Goal: Feedback & Contribution: Contribute content

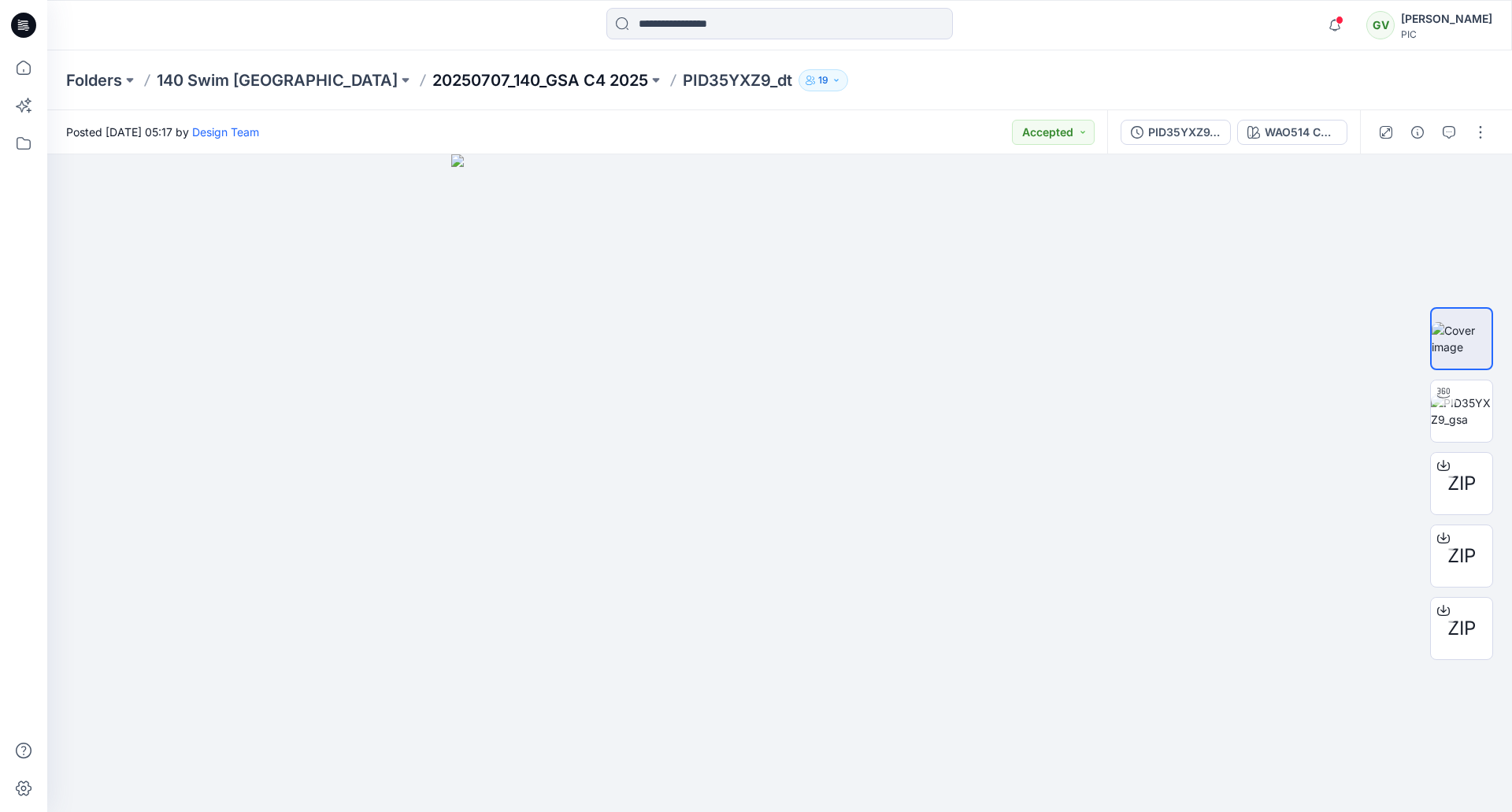
click at [432, 87] on p "20250707_140_GSA C4 2025" at bounding box center [539, 80] width 216 height 22
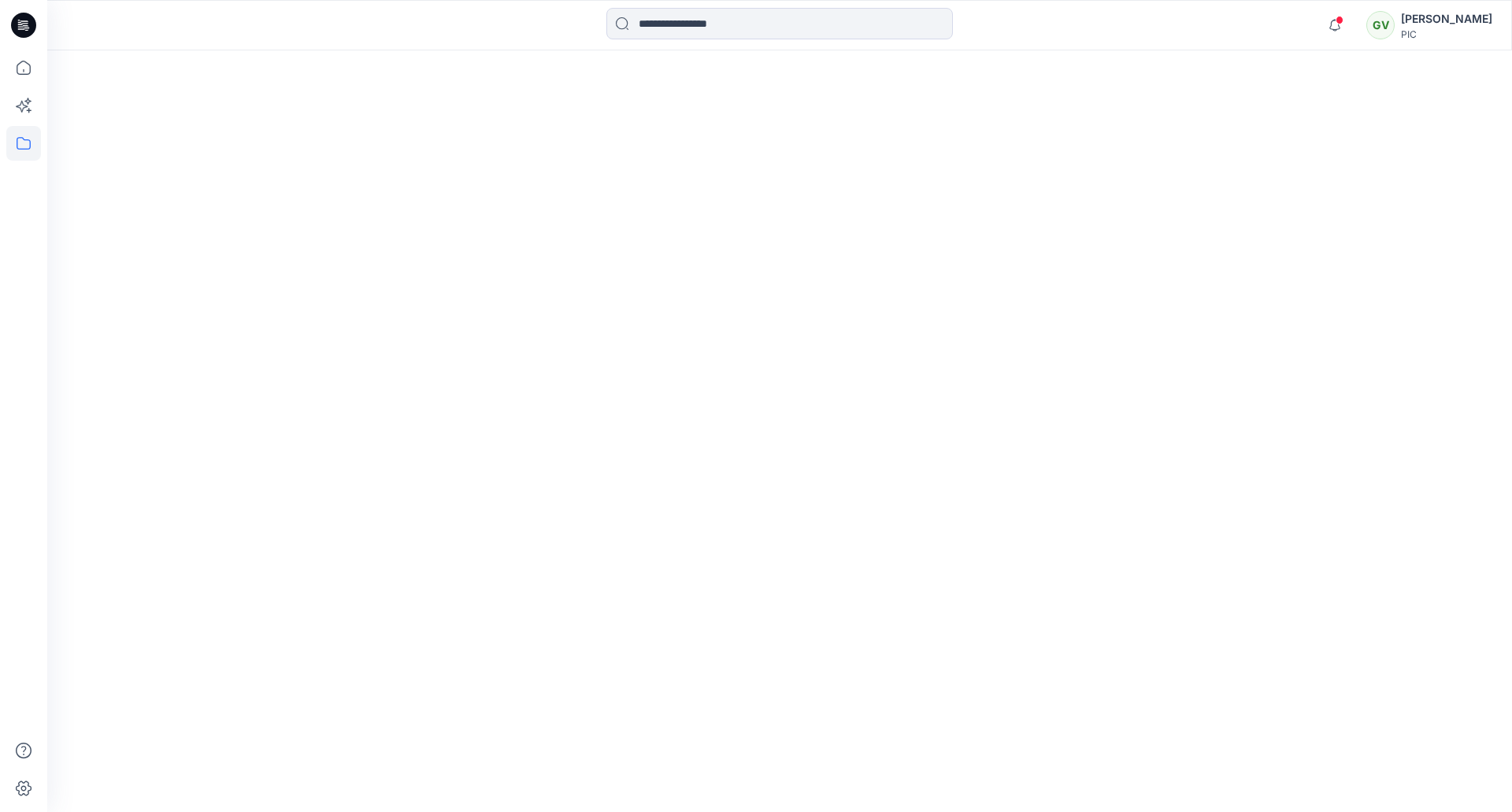
click at [19, 18] on icon at bounding box center [24, 25] width 25 height 25
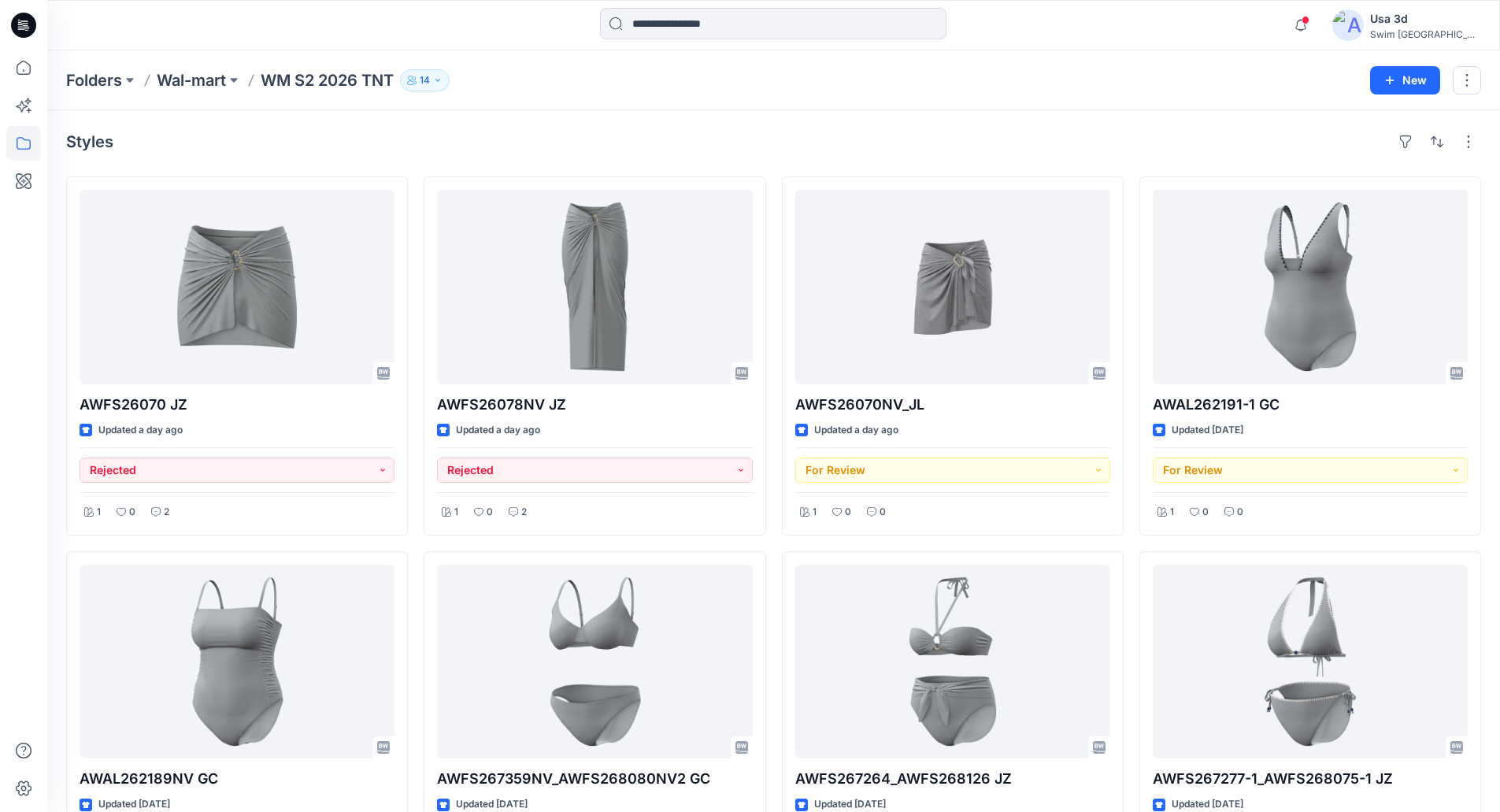
click at [772, 98] on div "Folders Wal-mart WM S2 2026 TNT 14 New" at bounding box center [773, 80] width 1453 height 60
click at [35, 21] on icon at bounding box center [24, 25] width 25 height 25
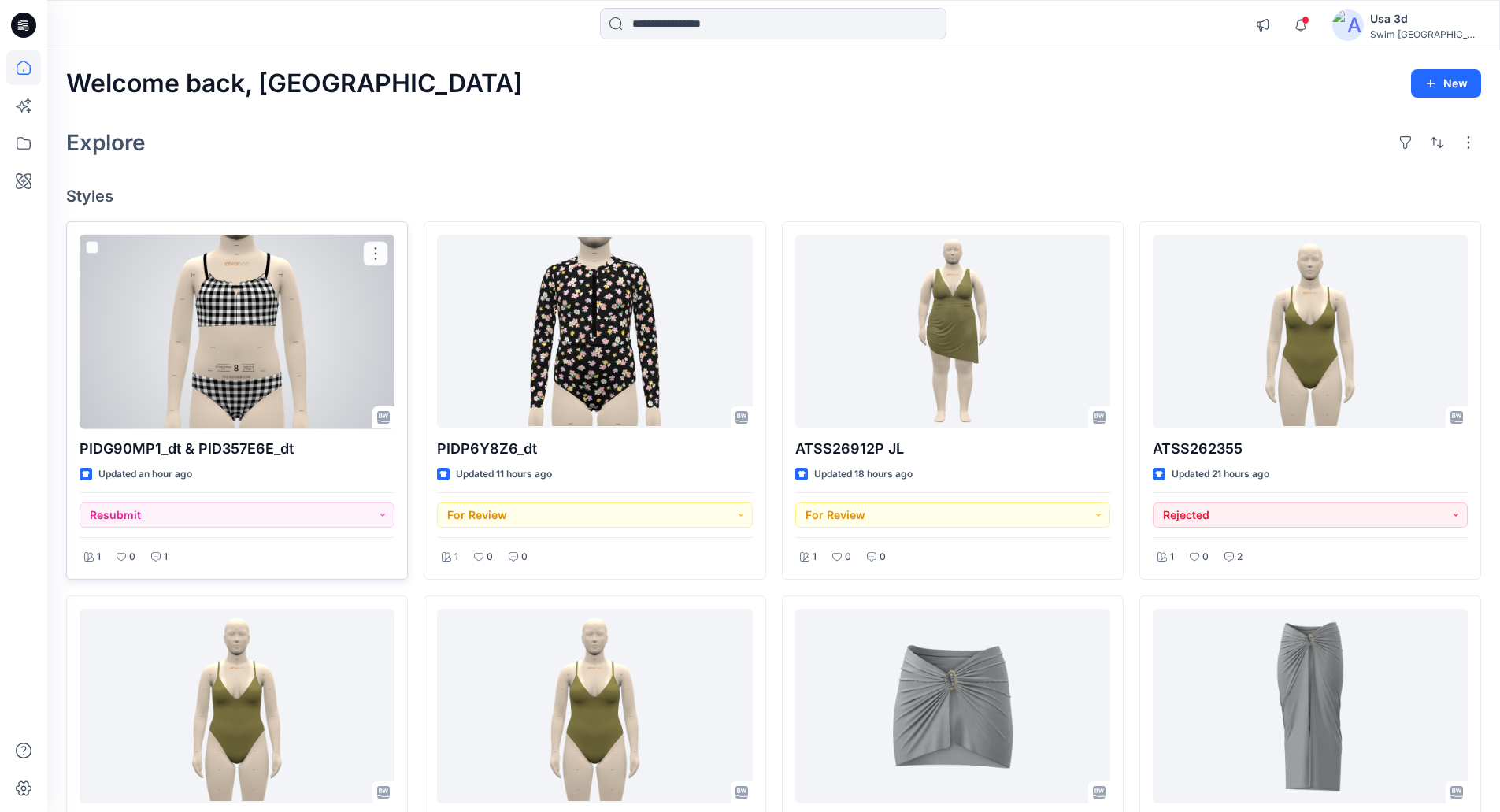
click at [256, 306] on div at bounding box center [237, 332] width 315 height 194
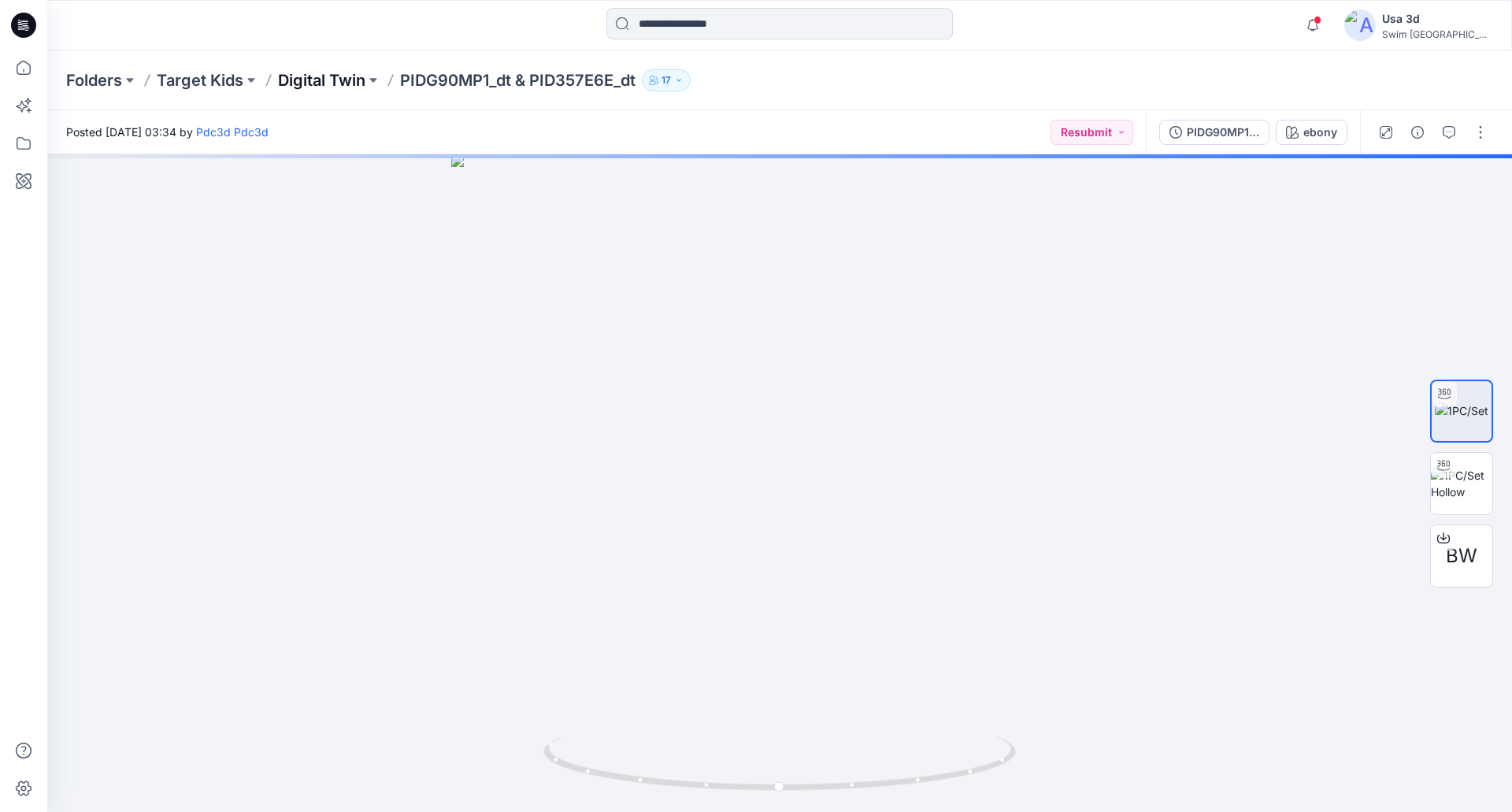
click at [342, 74] on p "Digital Twin" at bounding box center [321, 80] width 87 height 22
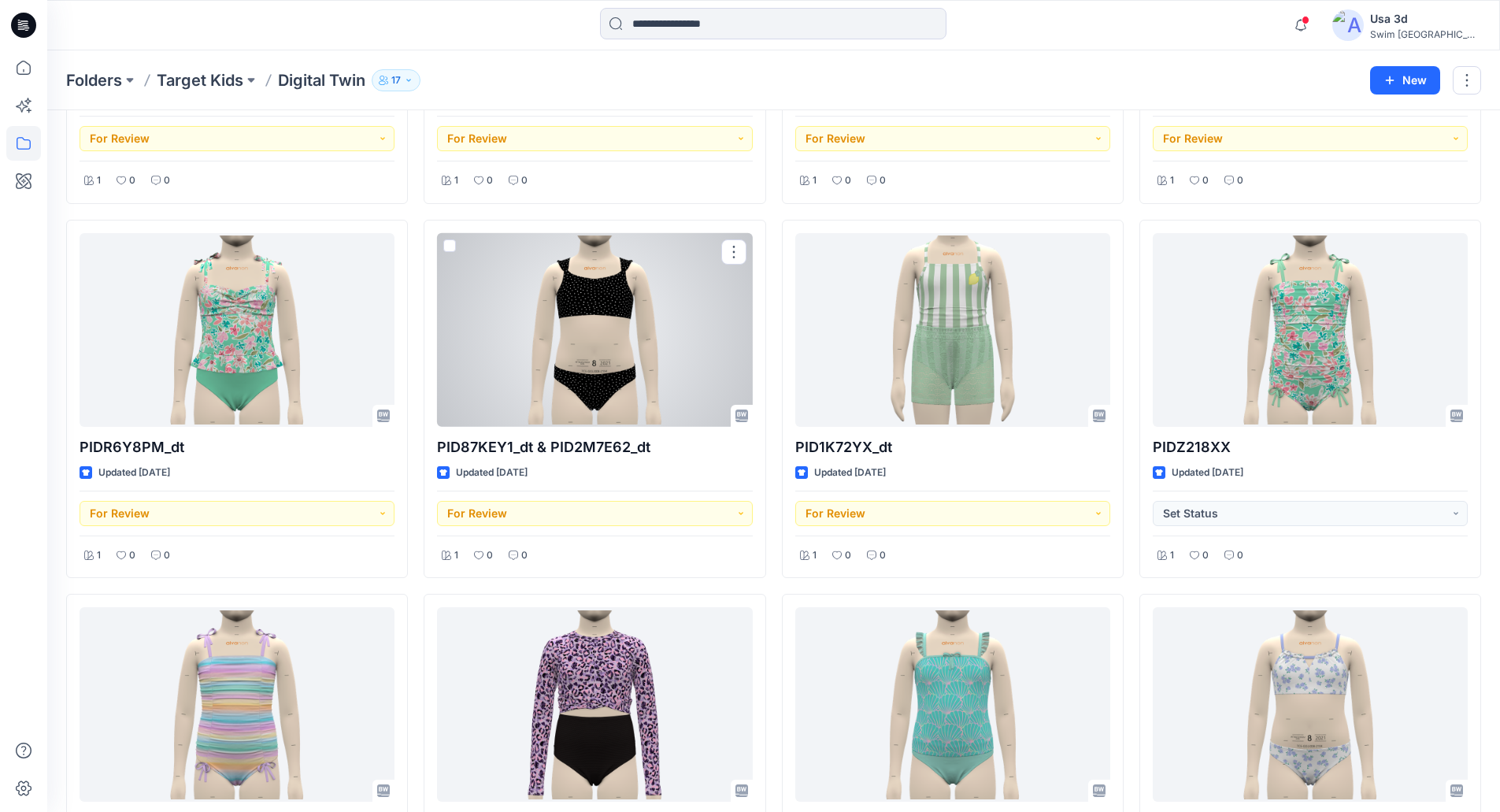
scroll to position [706, 0]
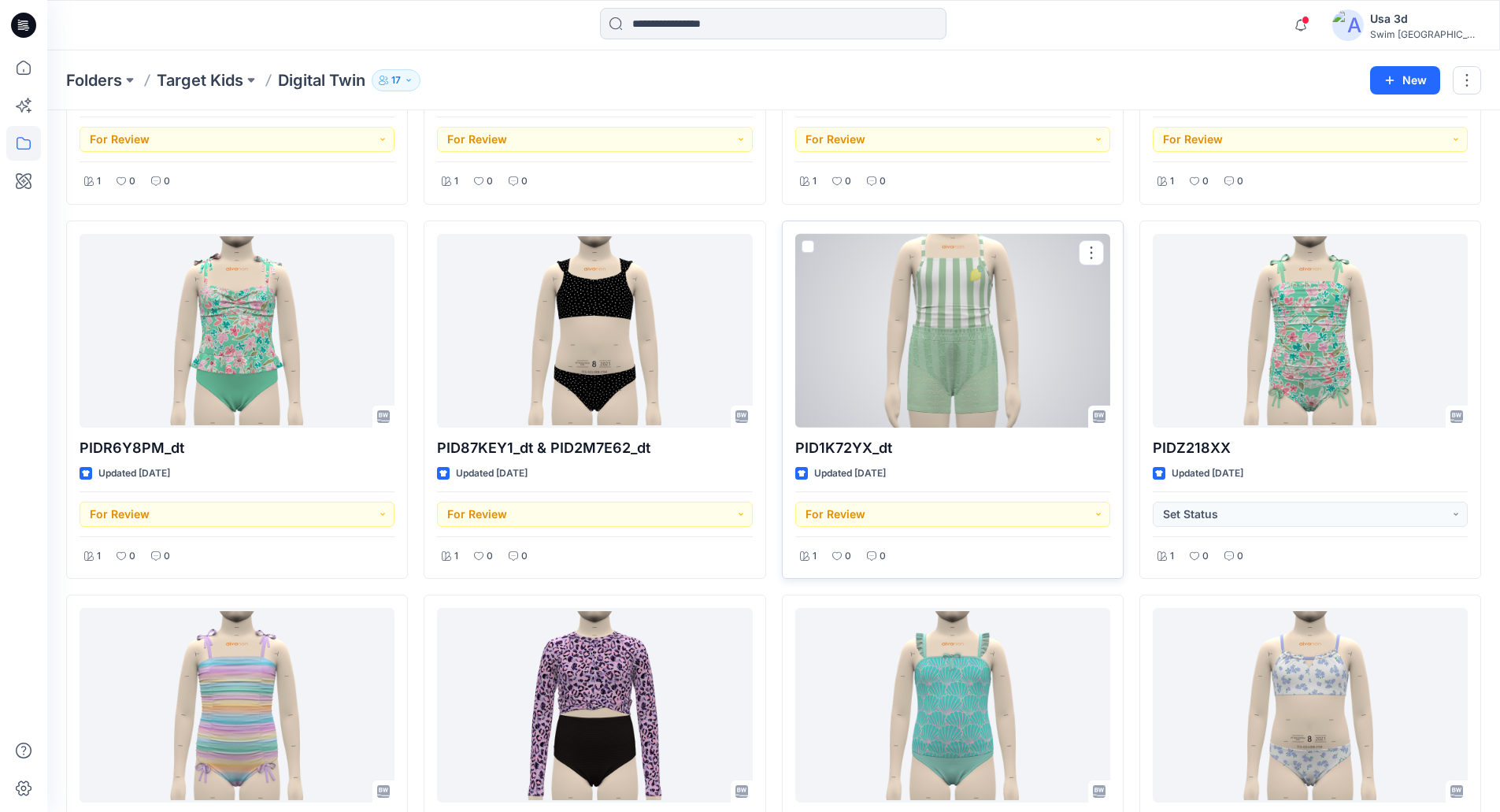
click at [904, 322] on div at bounding box center [952, 331] width 315 height 194
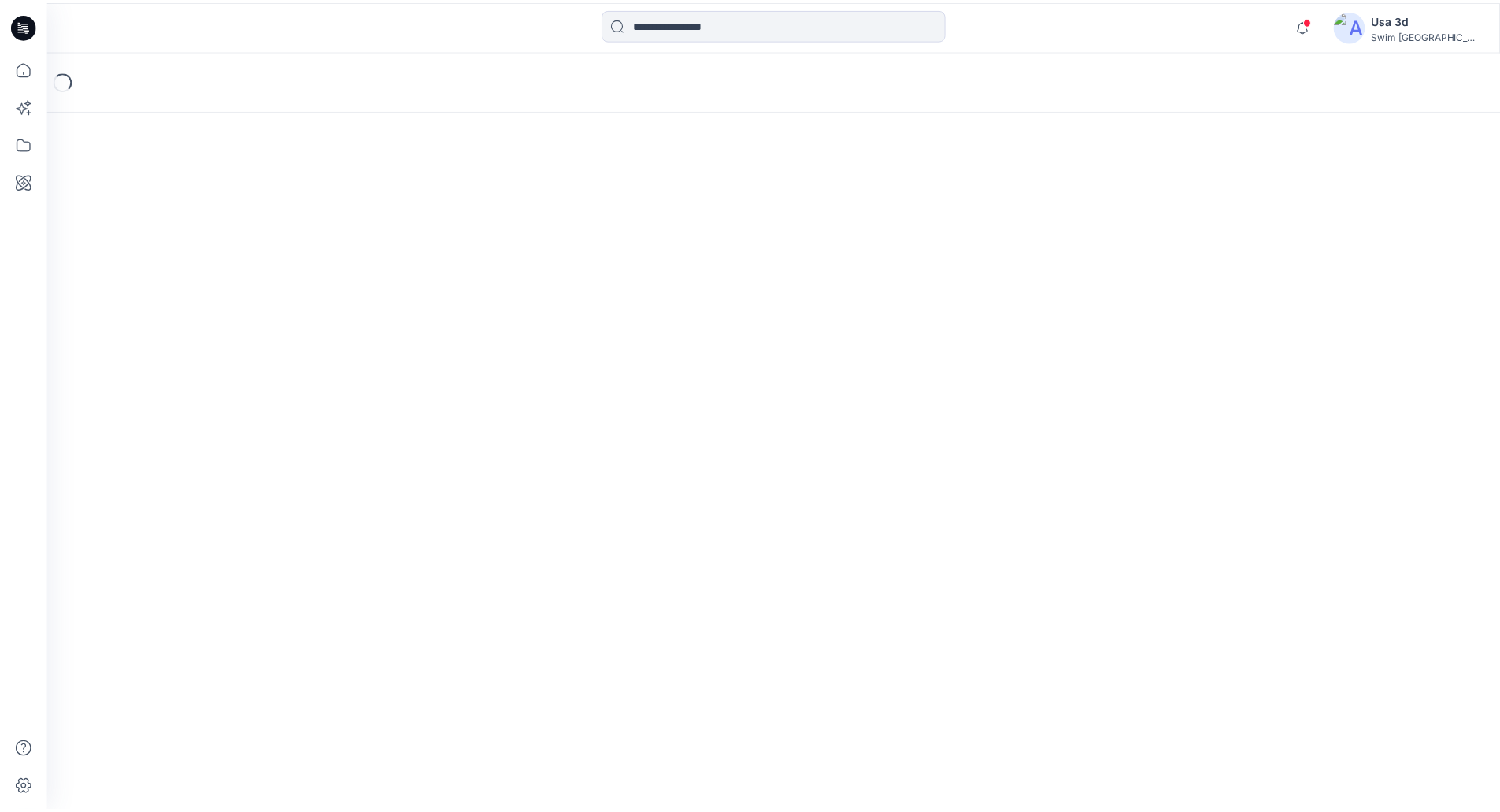
scroll to position [706, 0]
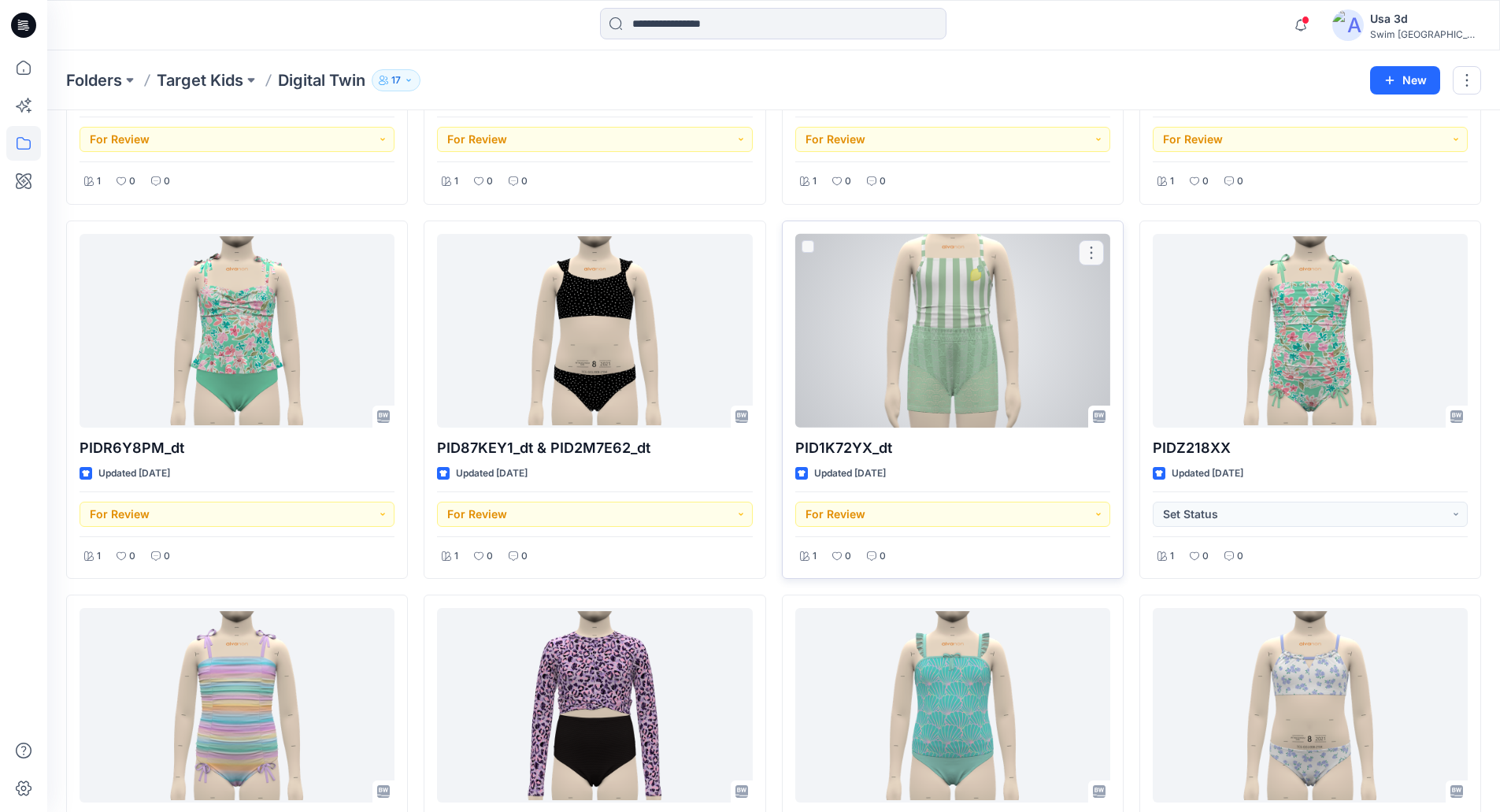
click at [1036, 311] on div at bounding box center [952, 331] width 315 height 194
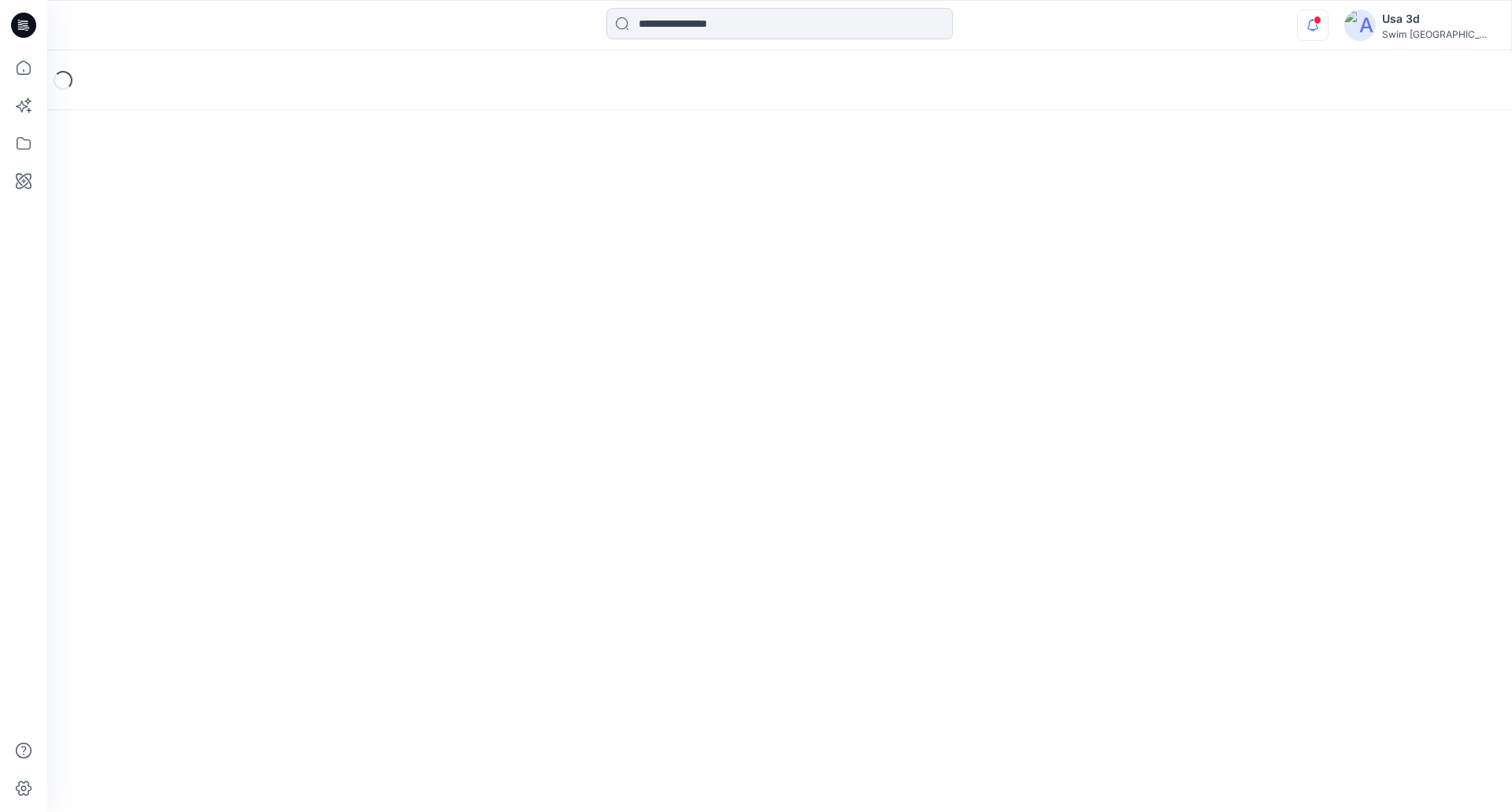
click at [1328, 23] on icon "button" at bounding box center [1312, 25] width 30 height 31
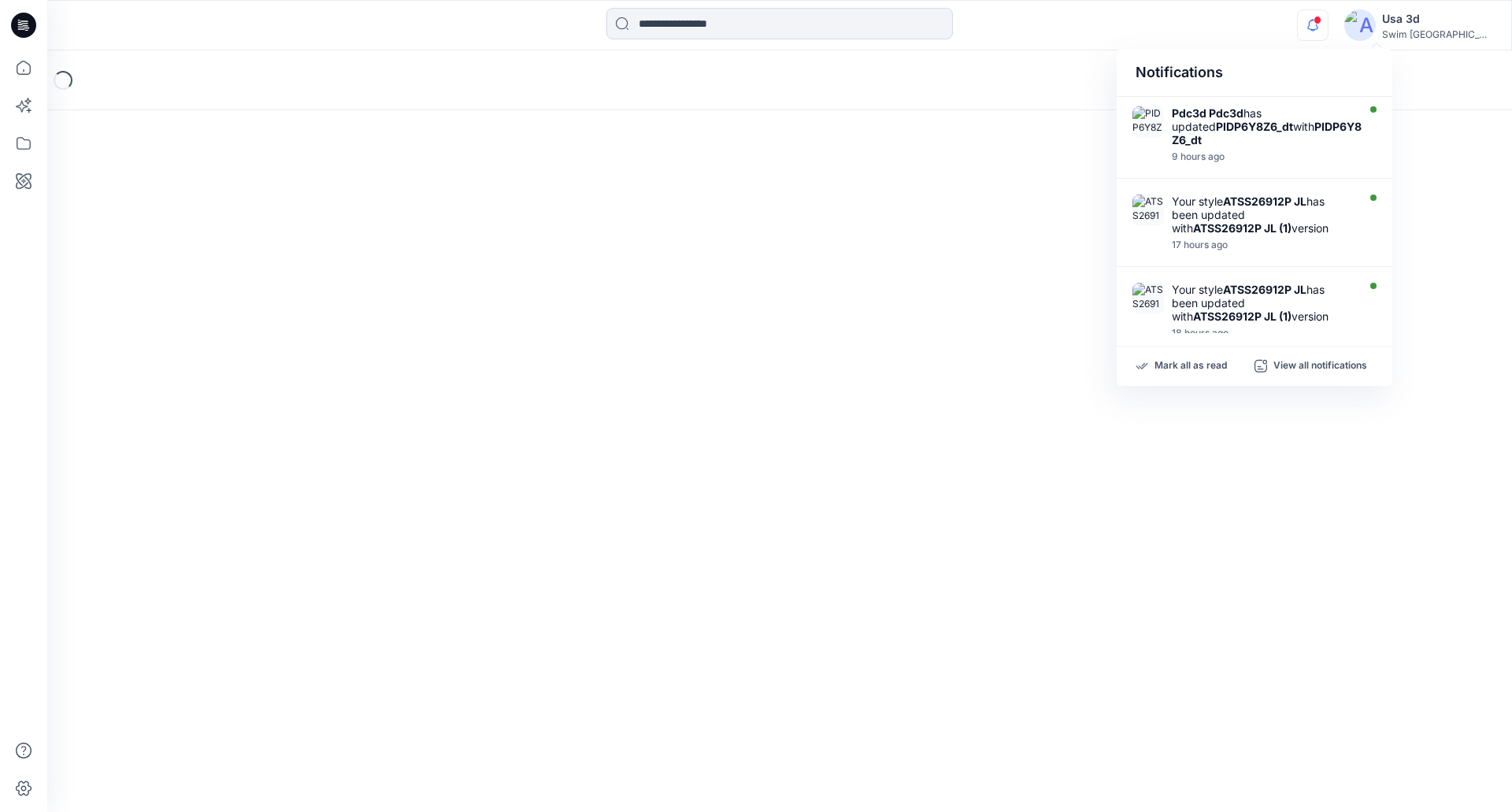
click at [1328, 23] on icon "button" at bounding box center [1312, 25] width 30 height 31
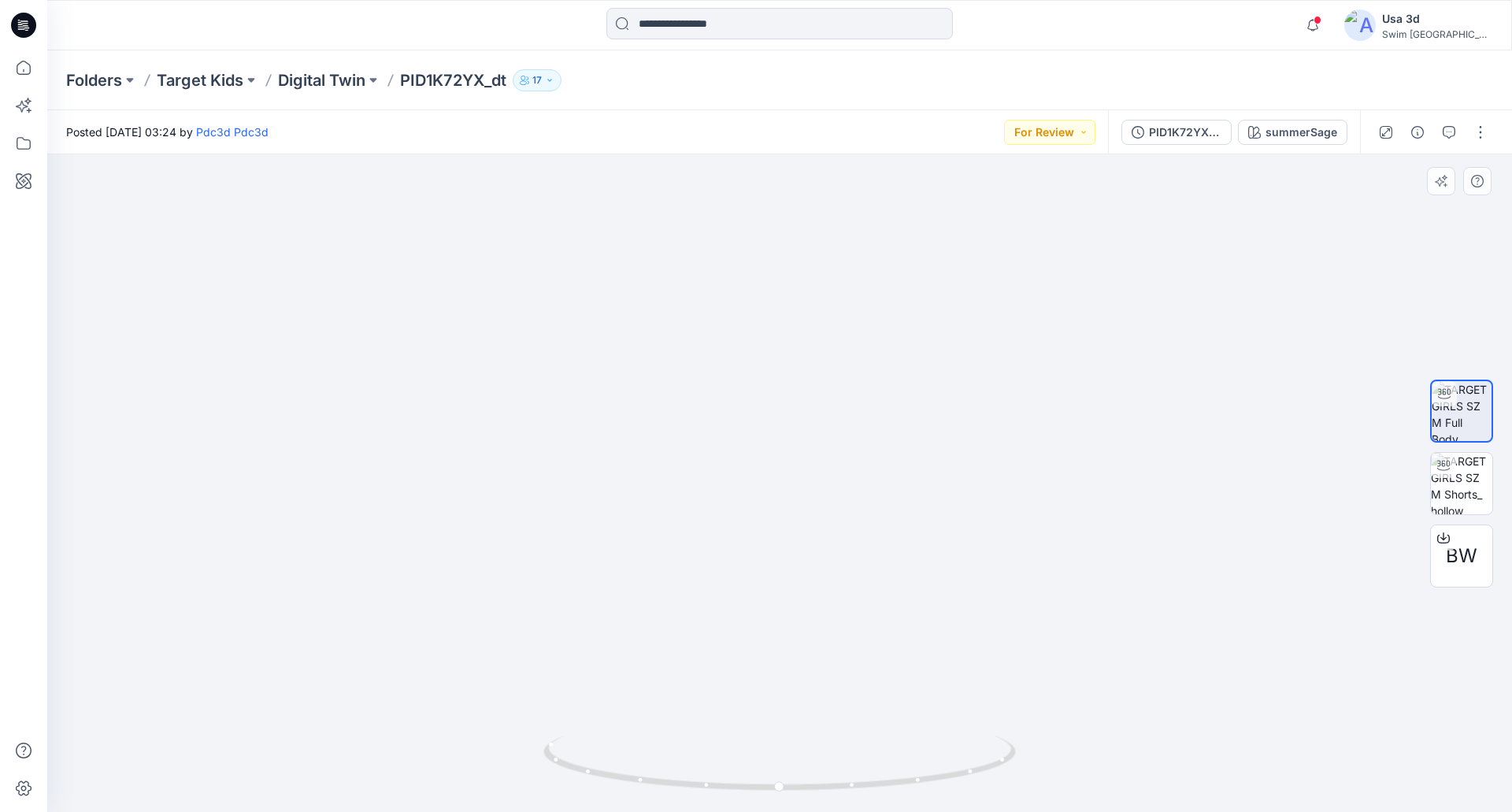
drag, startPoint x: 707, startPoint y: 573, endPoint x: 708, endPoint y: 420, distance: 153.0
drag, startPoint x: 737, startPoint y: 477, endPoint x: 737, endPoint y: 508, distance: 31.0
drag, startPoint x: 701, startPoint y: 465, endPoint x: 701, endPoint y: 447, distance: 18.0
click at [340, 73] on p "Digital Twin" at bounding box center [321, 80] width 87 height 22
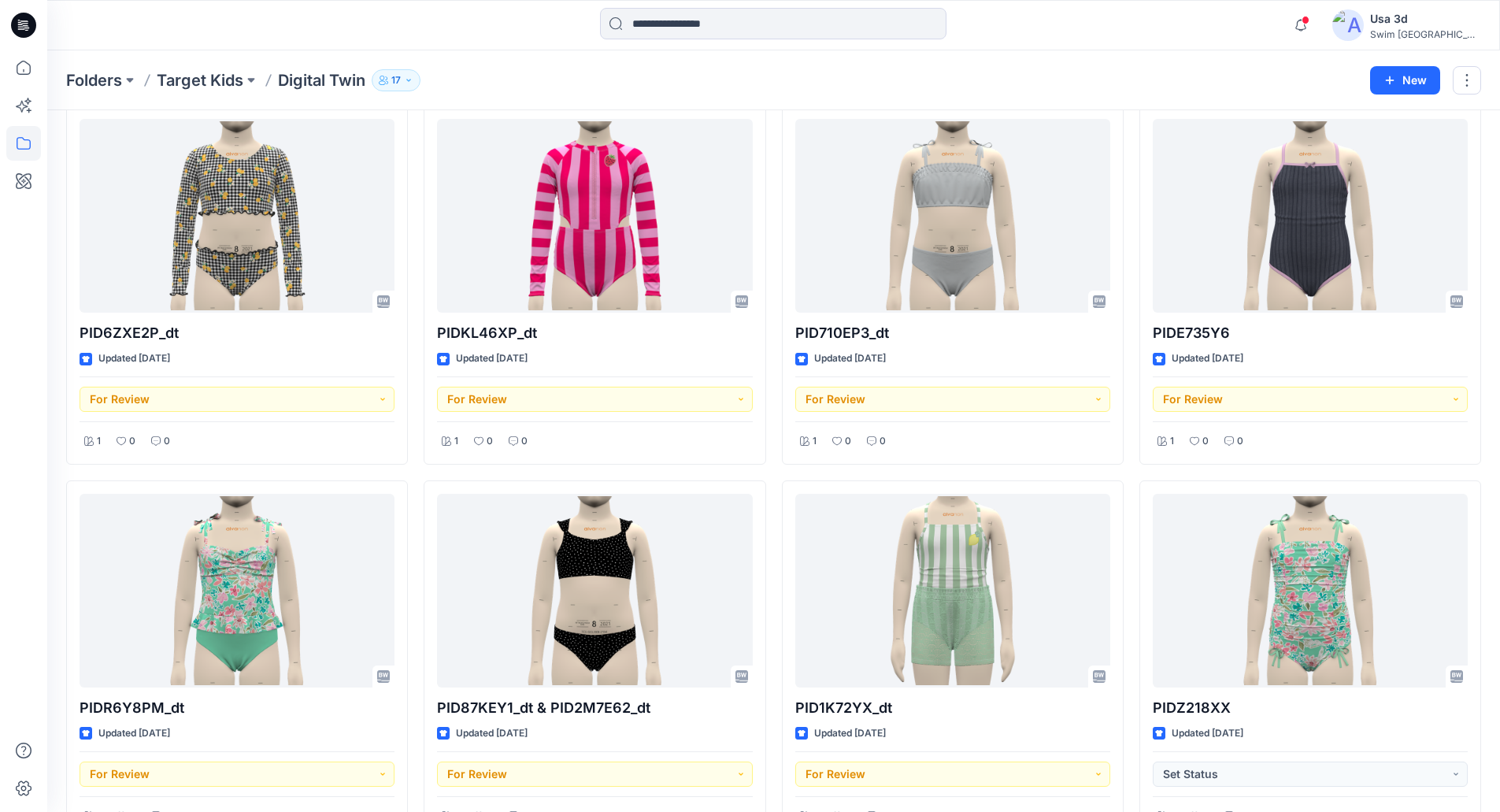
scroll to position [629, 0]
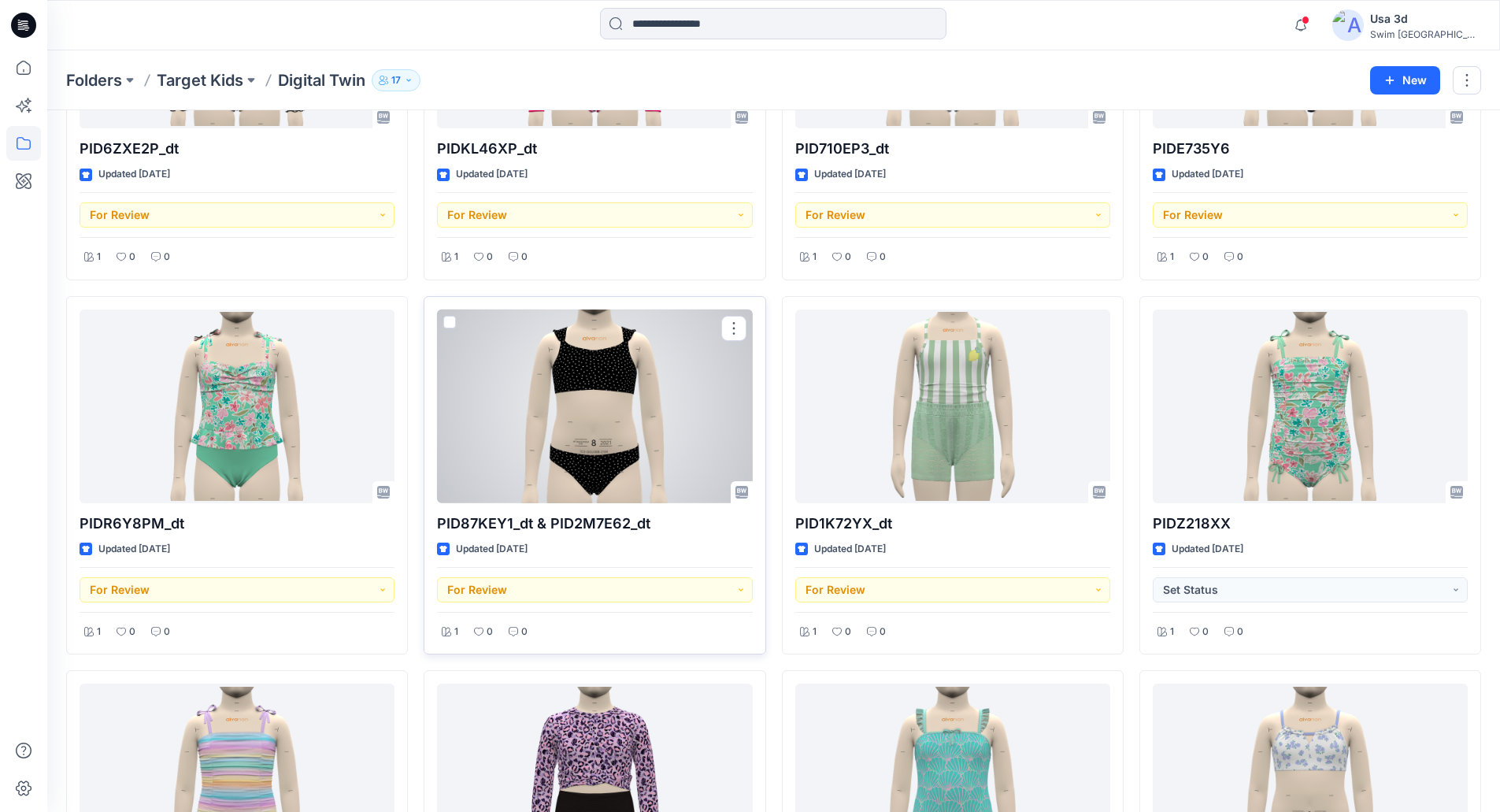
click at [617, 401] on div at bounding box center [594, 406] width 315 height 194
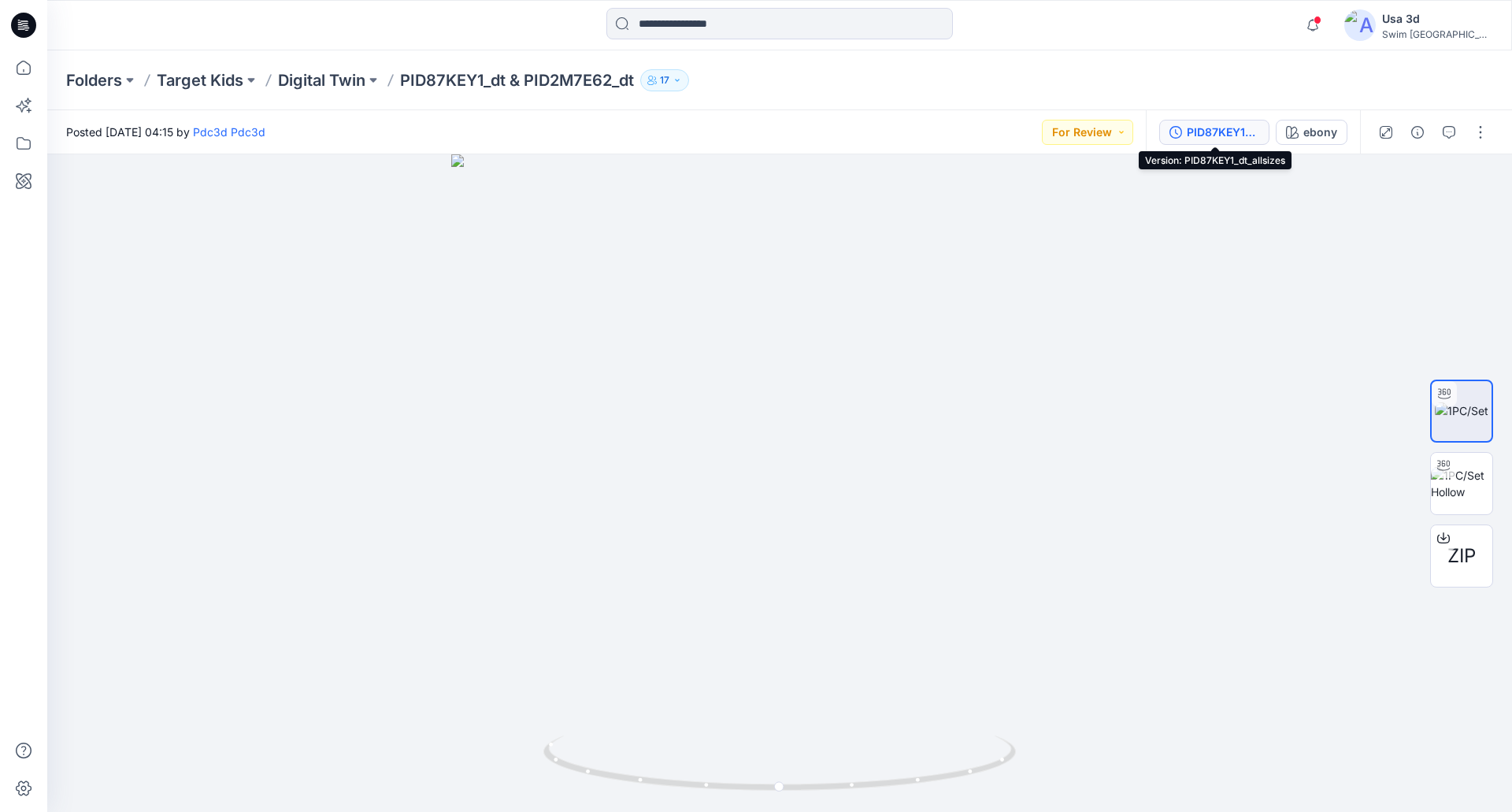
click at [1207, 140] on div "PID87KEY1_dt_allsizes" at bounding box center [1223, 132] width 73 height 17
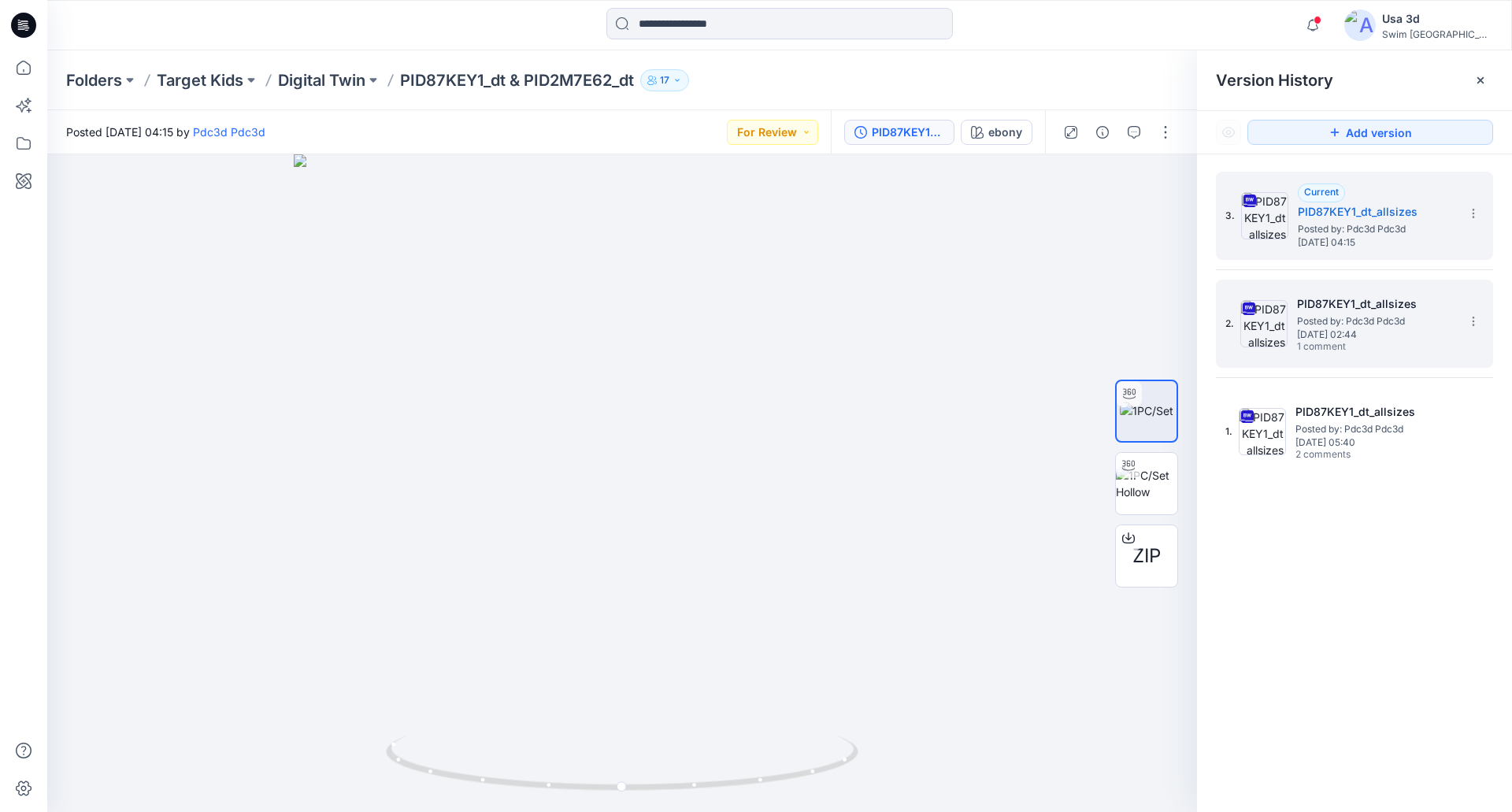
click at [1358, 348] on span "1 comment" at bounding box center [1351, 346] width 110 height 13
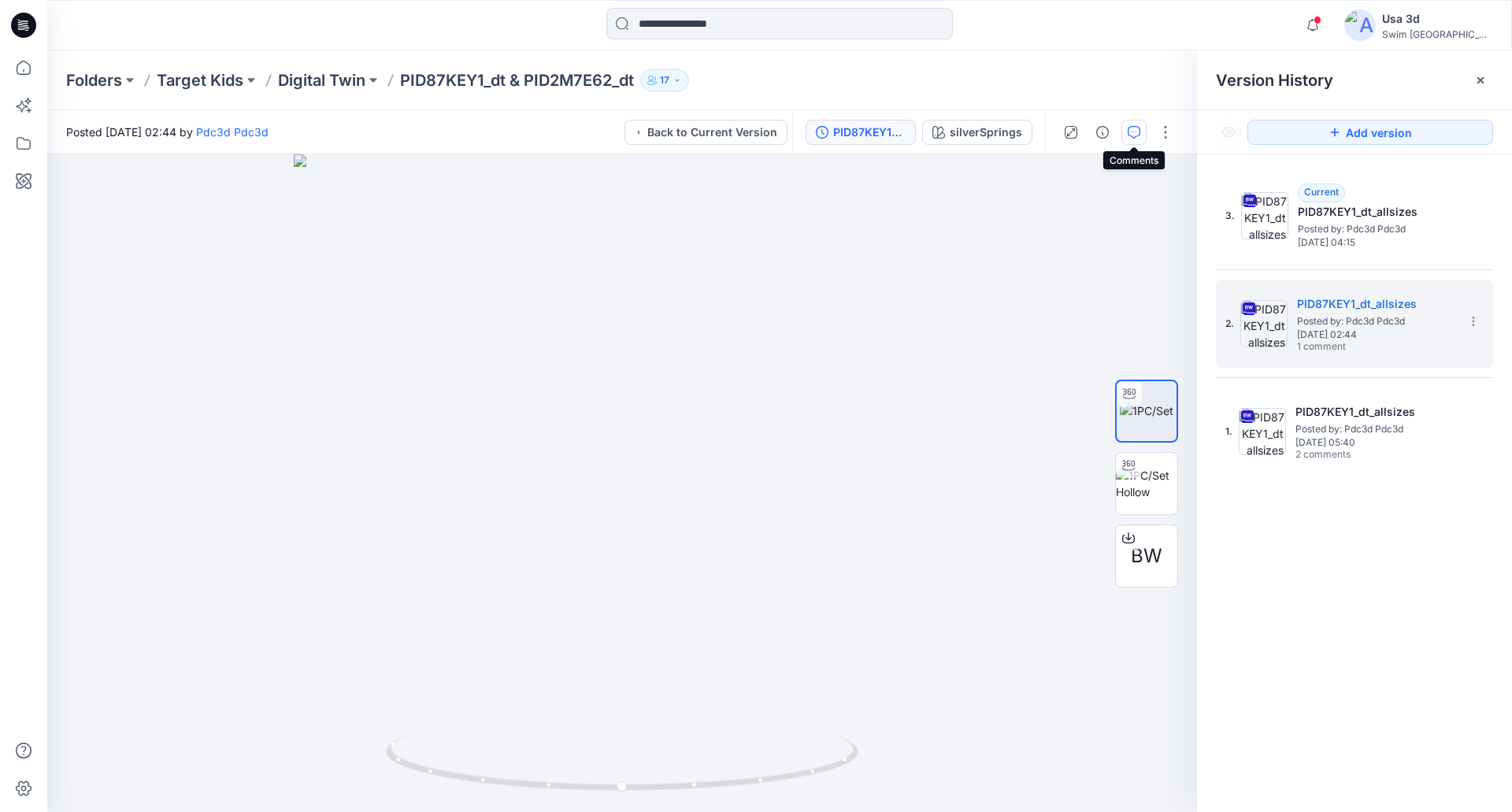
click at [1127, 132] on button "button" at bounding box center [1134, 133] width 25 height 25
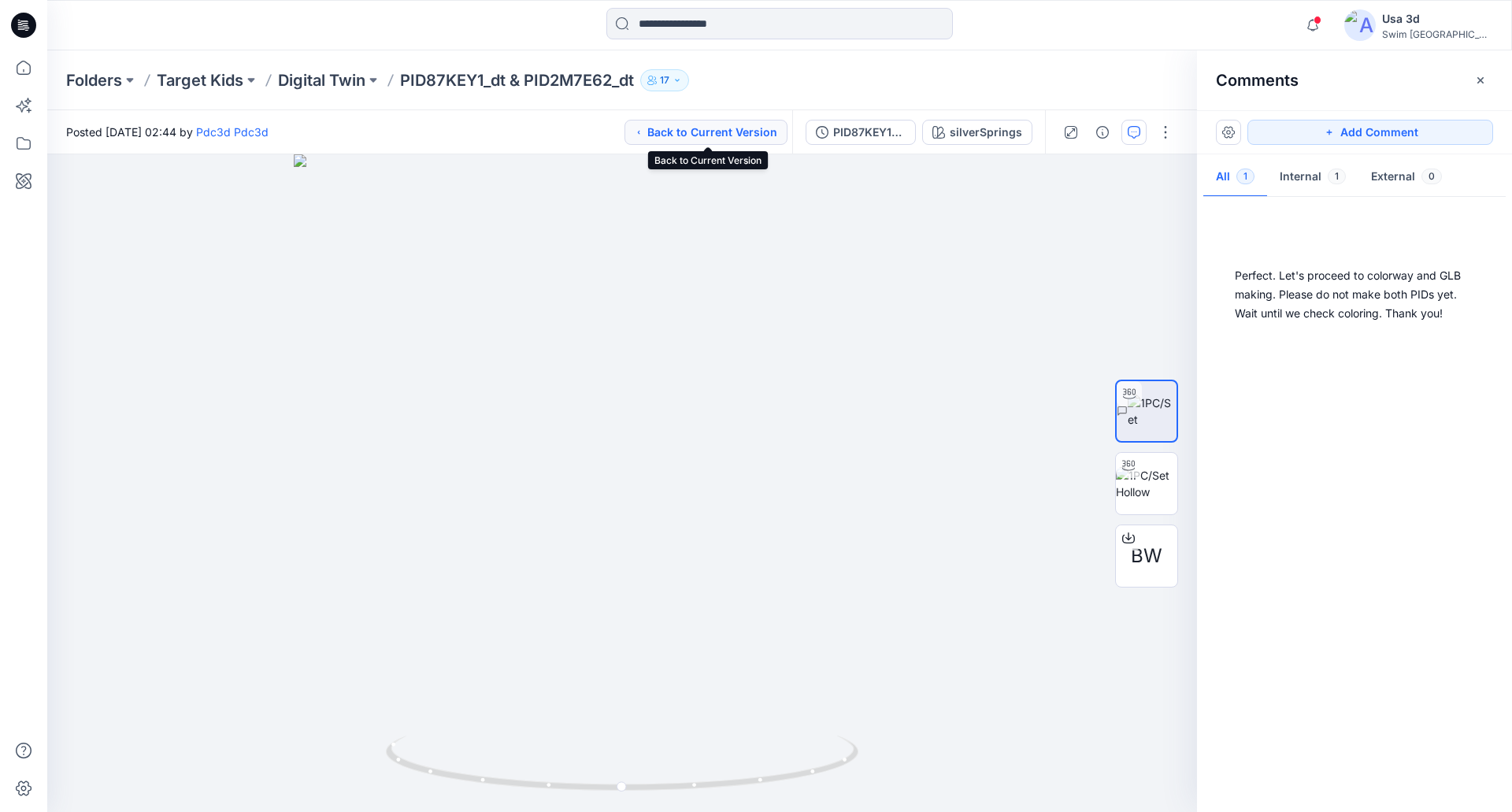
click at [767, 131] on button "Back to Current Version" at bounding box center [706, 133] width 163 height 25
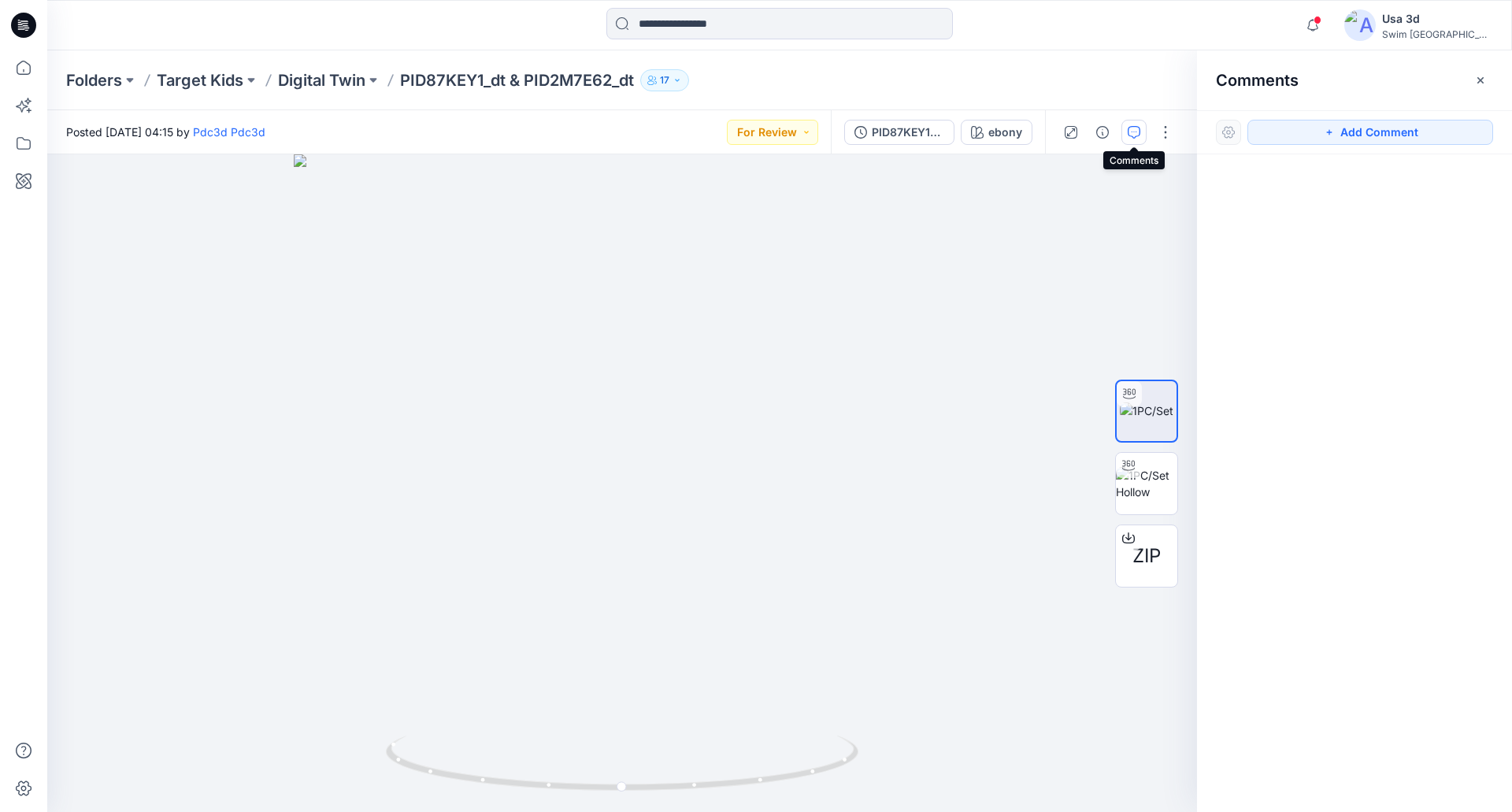
click at [1127, 129] on button "button" at bounding box center [1134, 133] width 25 height 25
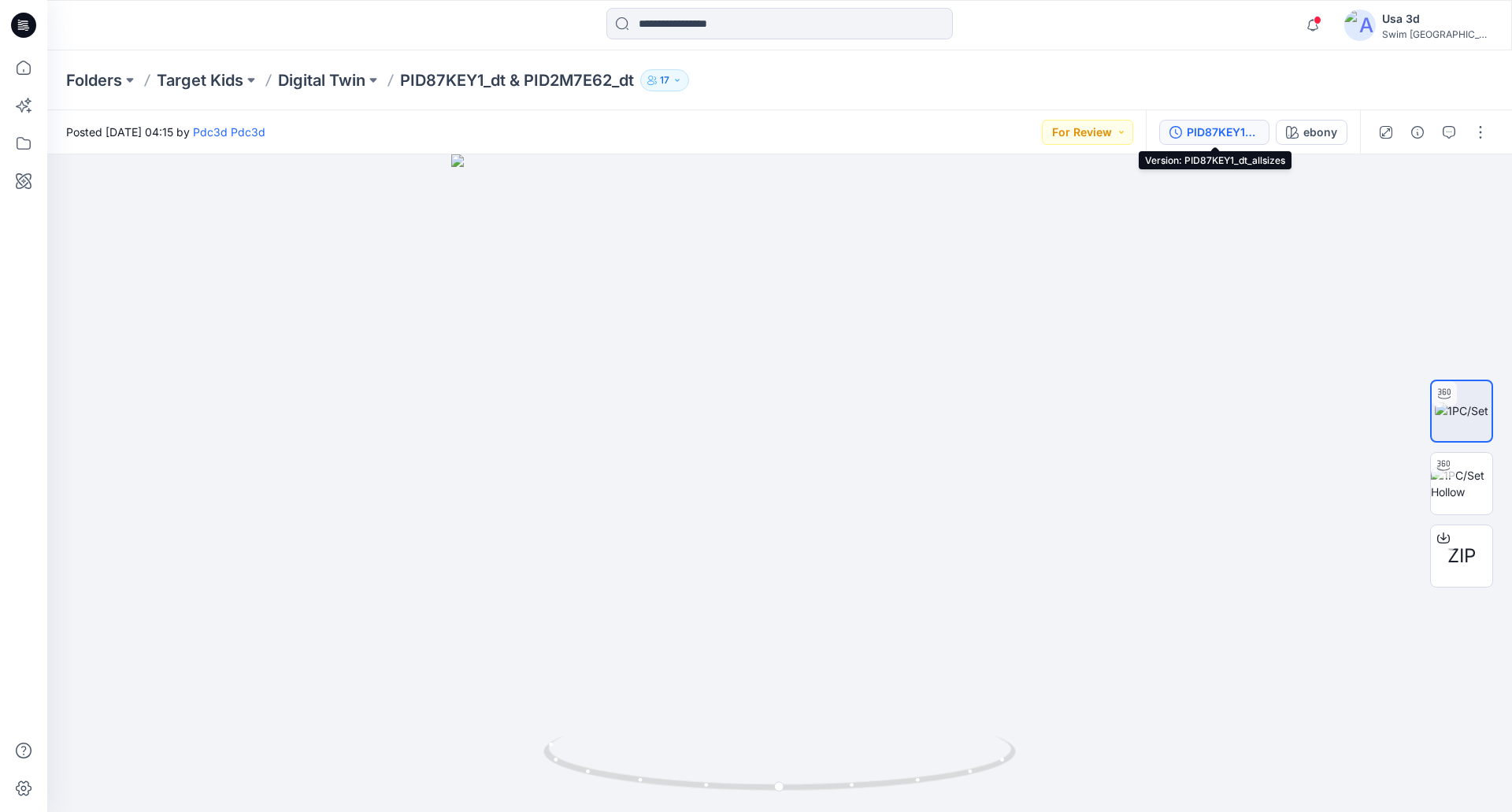
click at [1229, 125] on div "PID87KEY1_dt_allsizes" at bounding box center [1223, 132] width 73 height 17
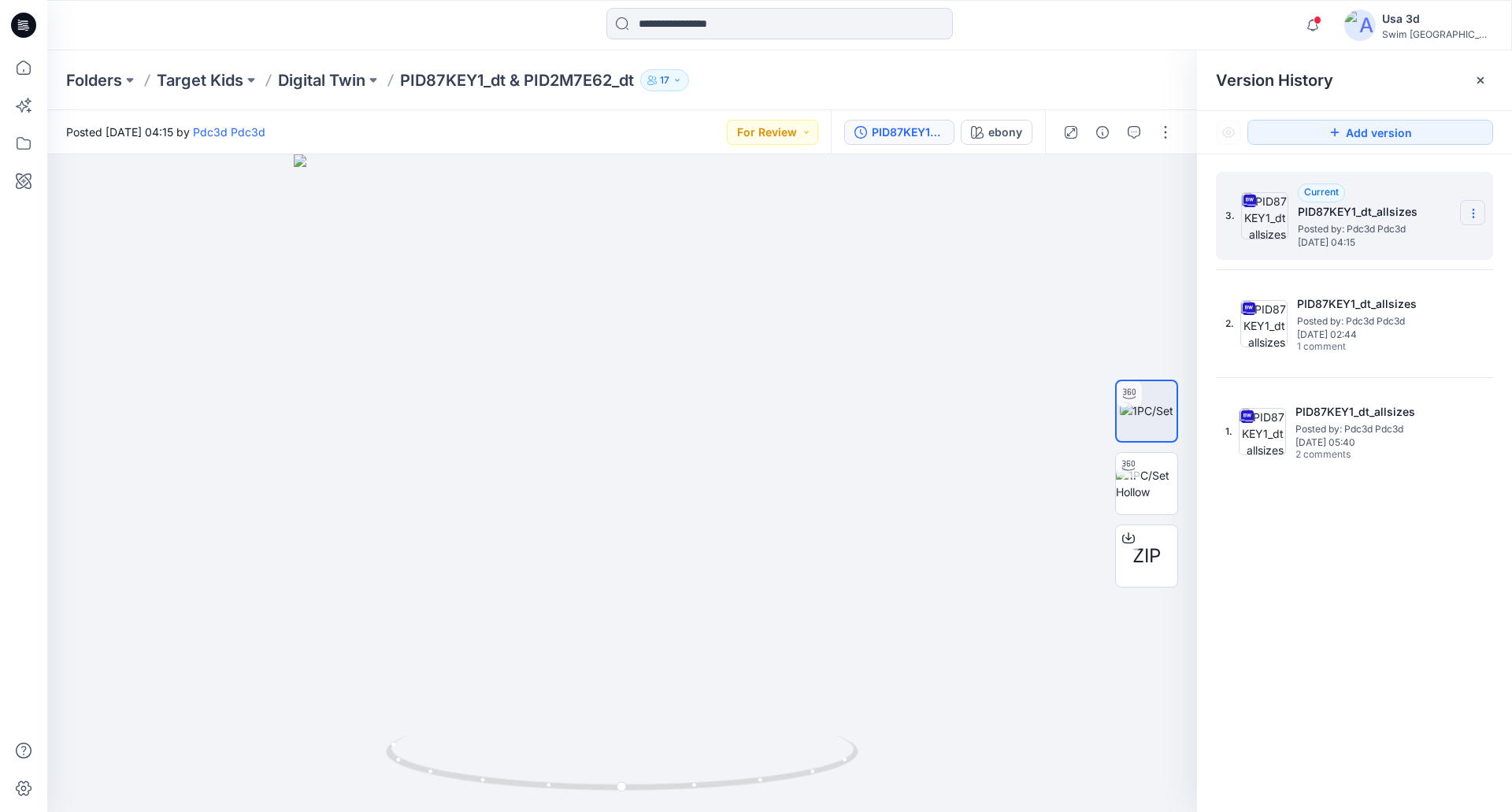
click at [1471, 213] on icon at bounding box center [1473, 213] width 13 height 13
click at [1436, 248] on span "Download Source BW File" at bounding box center [1394, 244] width 133 height 19
click at [1147, 562] on span "ZIP" at bounding box center [1147, 556] width 29 height 29
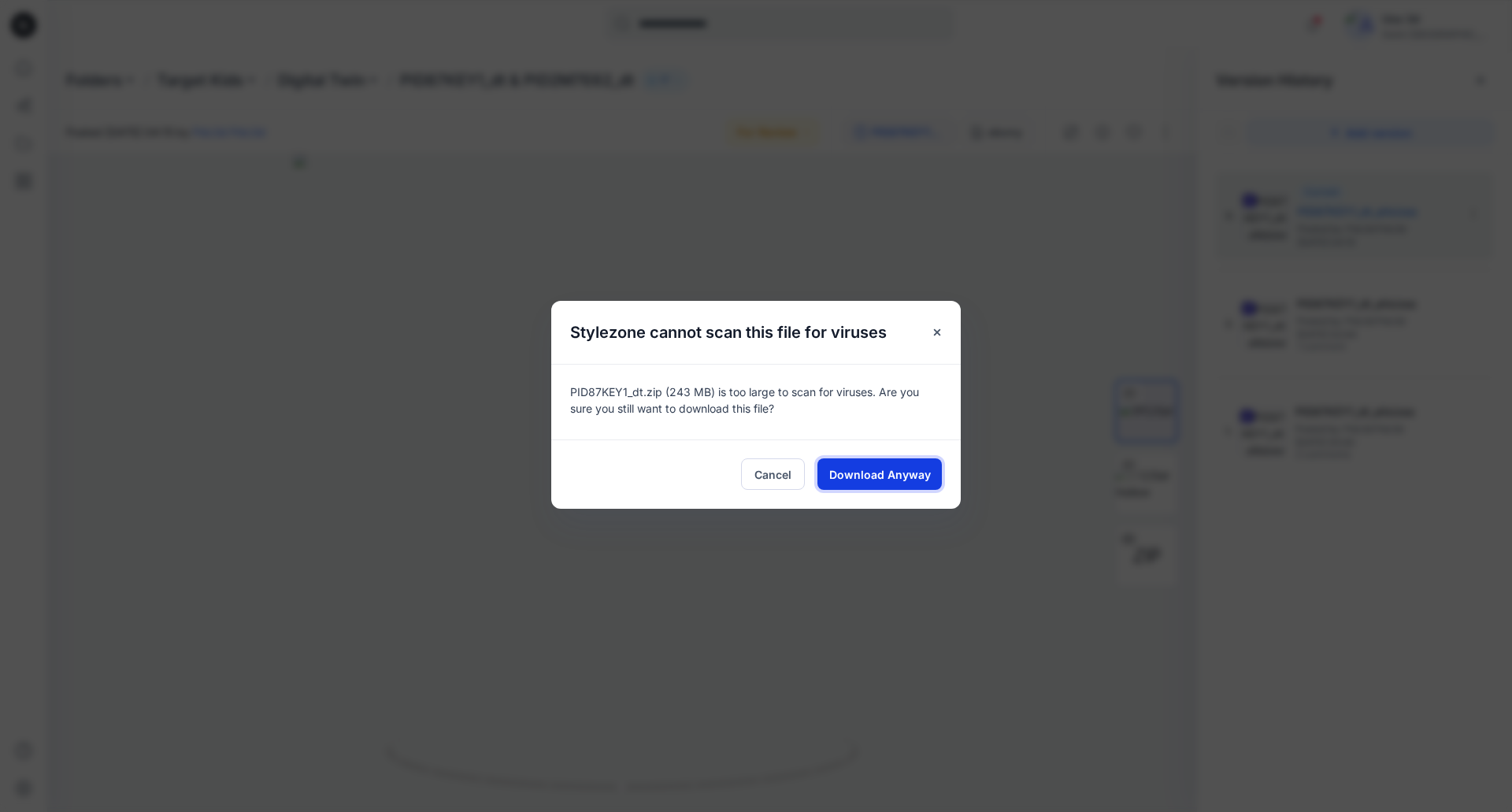
click at [898, 477] on span "Download Anyway" at bounding box center [880, 475] width 101 height 17
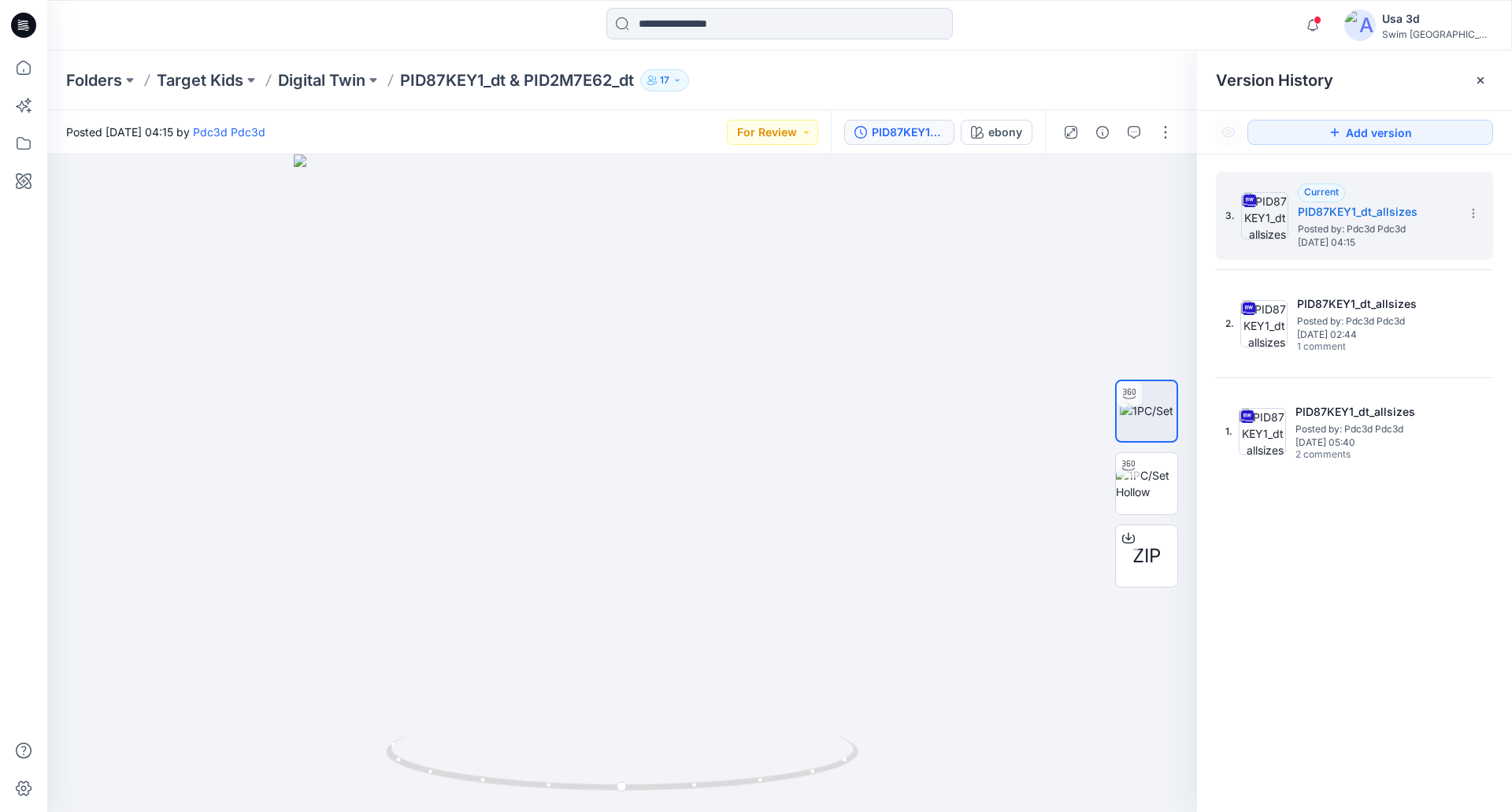
click at [1120, 26] on div at bounding box center [779, 25] width 732 height 35
click at [1155, 578] on div "ZIP" at bounding box center [1146, 555] width 63 height 63
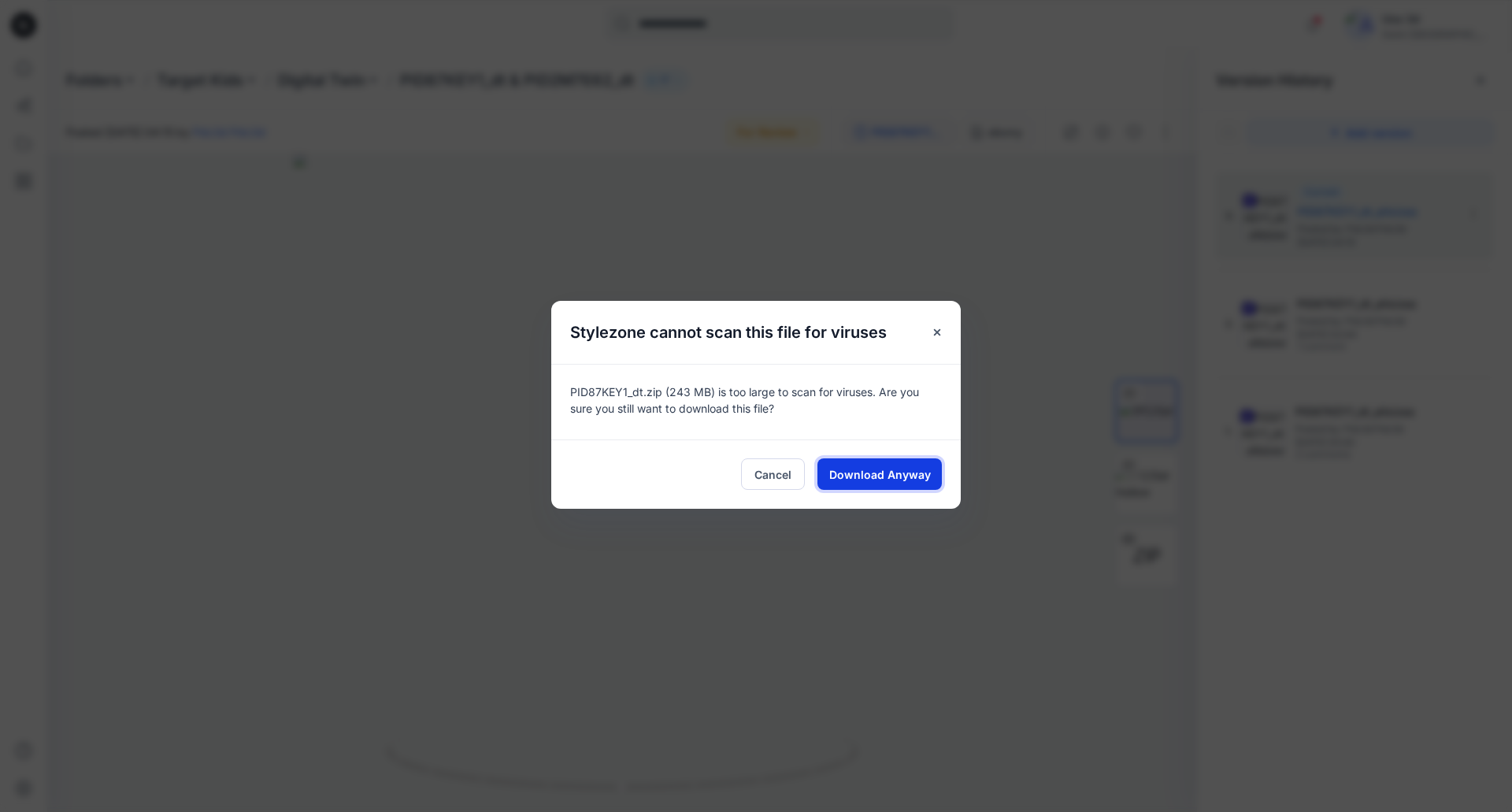
click at [847, 483] on button "Download Anyway" at bounding box center [879, 473] width 124 height 31
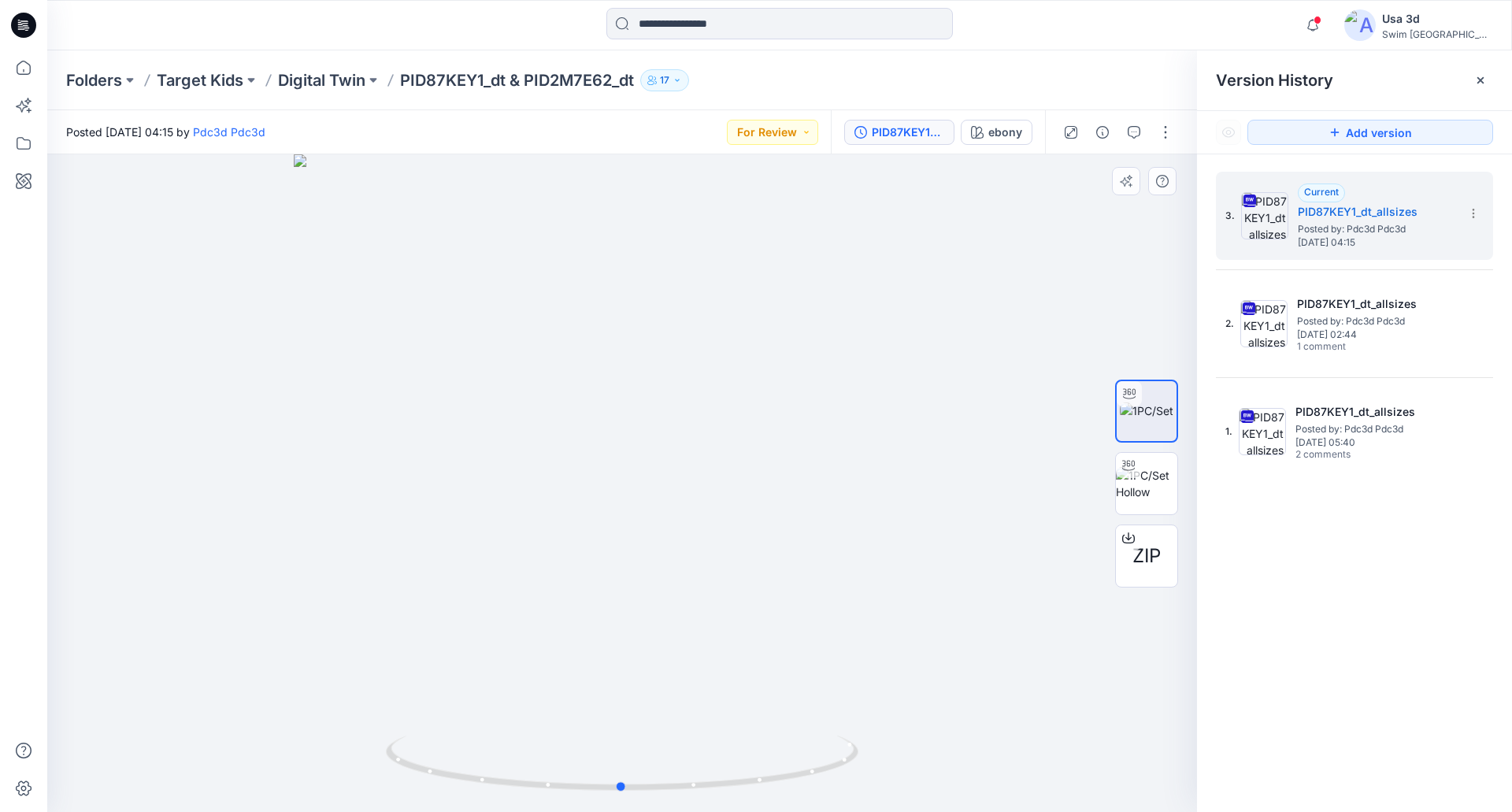
drag, startPoint x: 516, startPoint y: 378, endPoint x: 989, endPoint y: 309, distance: 478.0
click at [989, 309] on div at bounding box center [622, 483] width 1149 height 657
drag, startPoint x: 779, startPoint y: 126, endPoint x: 778, endPoint y: 144, distance: 18.0
click at [778, 128] on button "For Review" at bounding box center [772, 133] width 91 height 25
click at [751, 237] on p "Approved" at bounding box center [734, 240] width 52 height 20
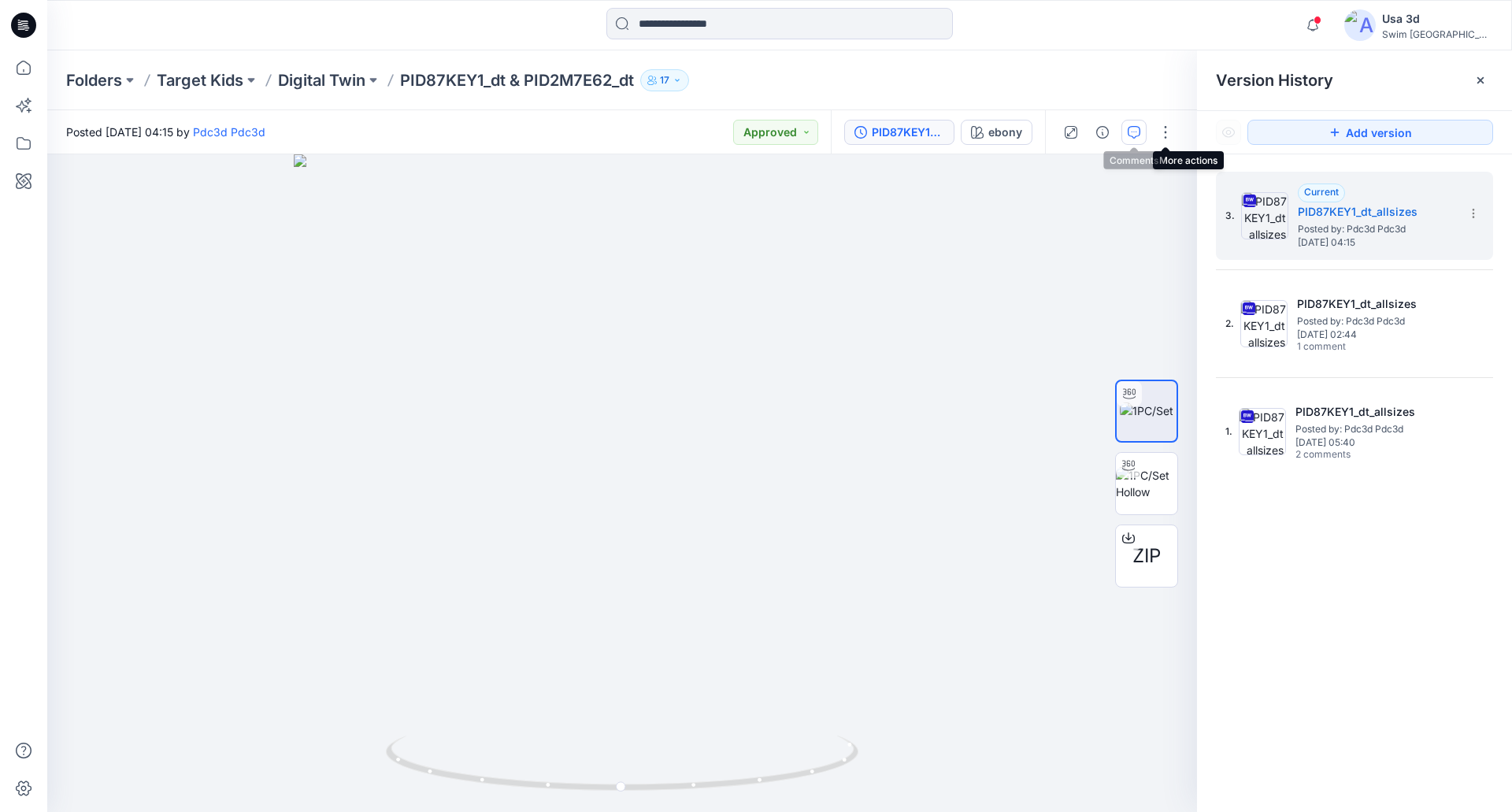
click at [1128, 138] on icon "button" at bounding box center [1133, 132] width 13 height 13
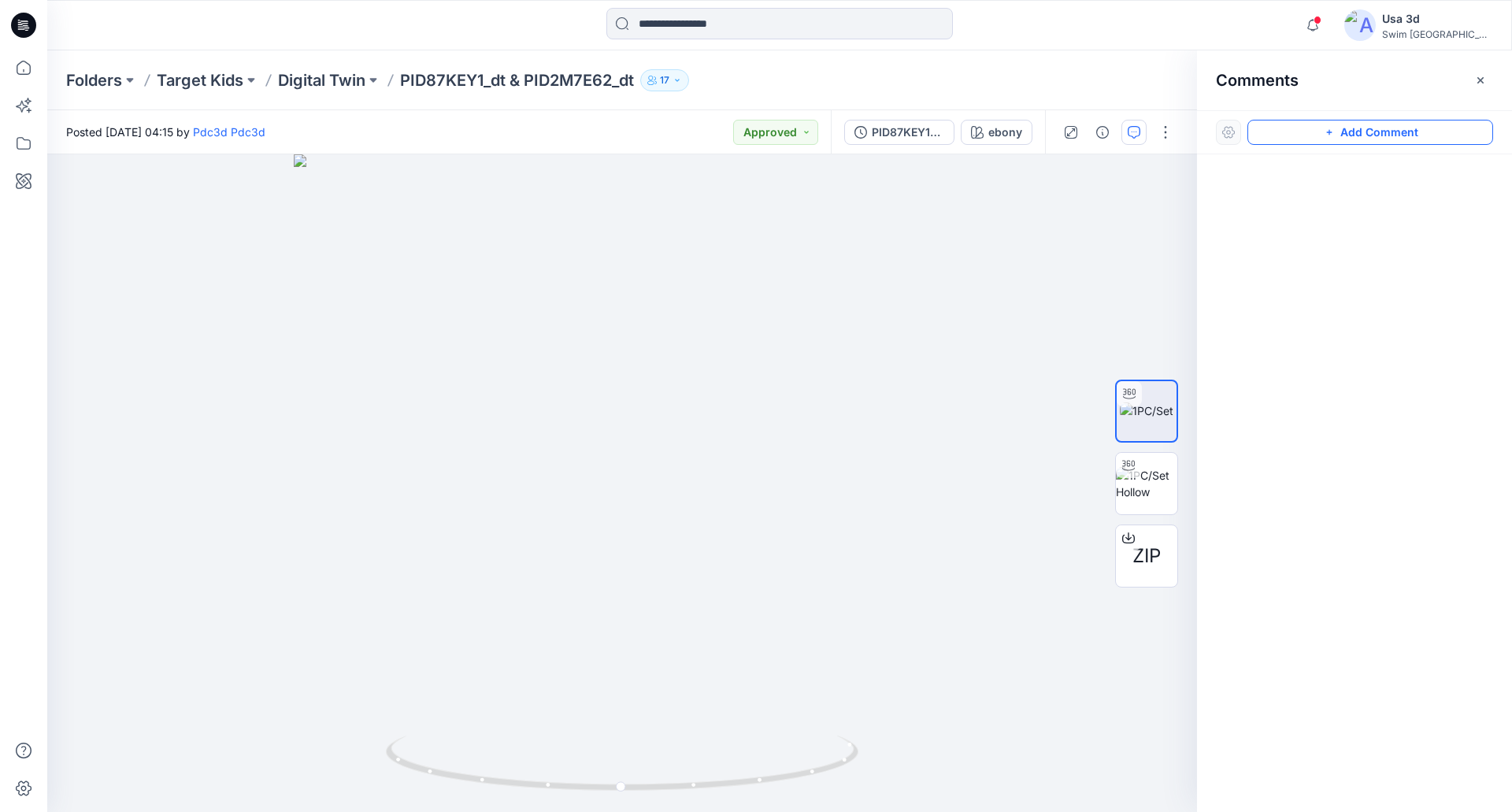
click at [1333, 131] on icon "button" at bounding box center [1329, 132] width 13 height 13
click at [110, 190] on div "1" at bounding box center [622, 483] width 1149 height 657
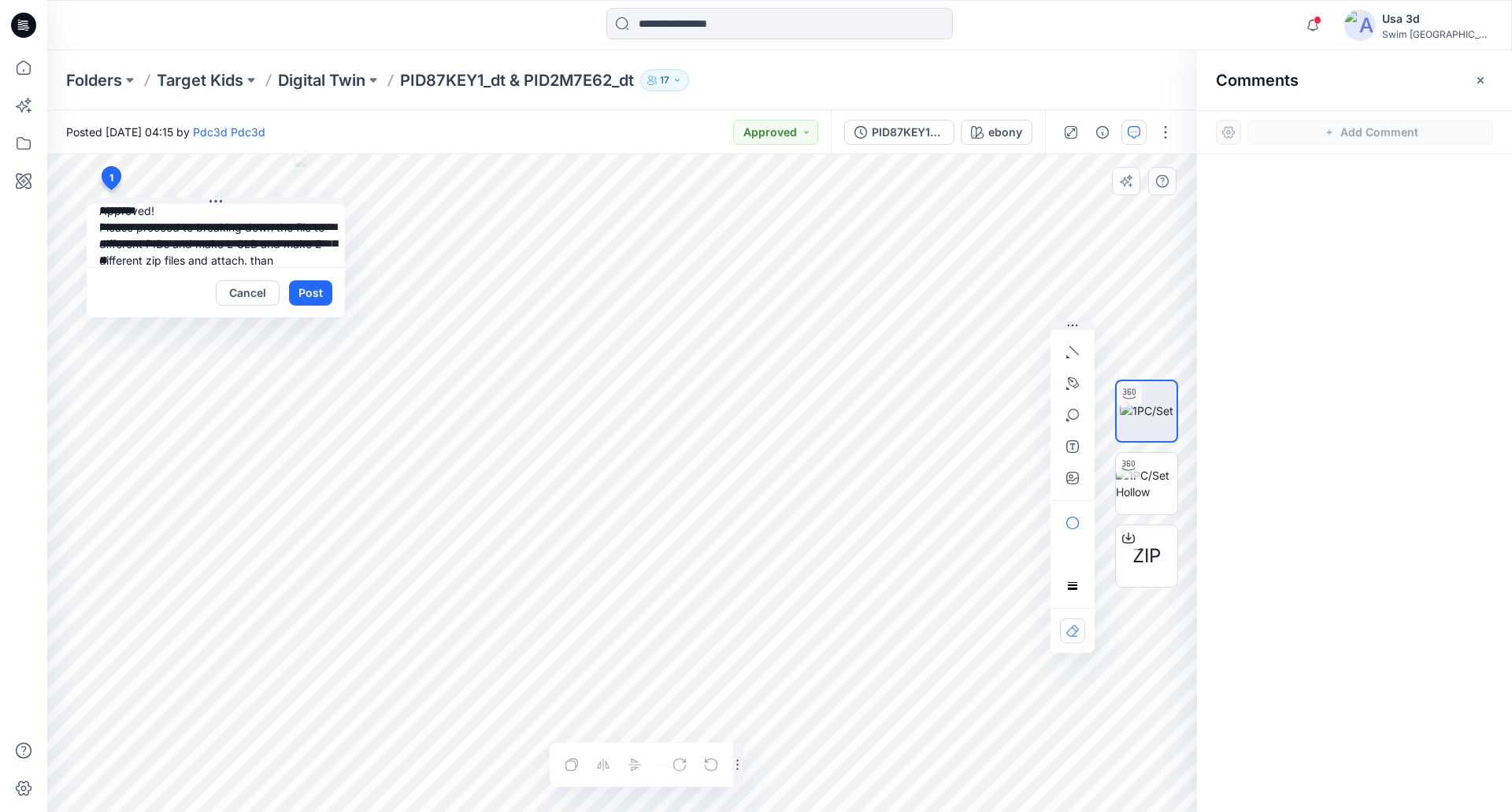
scroll to position [30, 0]
drag, startPoint x: 185, startPoint y: 226, endPoint x: 201, endPoint y: 214, distance: 20.0
click at [185, 226] on textarea "**********" at bounding box center [216, 235] width 259 height 63
type textarea "**********"
click at [309, 292] on button "Post" at bounding box center [310, 293] width 43 height 25
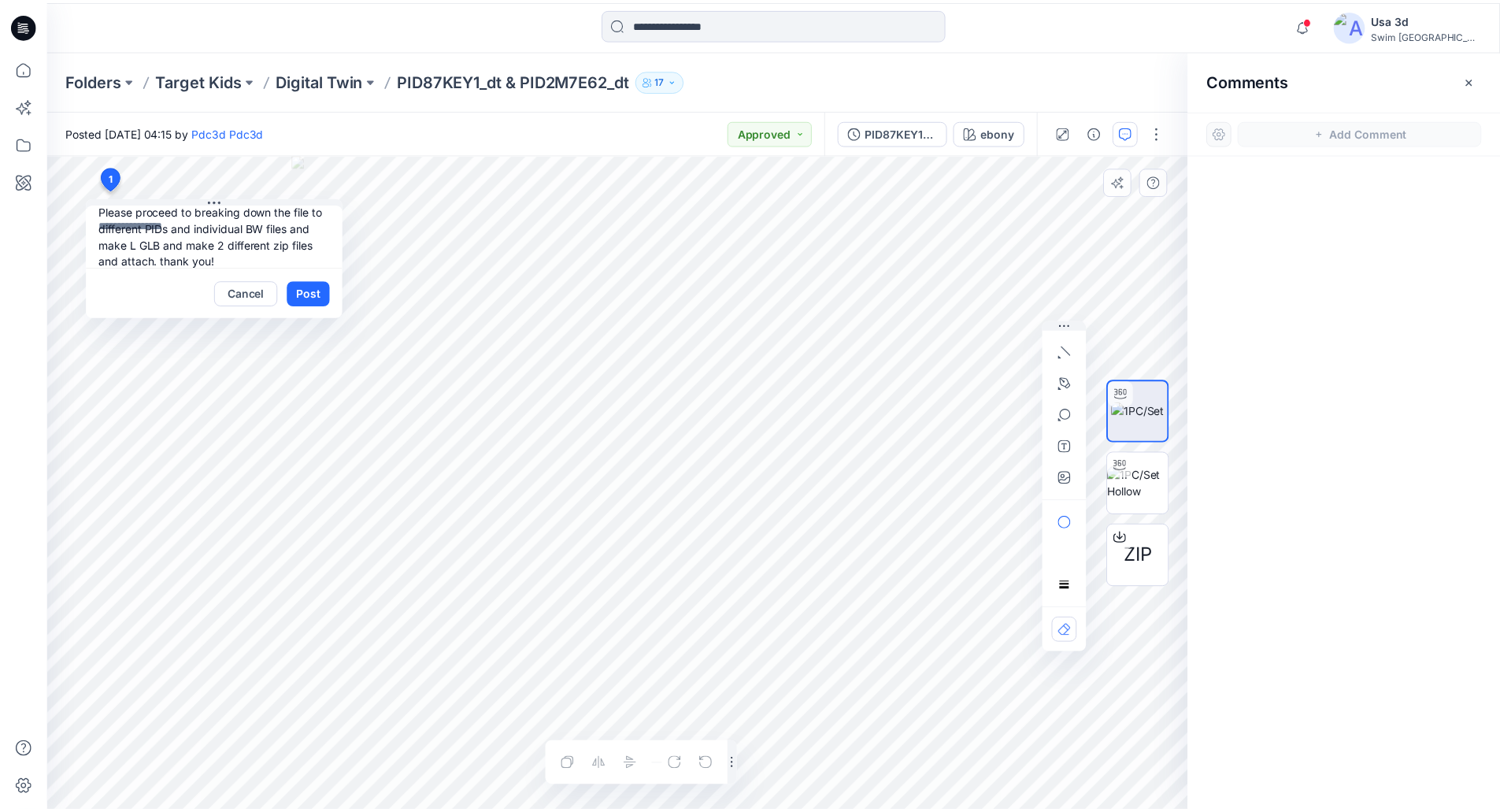
scroll to position [0, 0]
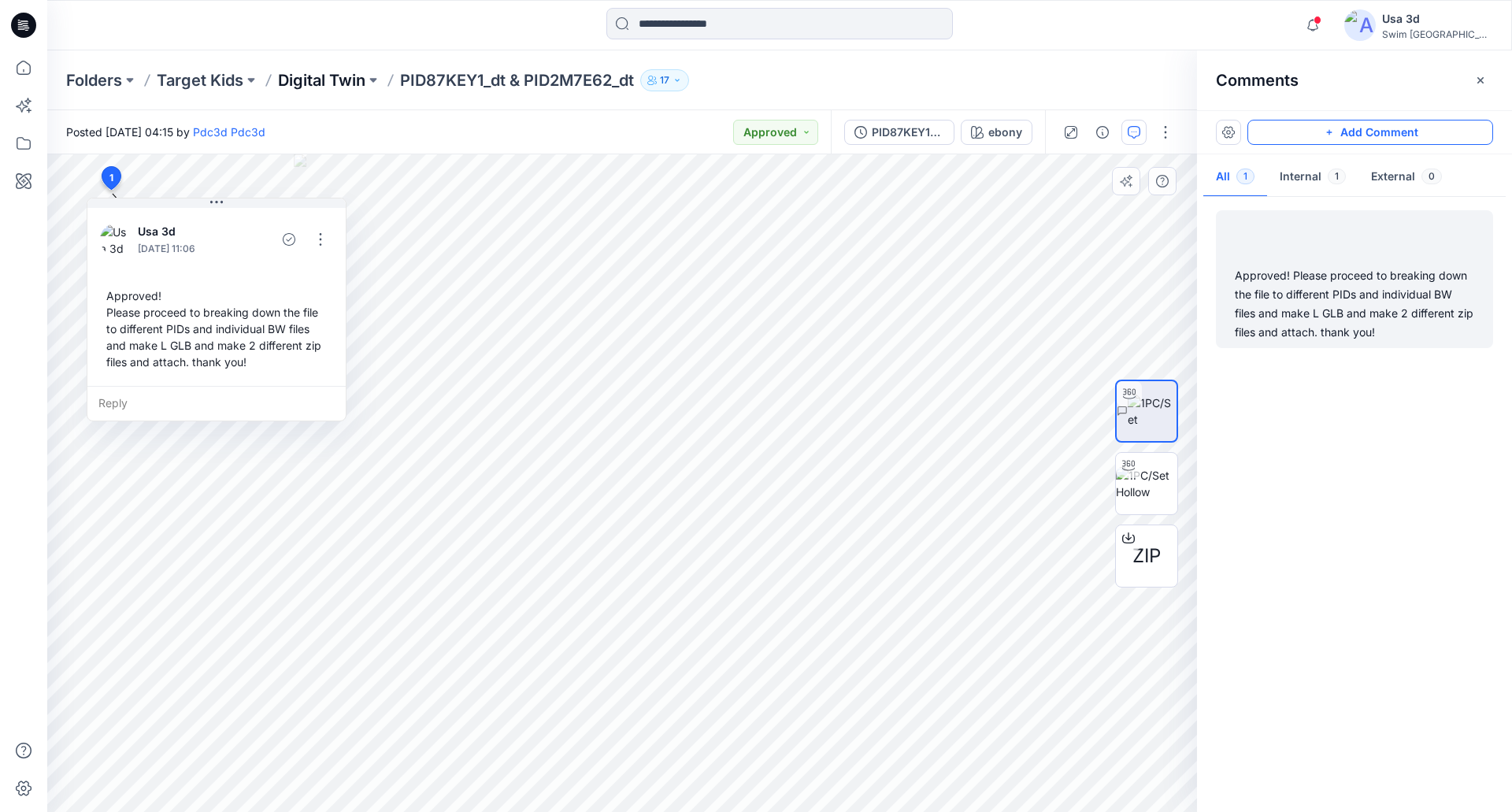
click at [323, 79] on p "Digital Twin" at bounding box center [321, 80] width 87 height 22
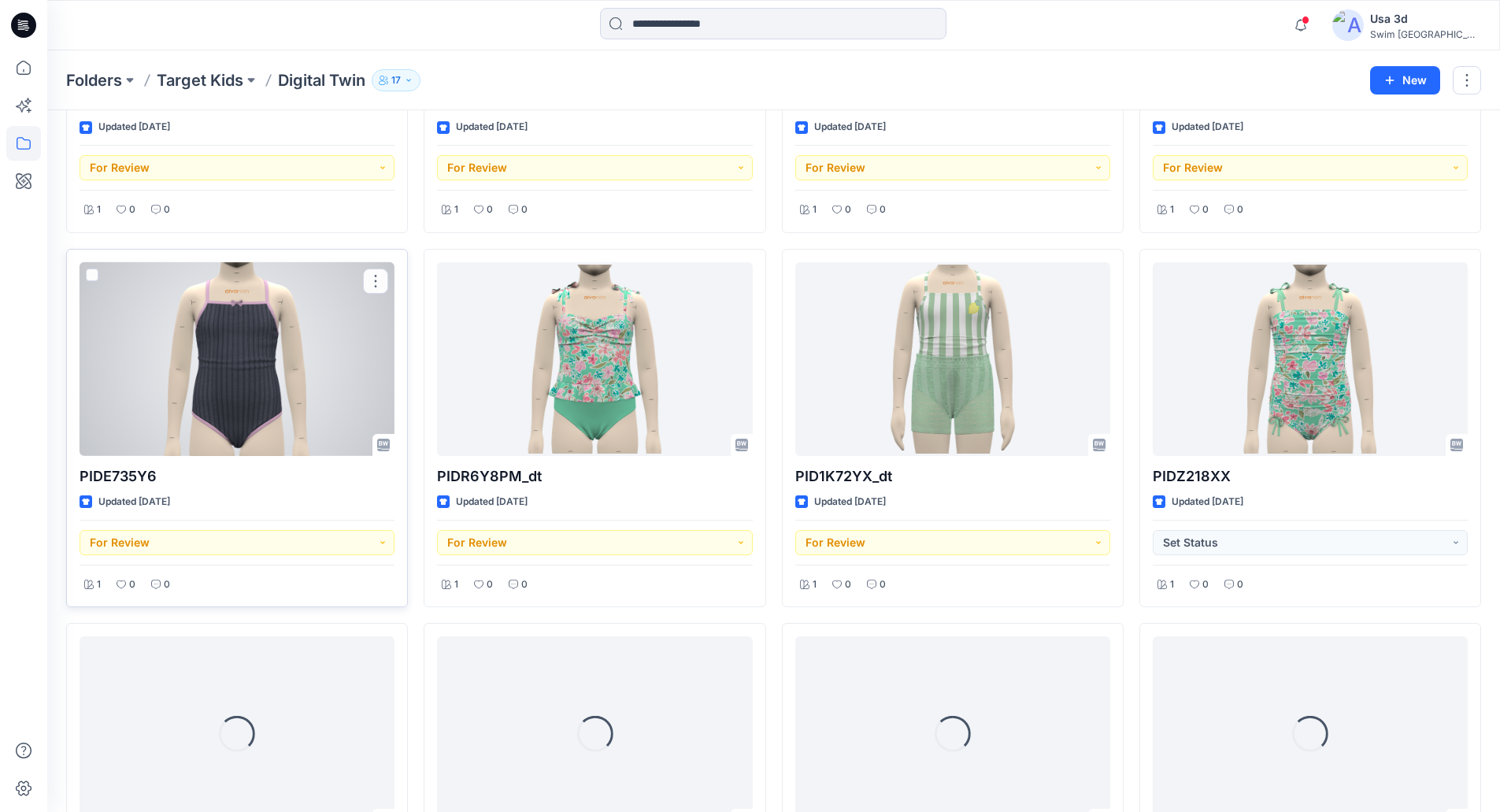
scroll to position [706, 0]
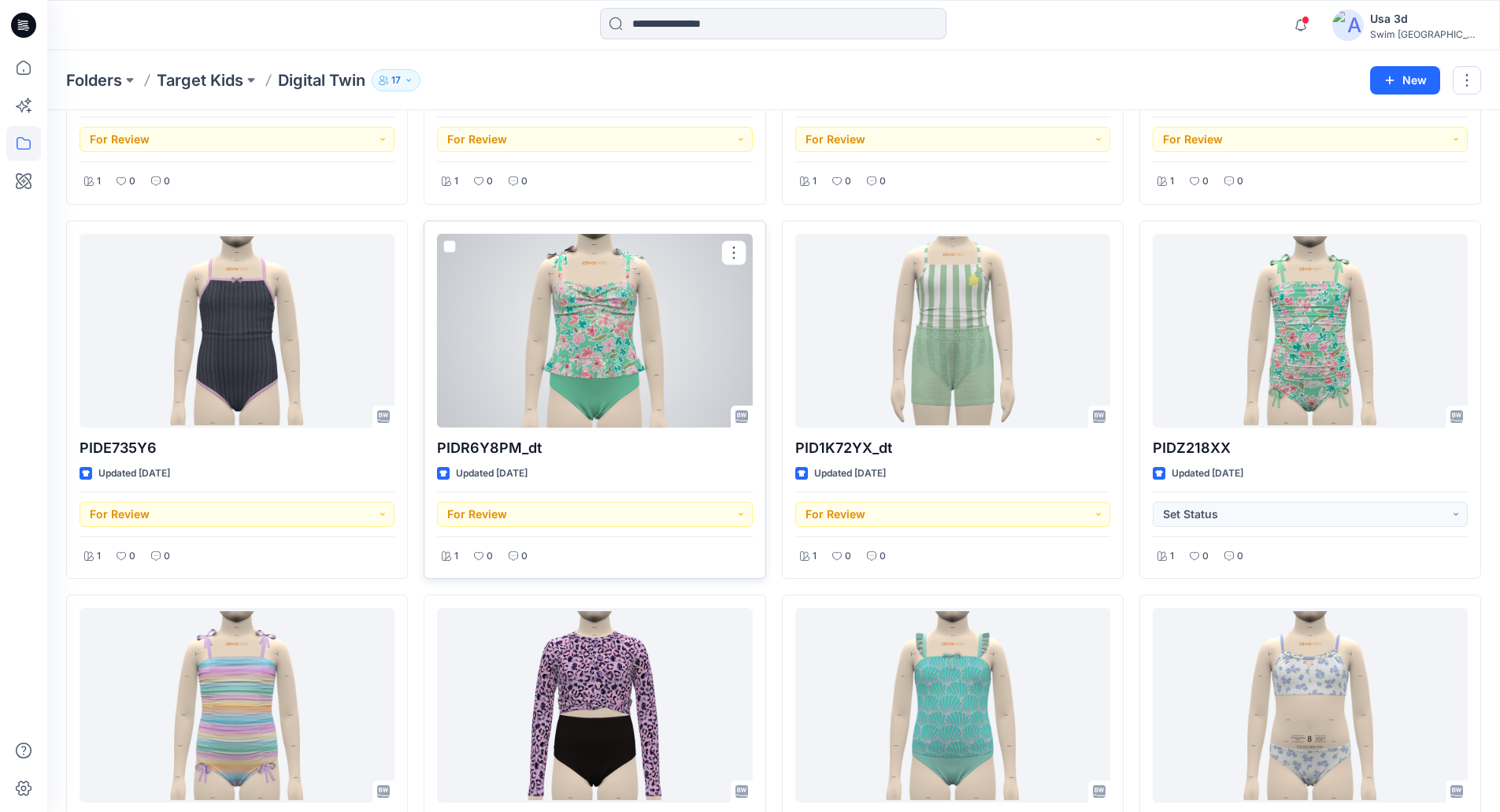
click at [663, 373] on div at bounding box center [594, 331] width 315 height 194
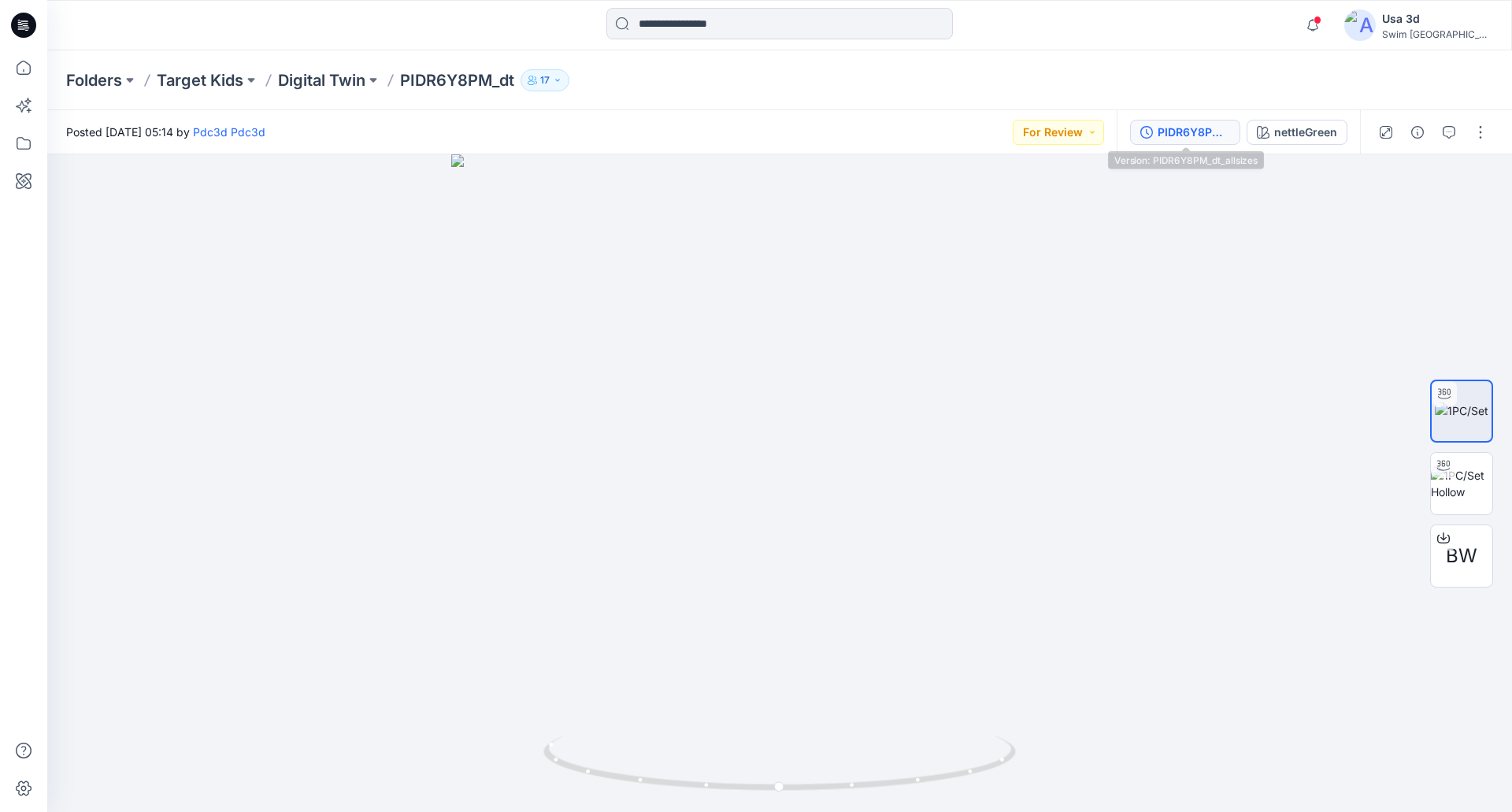
click at [1217, 143] on button "PIDR6Y8PM_dt_allsizes" at bounding box center [1185, 133] width 110 height 25
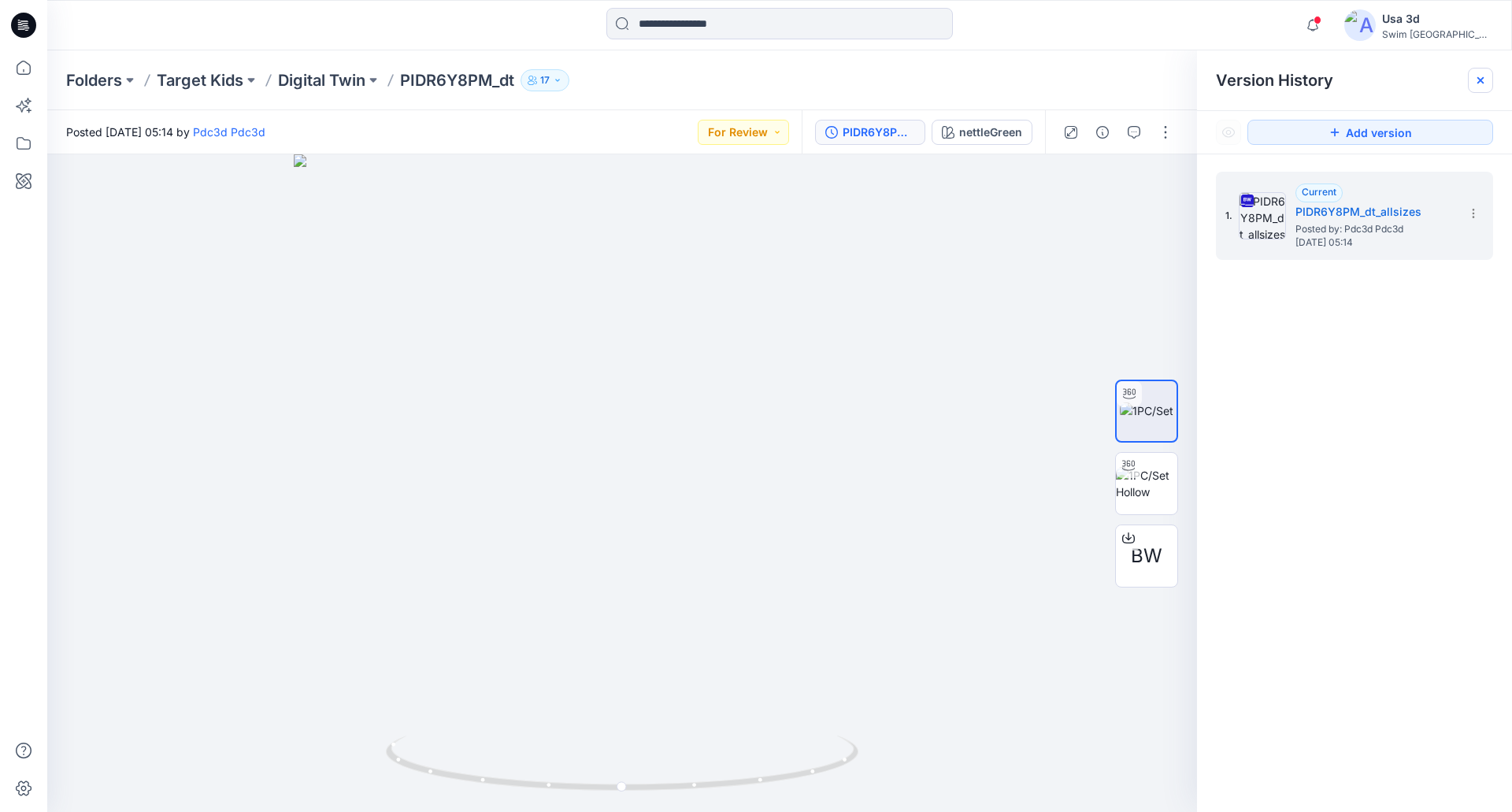
click at [1489, 78] on div at bounding box center [1481, 80] width 25 height 25
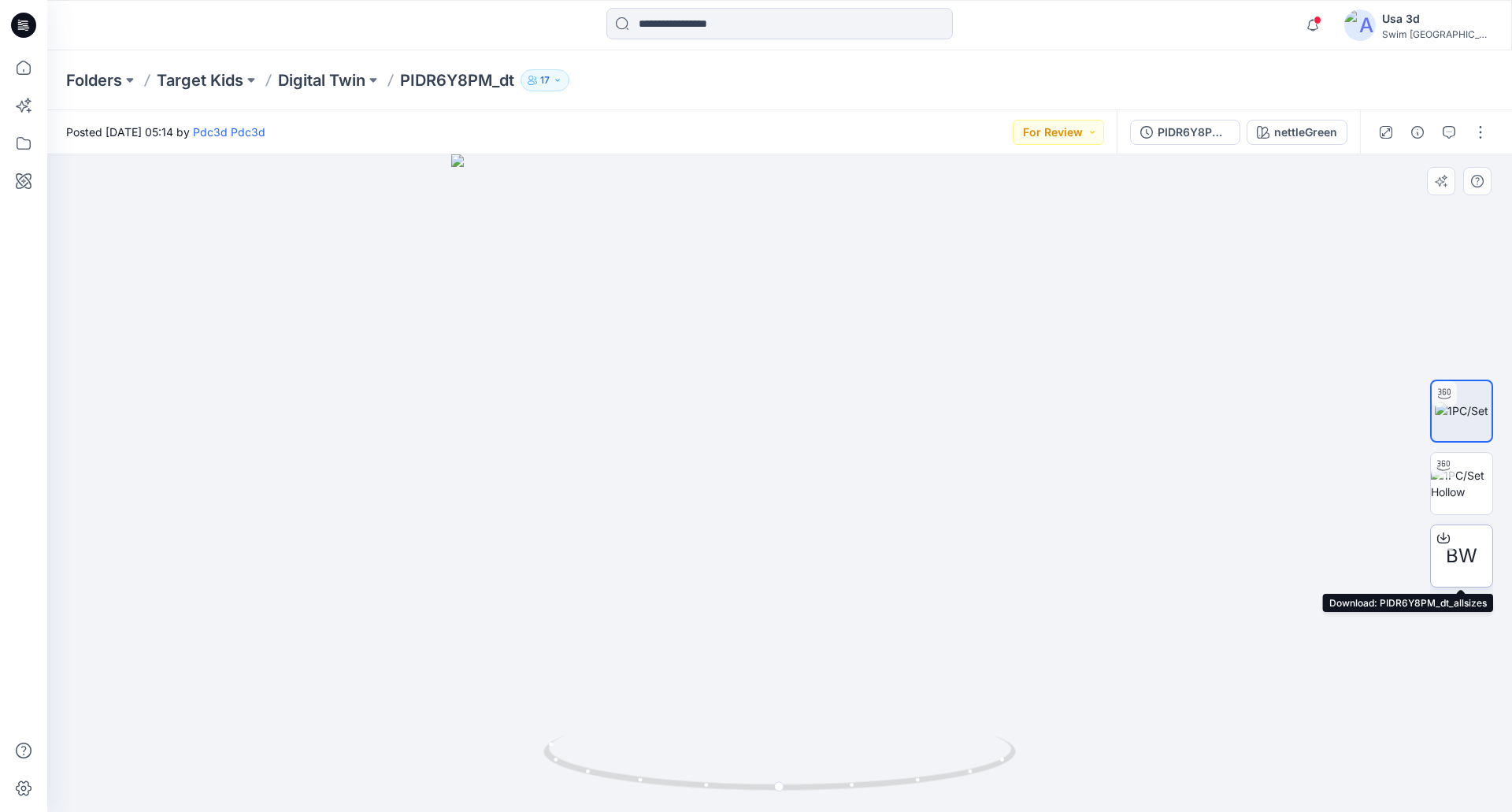
click at [1458, 545] on span "BW" at bounding box center [1460, 556] width 31 height 29
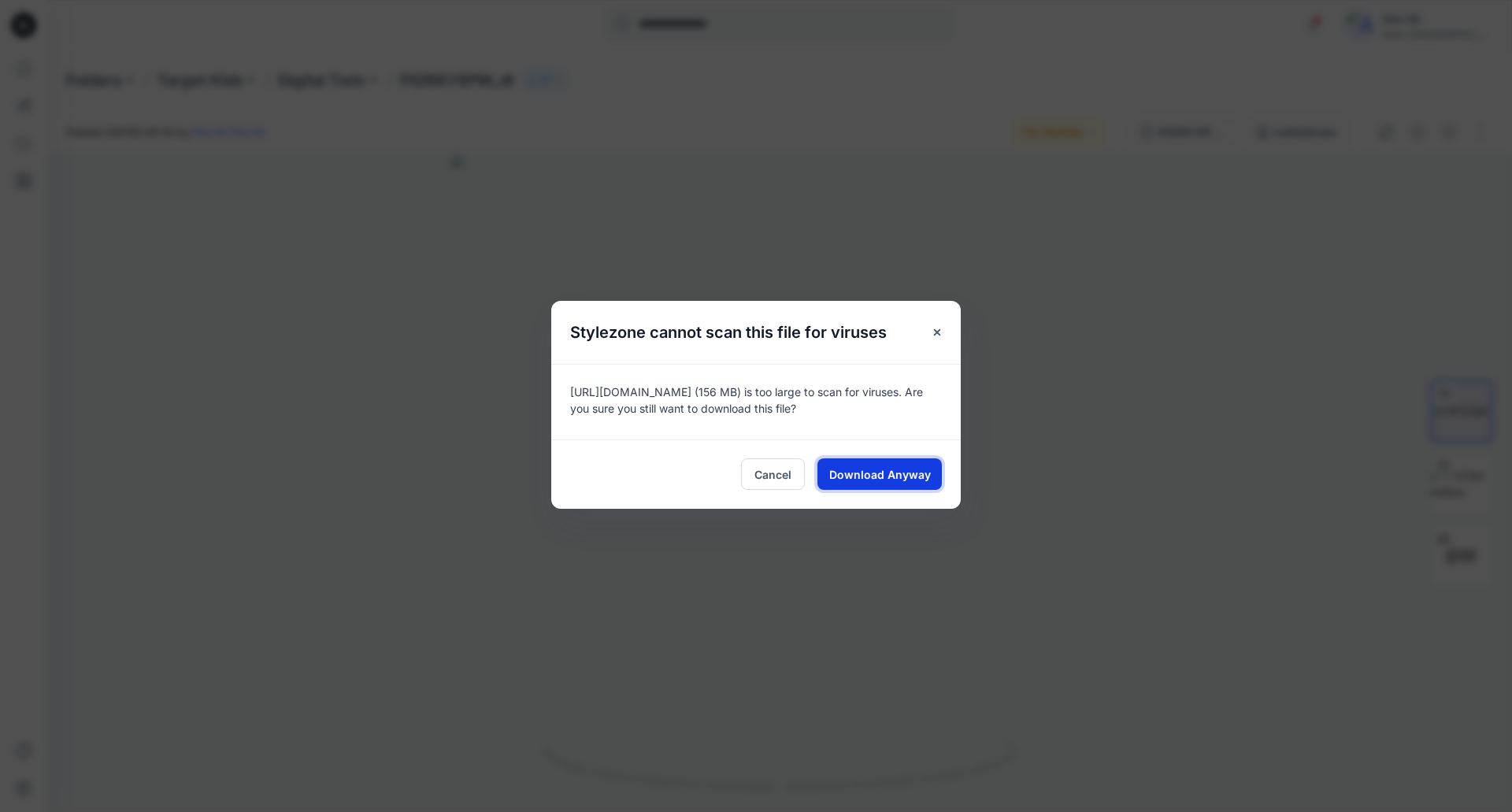
click at [882, 481] on span "Download Anyway" at bounding box center [880, 475] width 101 height 17
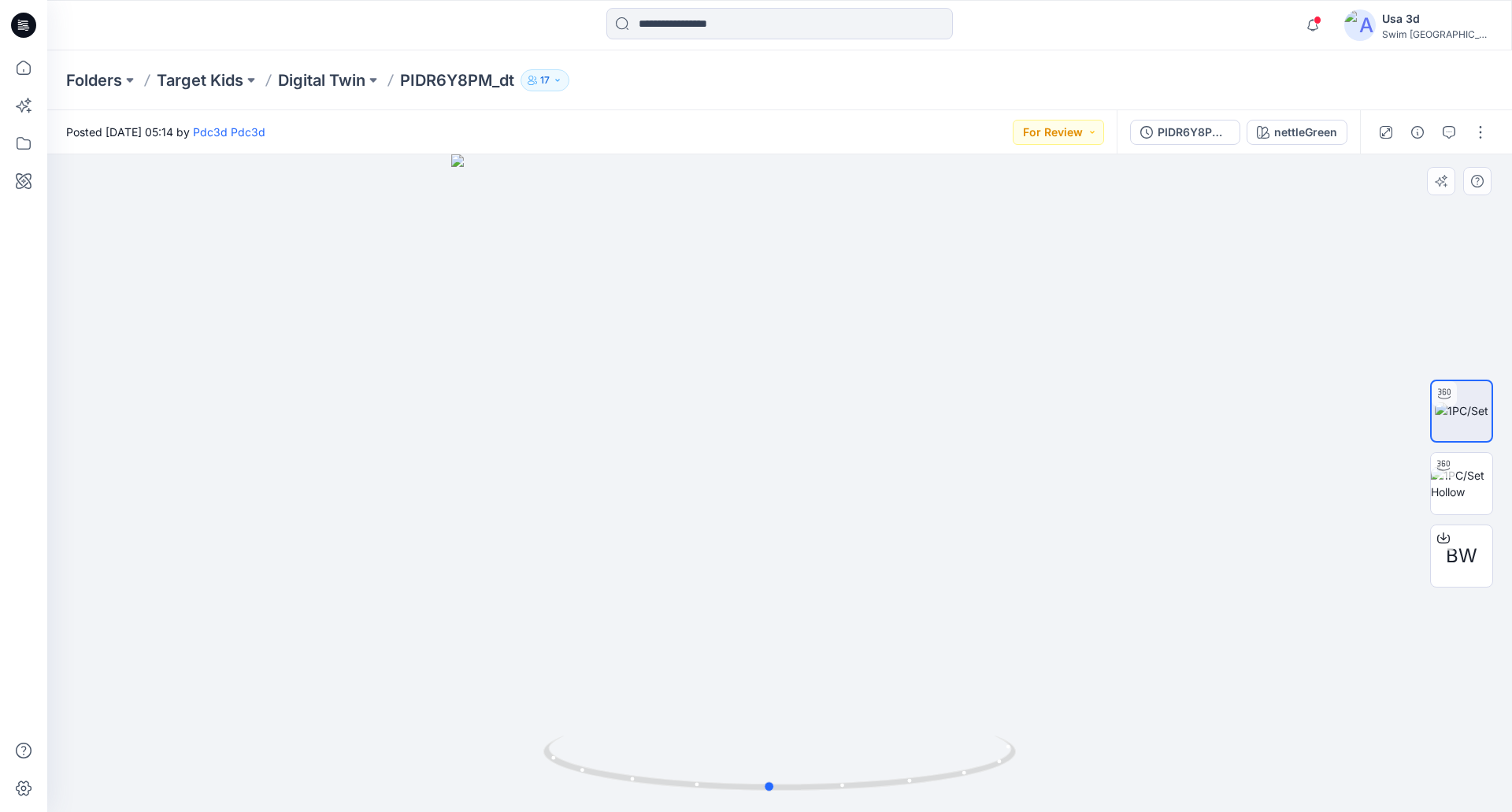
drag, startPoint x: 800, startPoint y: 457, endPoint x: 789, endPoint y: 428, distance: 31.0
click at [789, 428] on div at bounding box center [779, 483] width 1465 height 657
click at [1057, 142] on button "For Review" at bounding box center [1058, 133] width 91 height 25
click at [1015, 246] on p "Approved" at bounding box center [1021, 240] width 52 height 20
click at [1455, 132] on button "button" at bounding box center [1449, 133] width 25 height 25
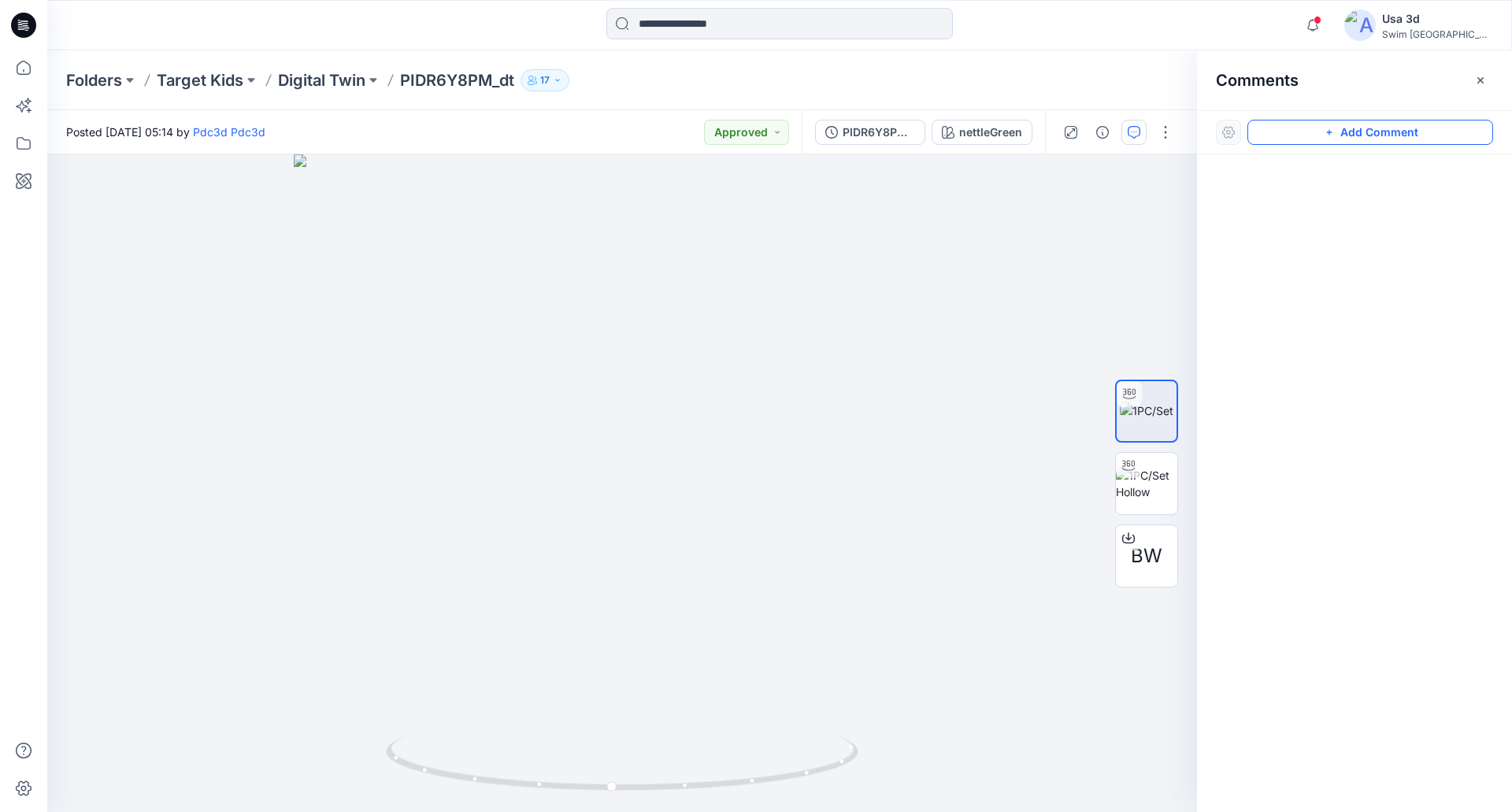
click at [1354, 132] on button "Add Comment" at bounding box center [1370, 133] width 246 height 25
click at [104, 200] on div "1" at bounding box center [622, 483] width 1149 height 657
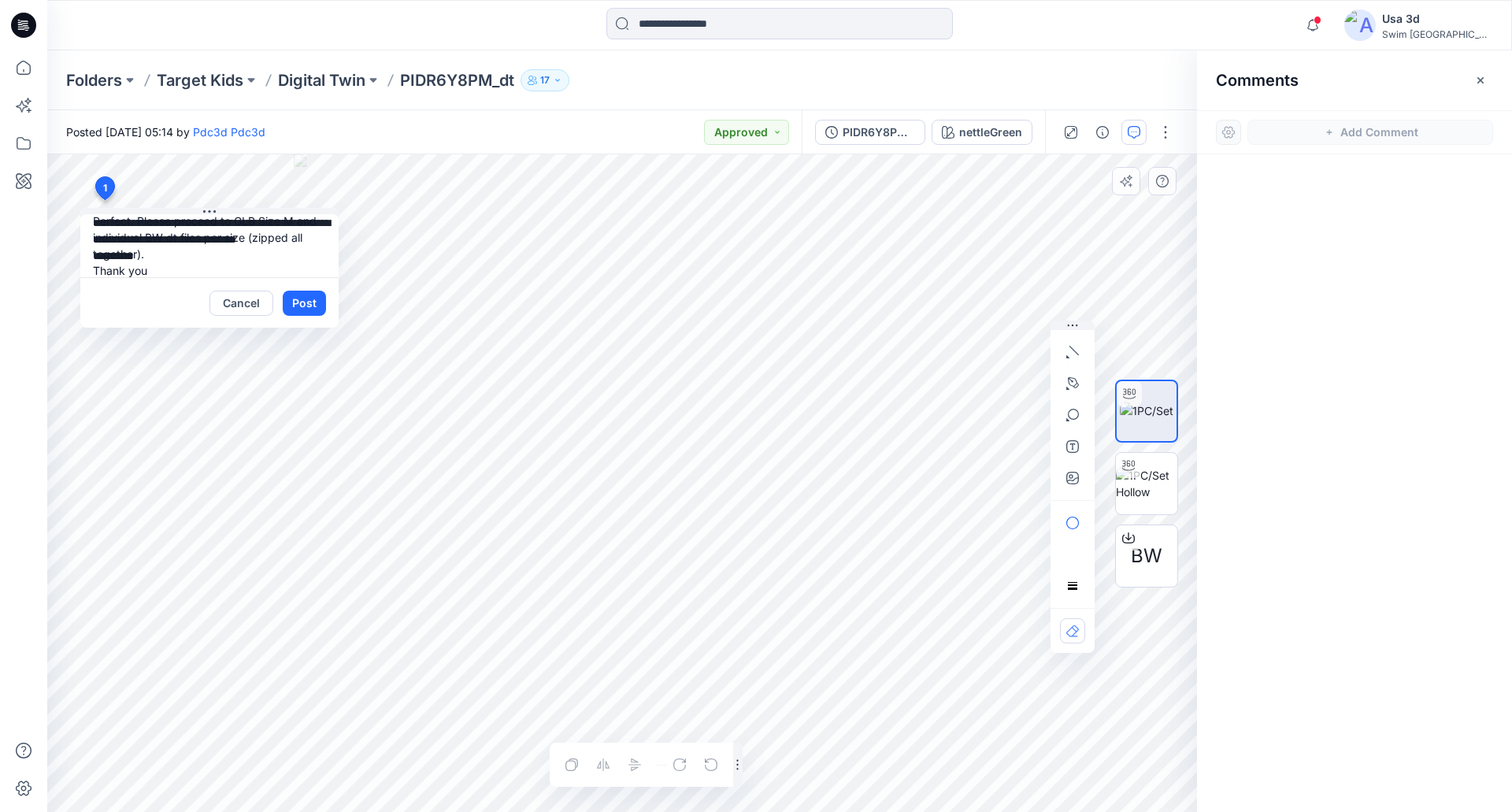
scroll to position [30, 0]
type textarea "**********"
click at [287, 302] on button "Post" at bounding box center [303, 303] width 43 height 25
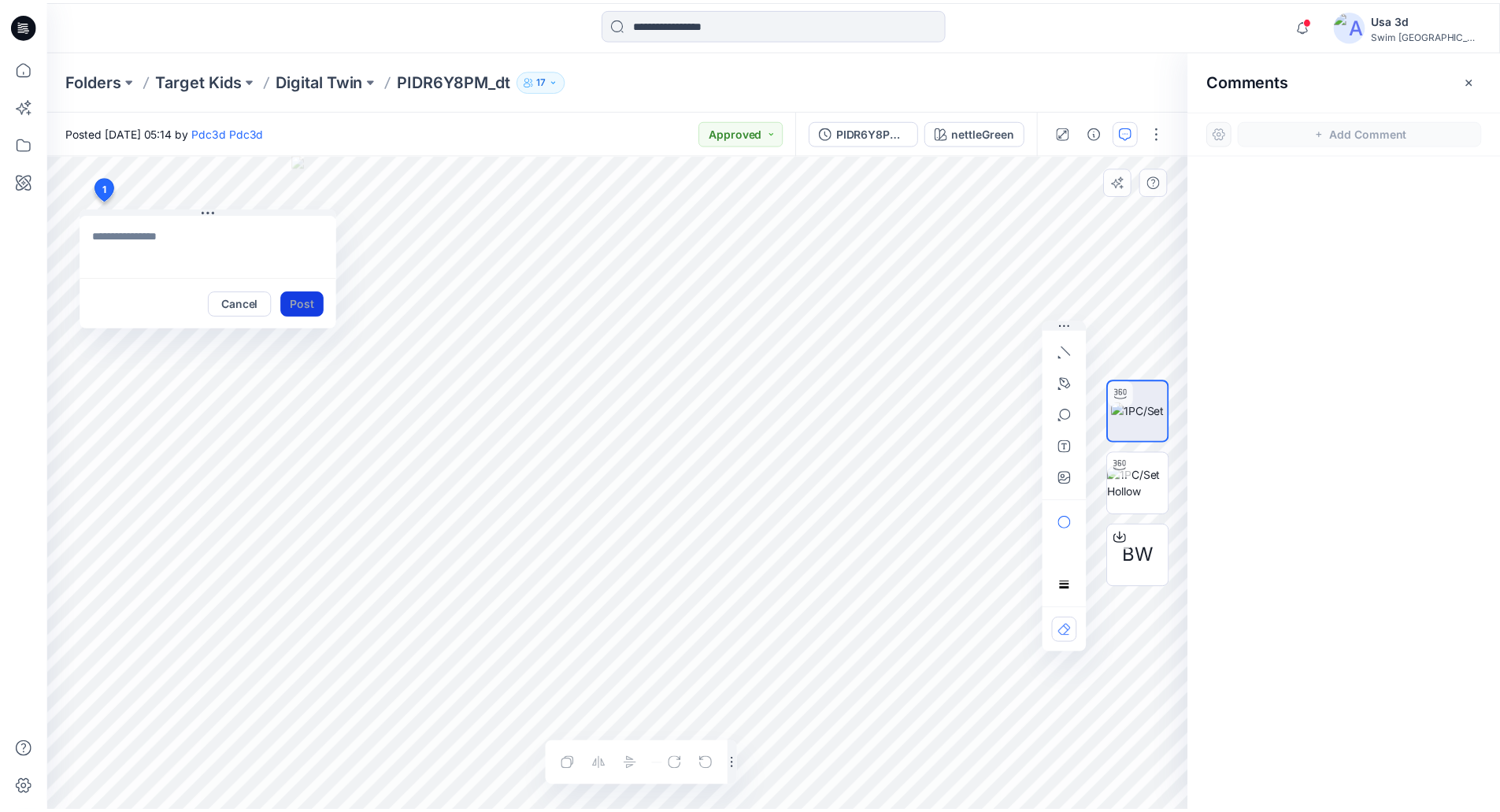
scroll to position [0, 0]
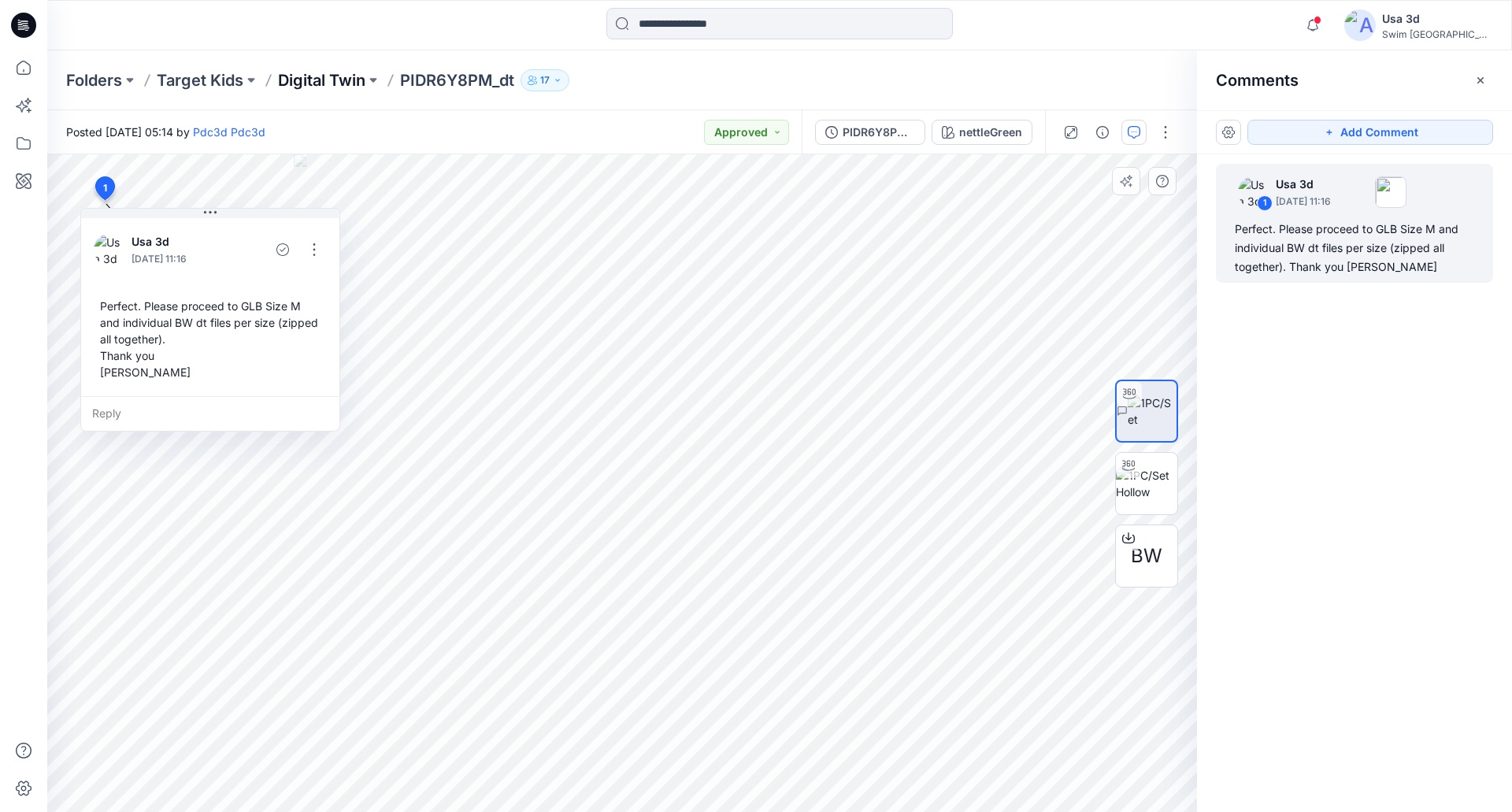
click at [356, 80] on p "Digital Twin" at bounding box center [321, 80] width 87 height 22
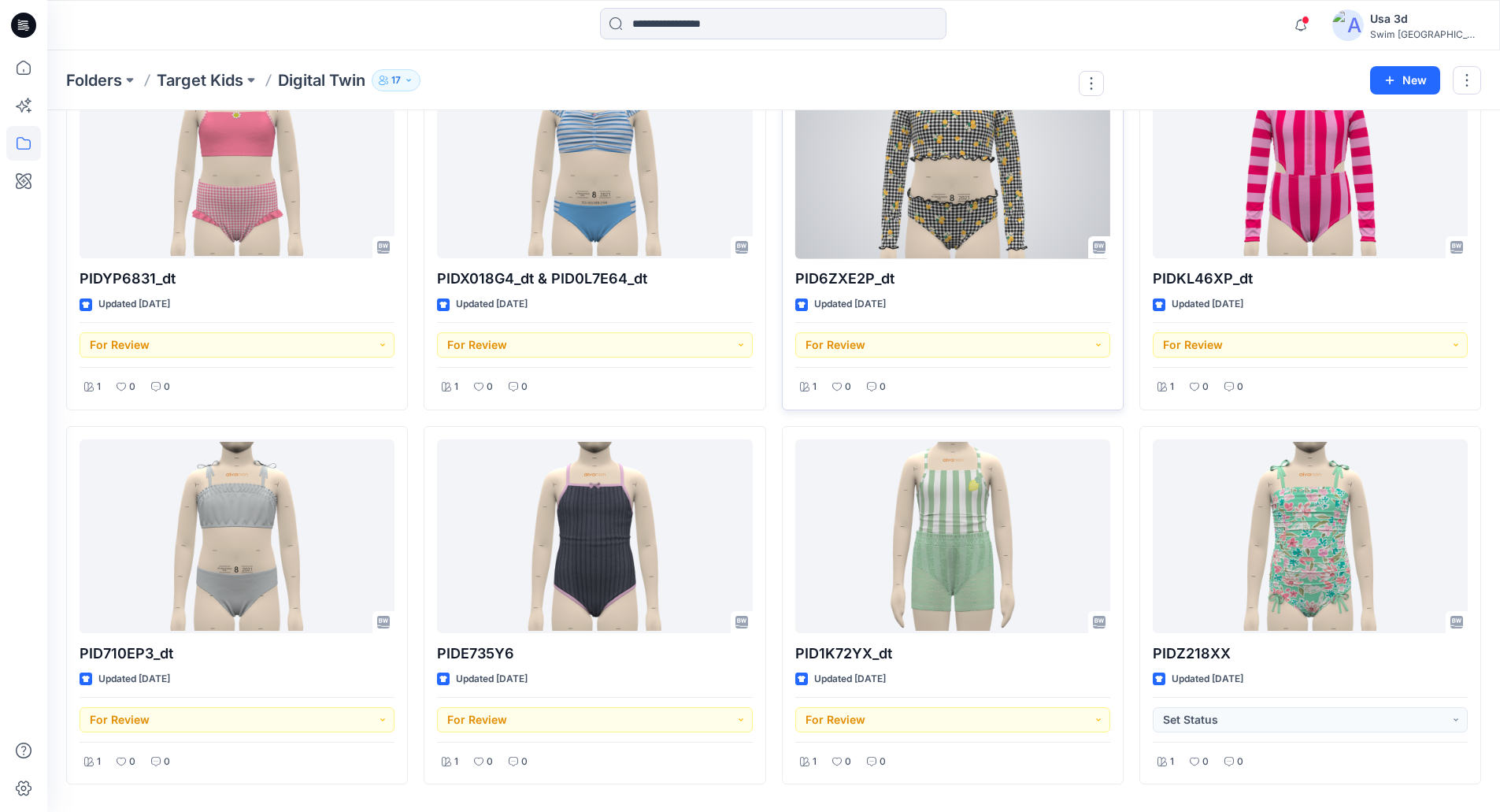
scroll to position [548, 0]
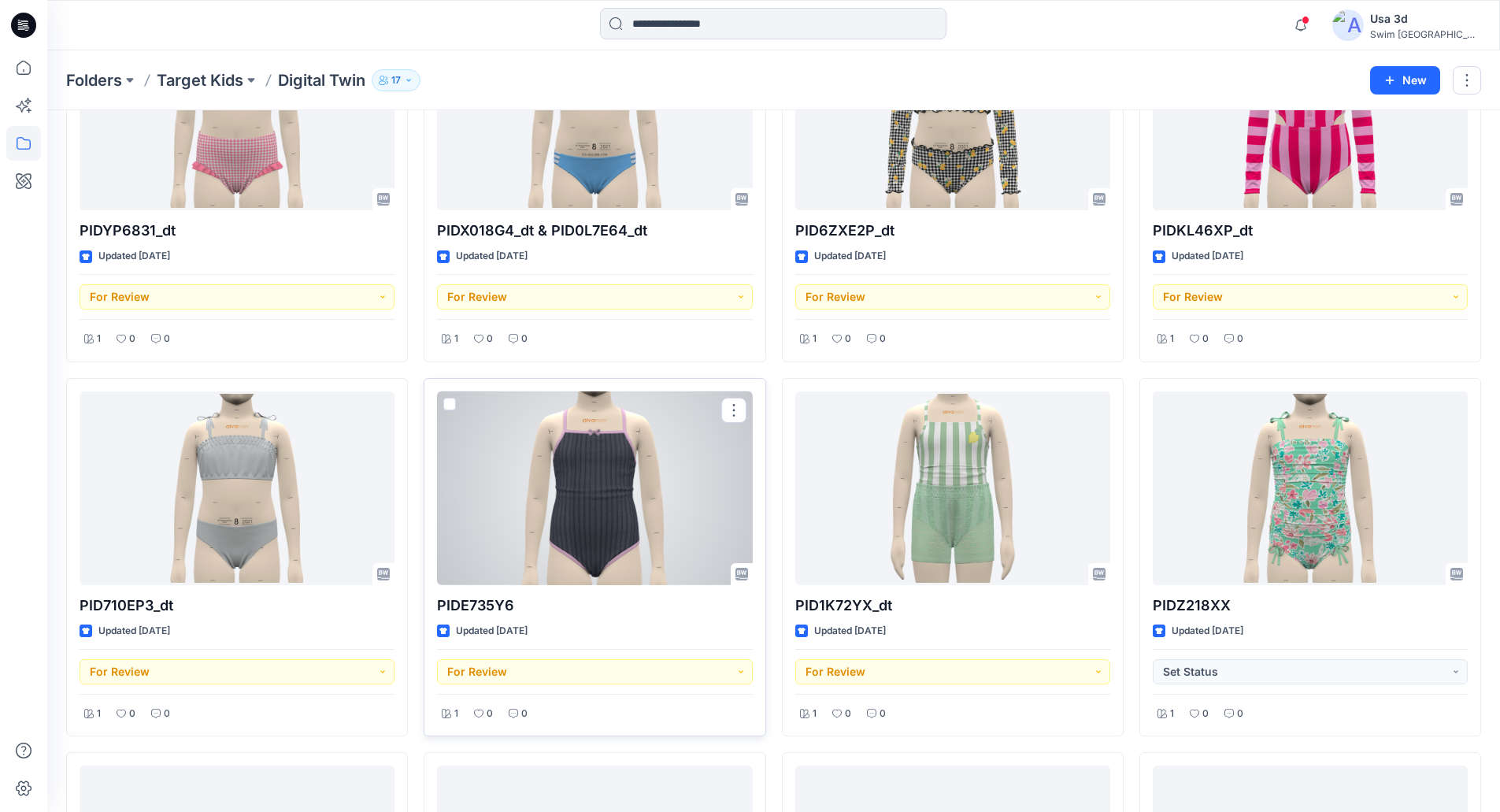
click at [641, 494] on div at bounding box center [594, 488] width 315 height 194
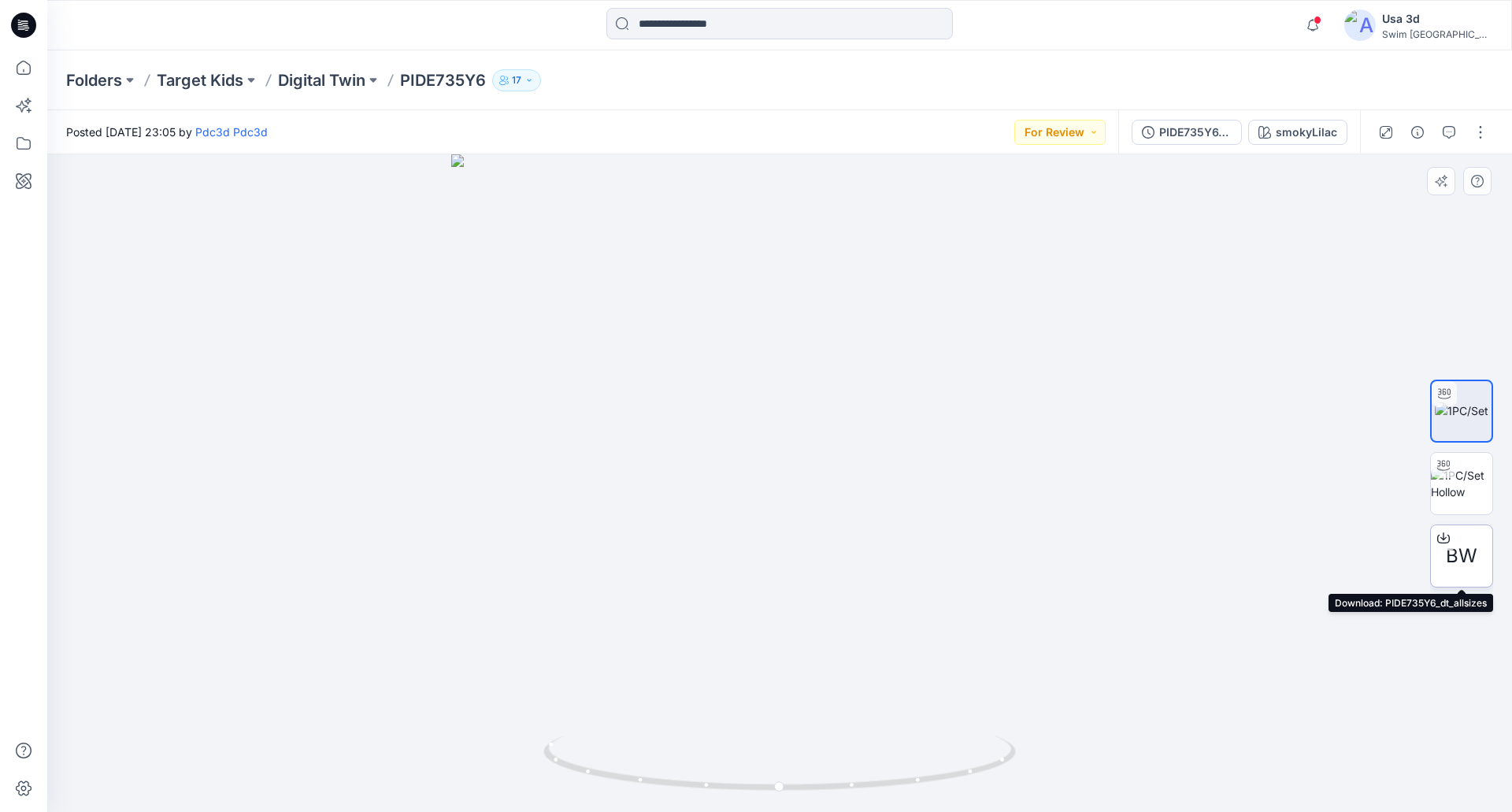
click at [1450, 547] on div at bounding box center [1444, 537] width 25 height 25
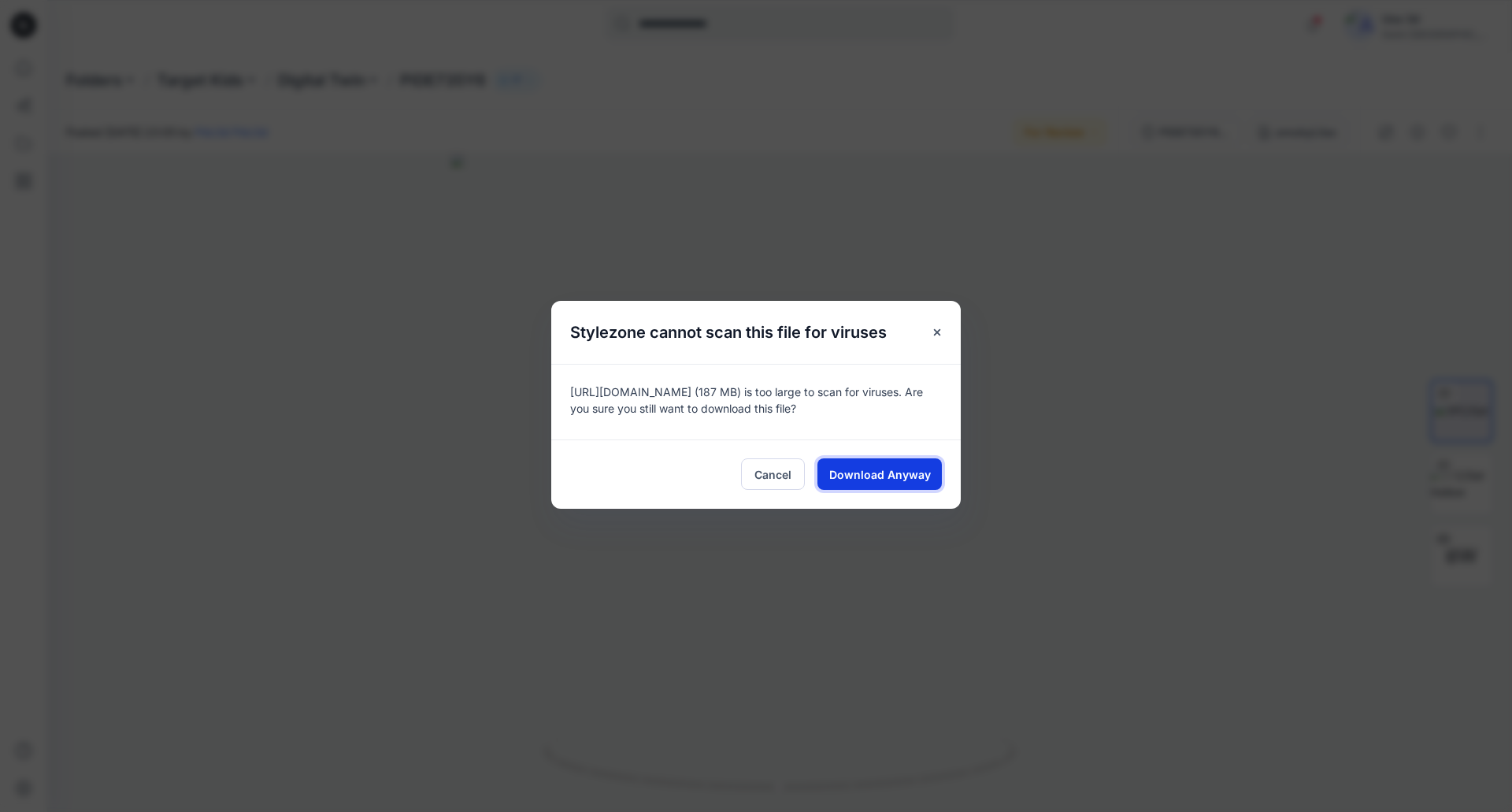
click at [882, 475] on span "Download Anyway" at bounding box center [880, 475] width 101 height 17
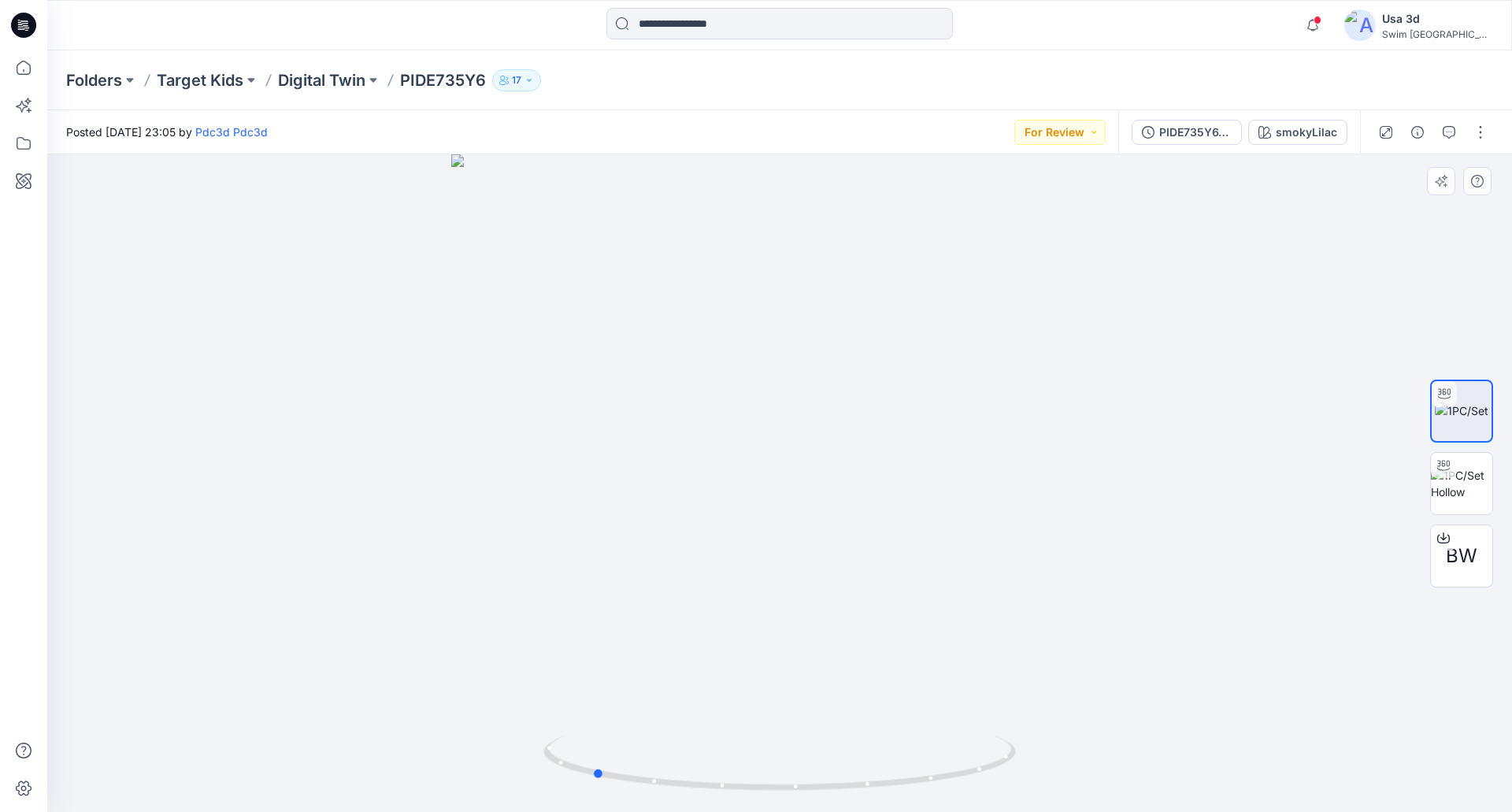
drag, startPoint x: 845, startPoint y: 449, endPoint x: 688, endPoint y: 478, distance: 159.7
click at [688, 478] on div at bounding box center [779, 483] width 1465 height 657
click at [1172, 129] on div "PIDE735Y6_dt_allsizes" at bounding box center [1195, 132] width 73 height 17
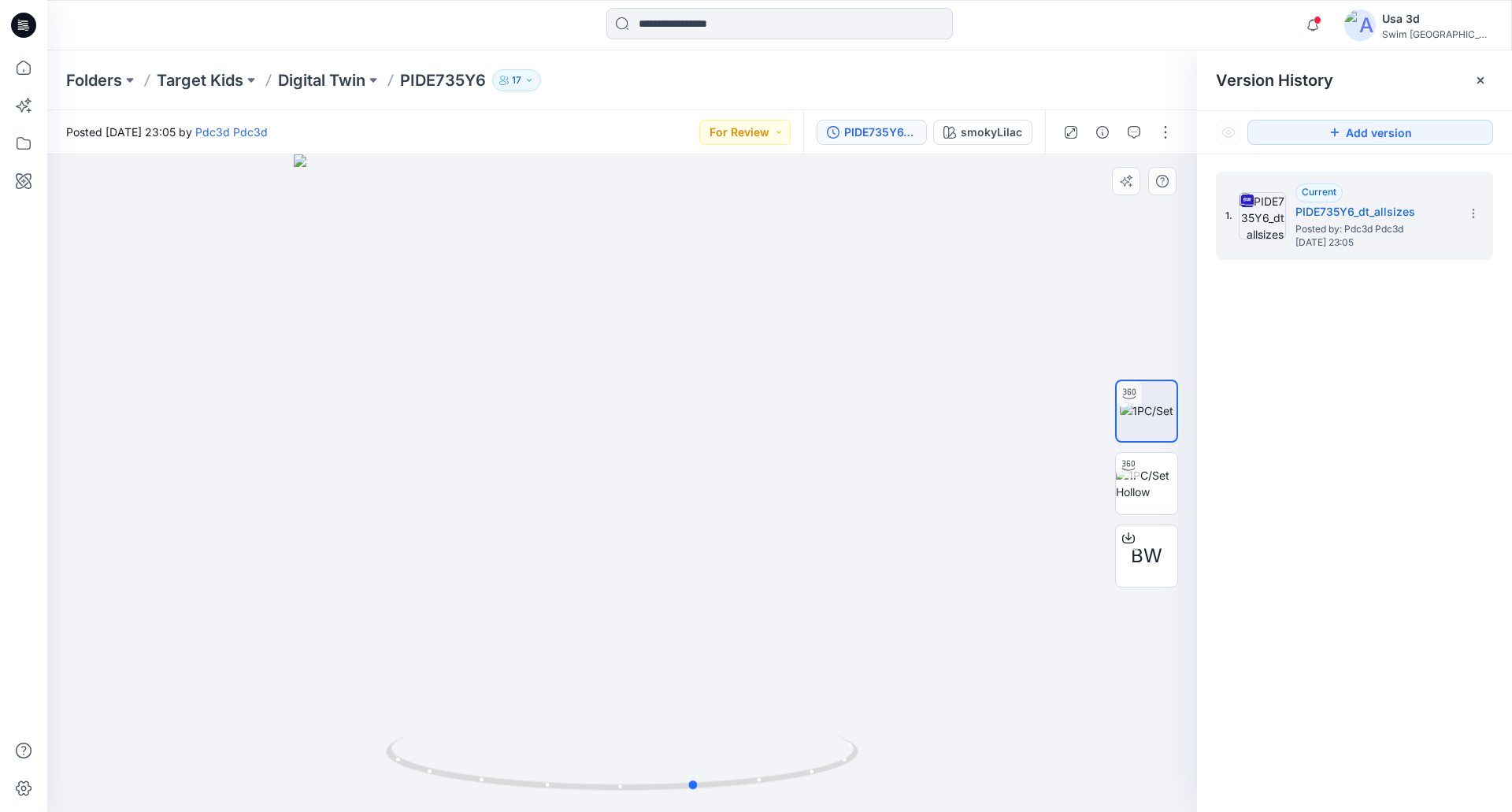
drag, startPoint x: 891, startPoint y: 379, endPoint x: 903, endPoint y: 379, distance: 12.0
click at [903, 379] on div at bounding box center [622, 483] width 1149 height 657
click at [68, 323] on div at bounding box center [622, 483] width 1149 height 657
click at [876, 131] on div "PIDE735Y6_dt_allsizes" at bounding box center [881, 132] width 73 height 17
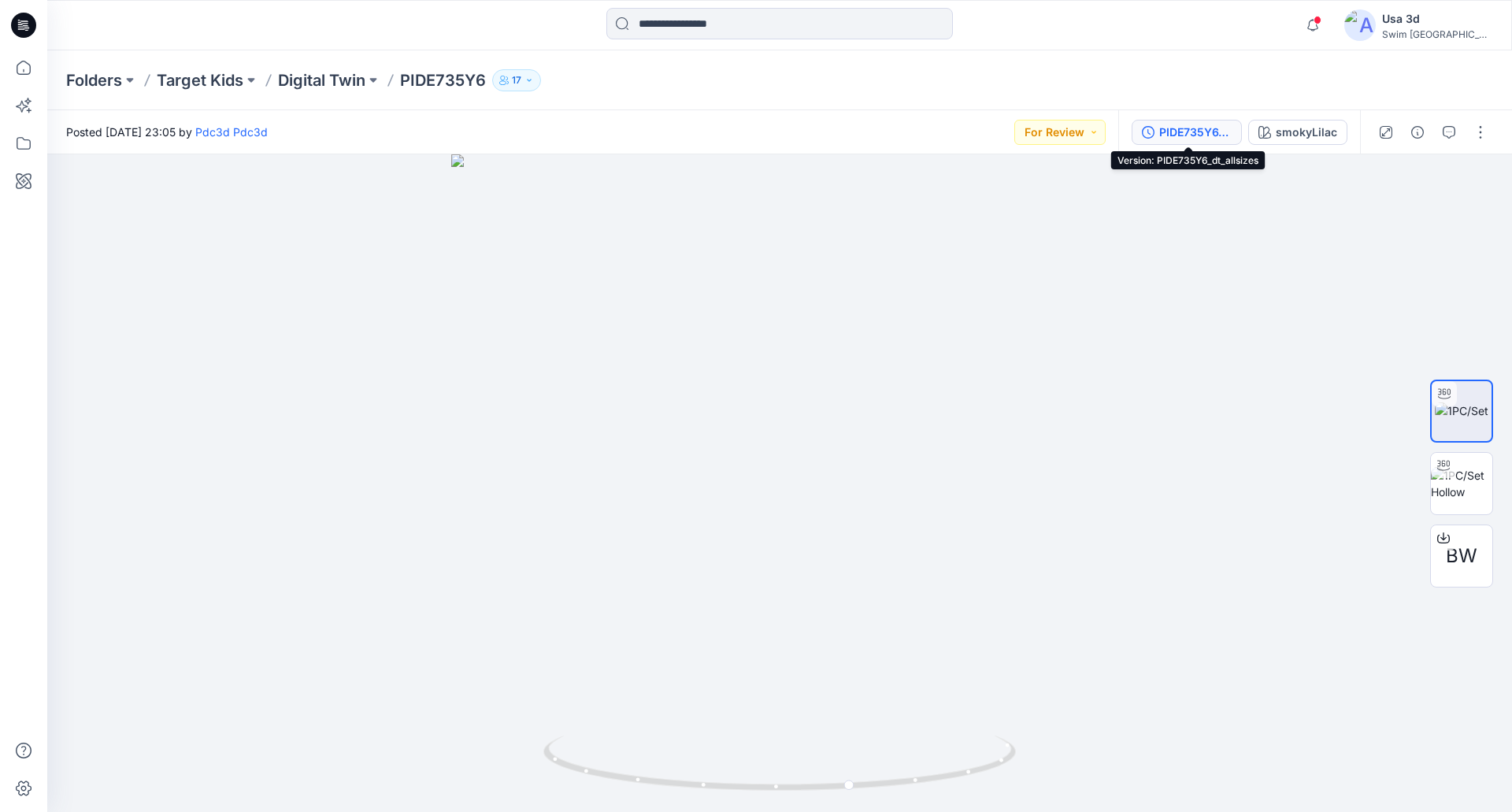
click at [1200, 121] on button "PIDE735Y6_dt_allsizes" at bounding box center [1187, 133] width 110 height 25
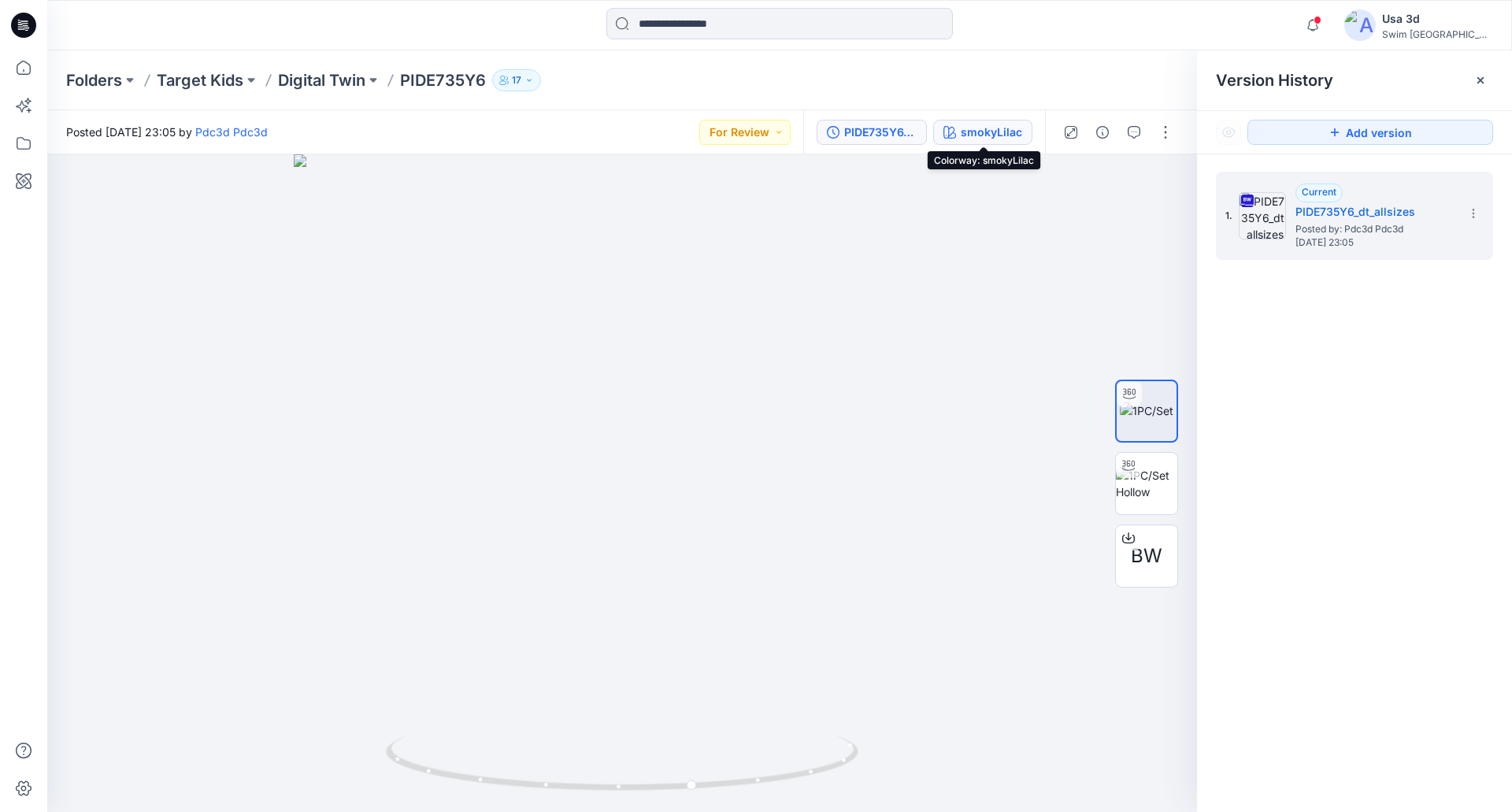
click at [967, 133] on div "smokyLilac" at bounding box center [991, 132] width 62 height 17
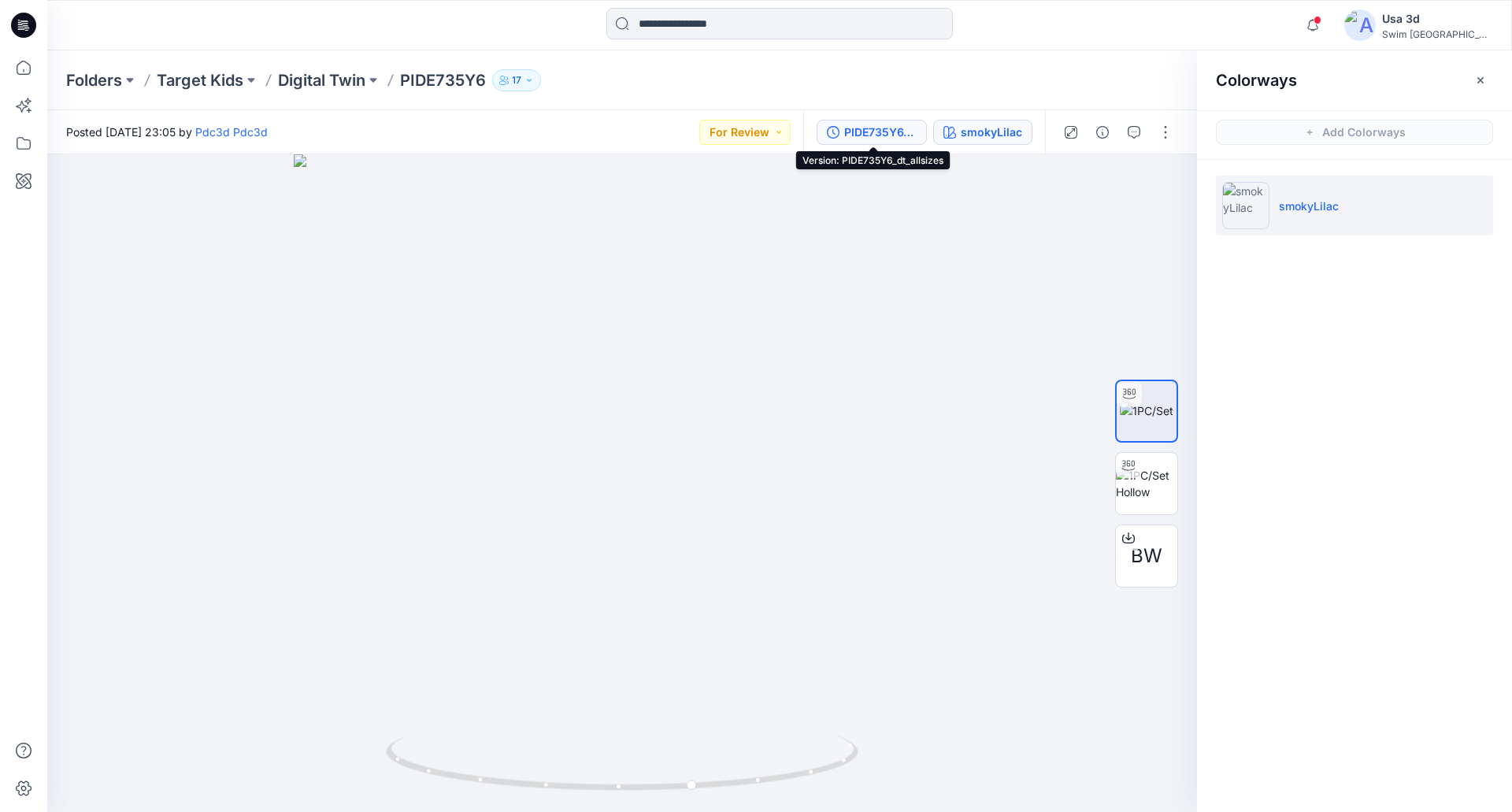
click at [872, 137] on div "PIDE735Y6_dt_allsizes" at bounding box center [881, 132] width 73 height 17
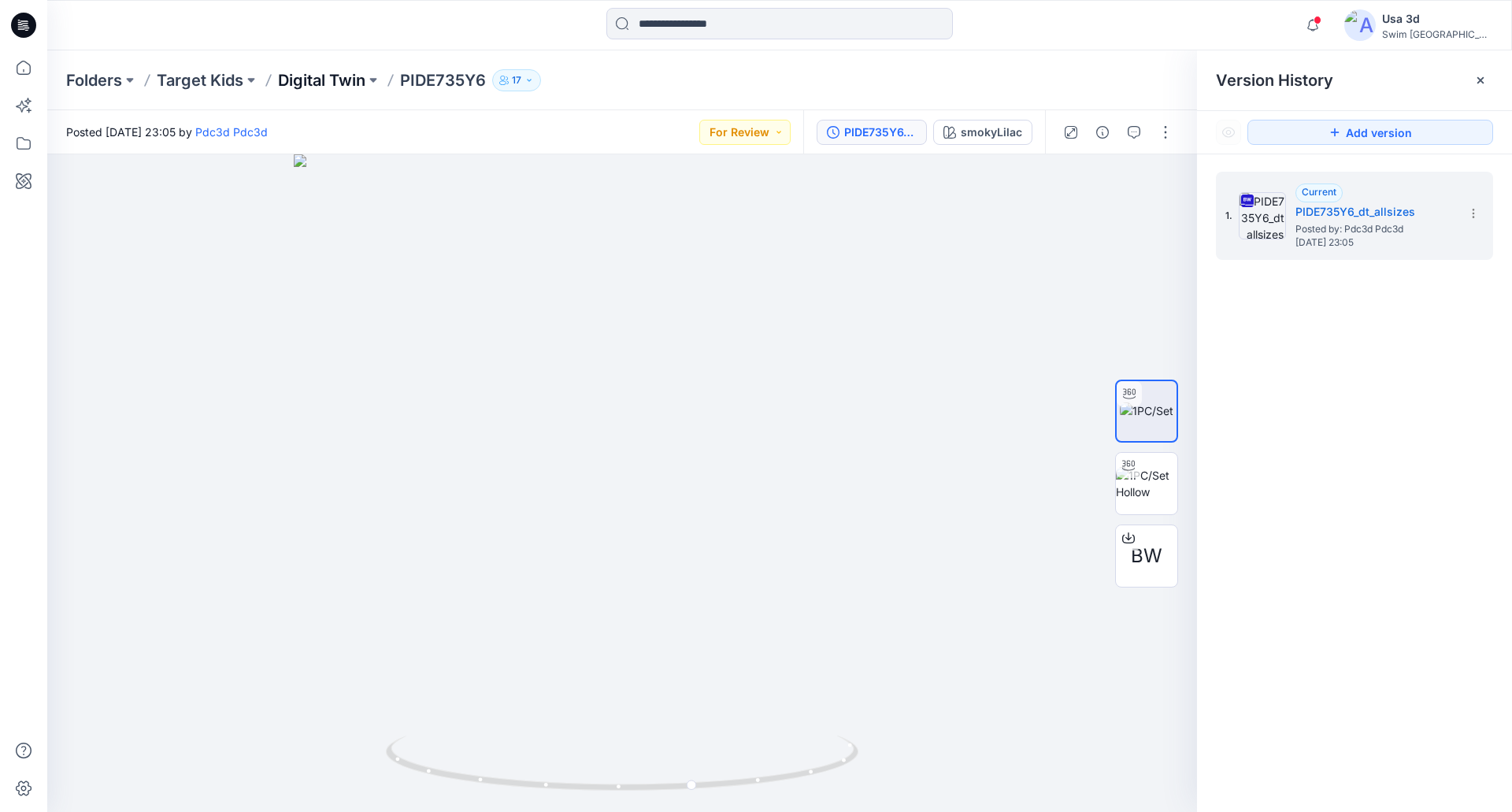
click at [313, 72] on p "Digital Twin" at bounding box center [321, 80] width 87 height 22
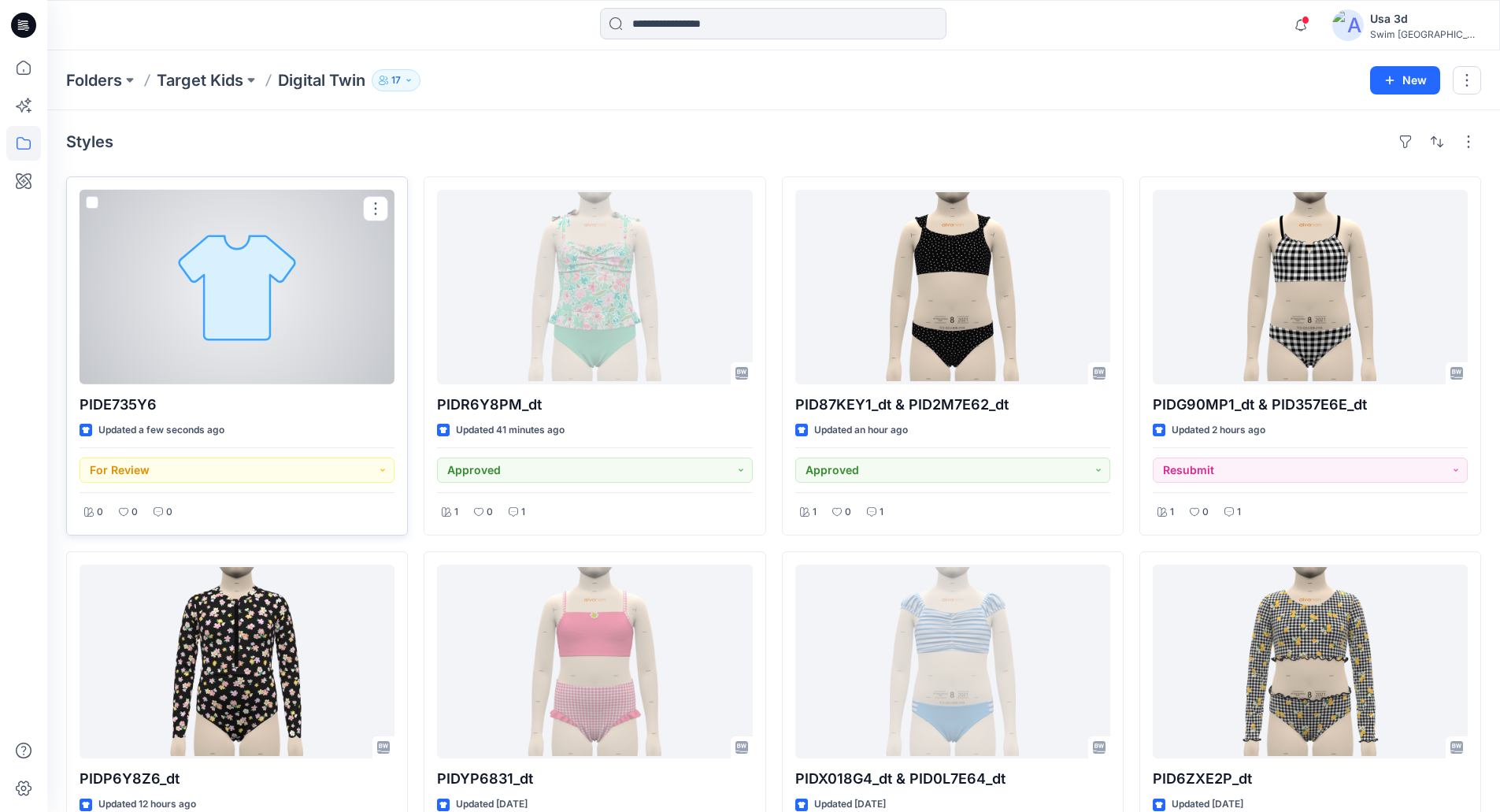
click at [277, 372] on div at bounding box center [237, 287] width 315 height 194
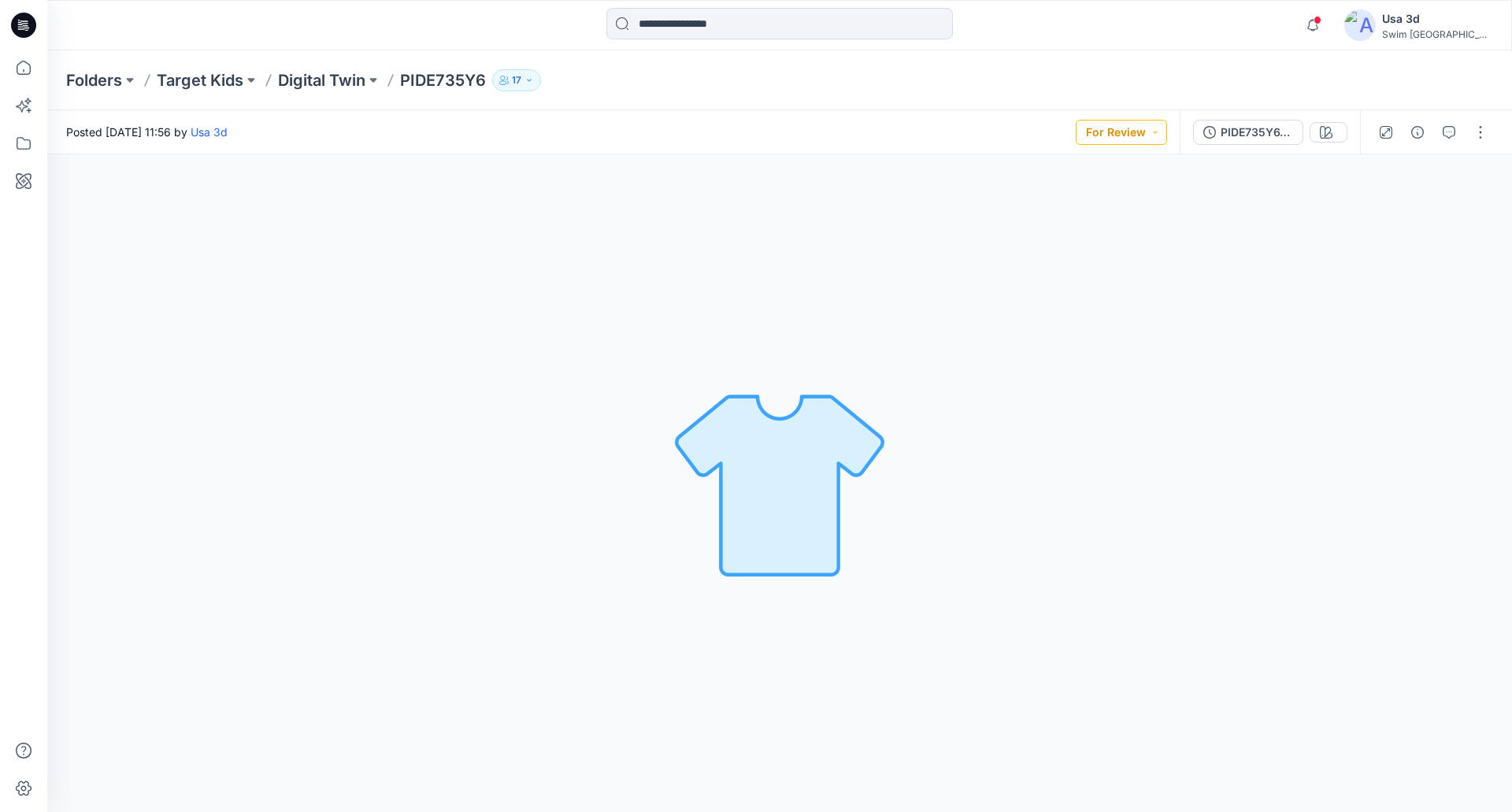
click at [1133, 139] on button "For Review" at bounding box center [1122, 133] width 91 height 25
click at [1094, 176] on p "Set Status" at bounding box center [1084, 171] width 53 height 20
click at [1445, 132] on icon "button" at bounding box center [1449, 132] width 13 height 13
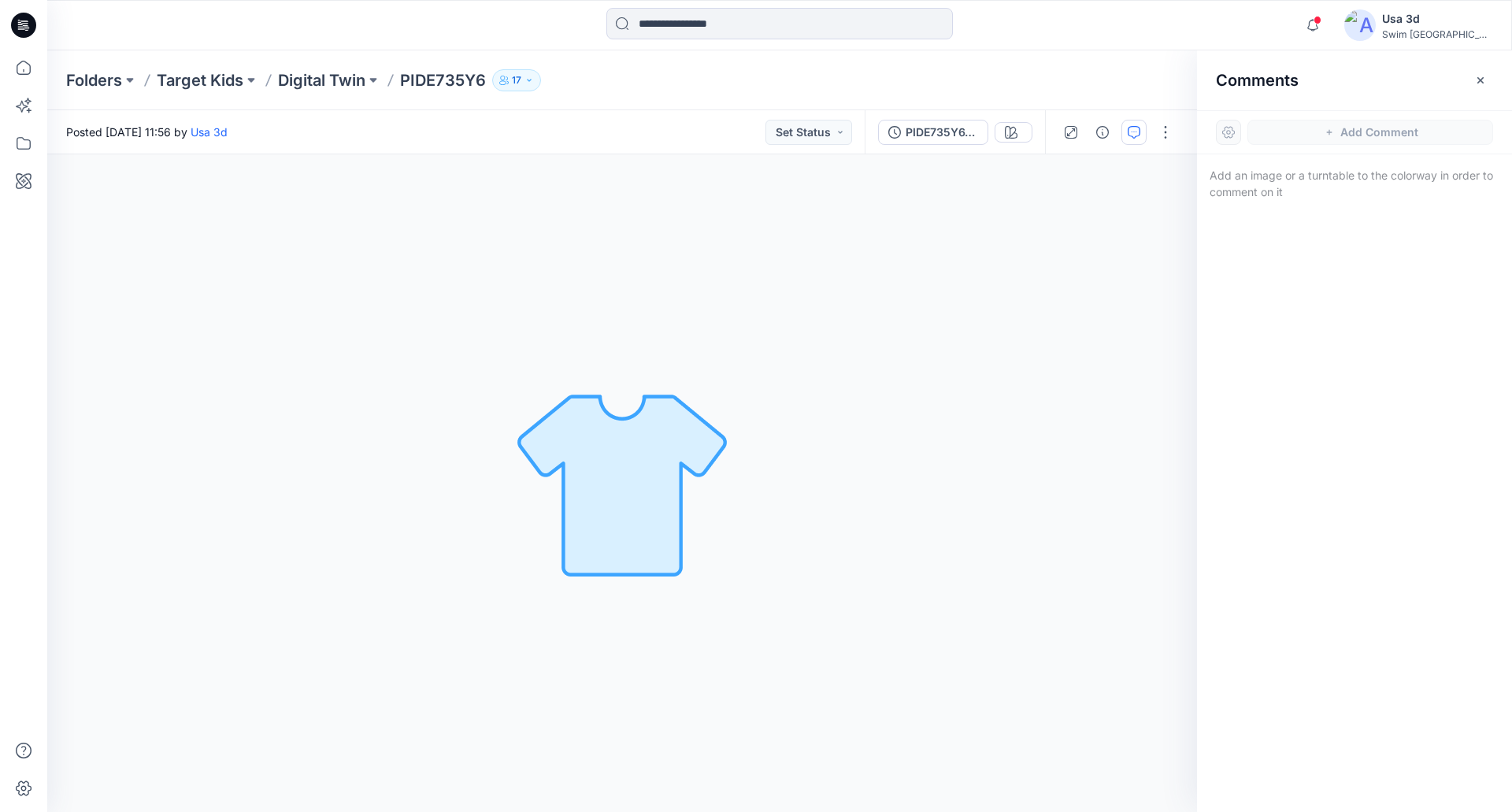
click at [411, 341] on div "Loading... Material Properties Loading..." at bounding box center [622, 483] width 1149 height 657
click at [1480, 78] on icon "button" at bounding box center [1480, 80] width 13 height 13
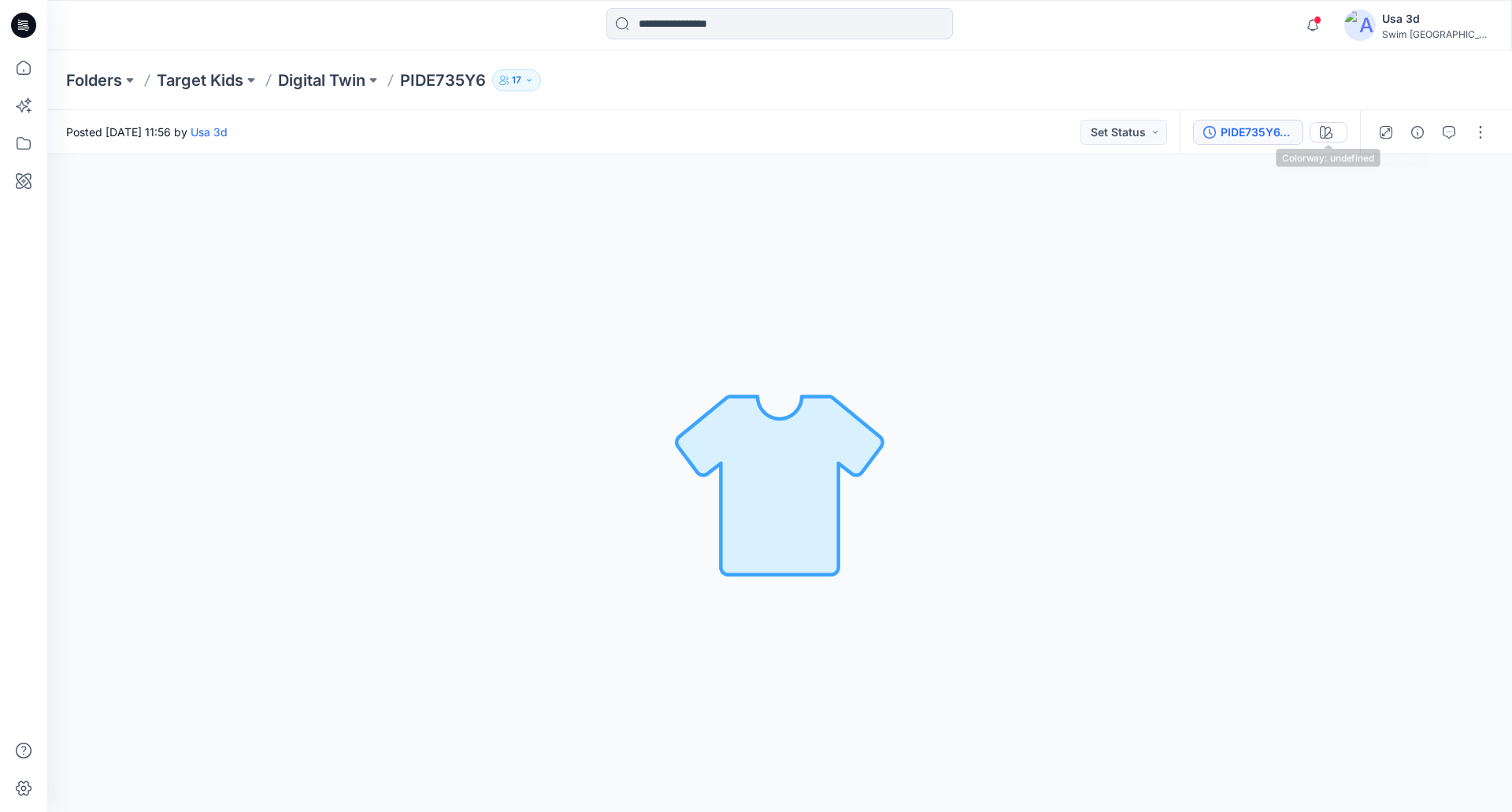
click at [1261, 133] on div "PIDE735Y6_dt_allsizes" at bounding box center [1257, 132] width 73 height 17
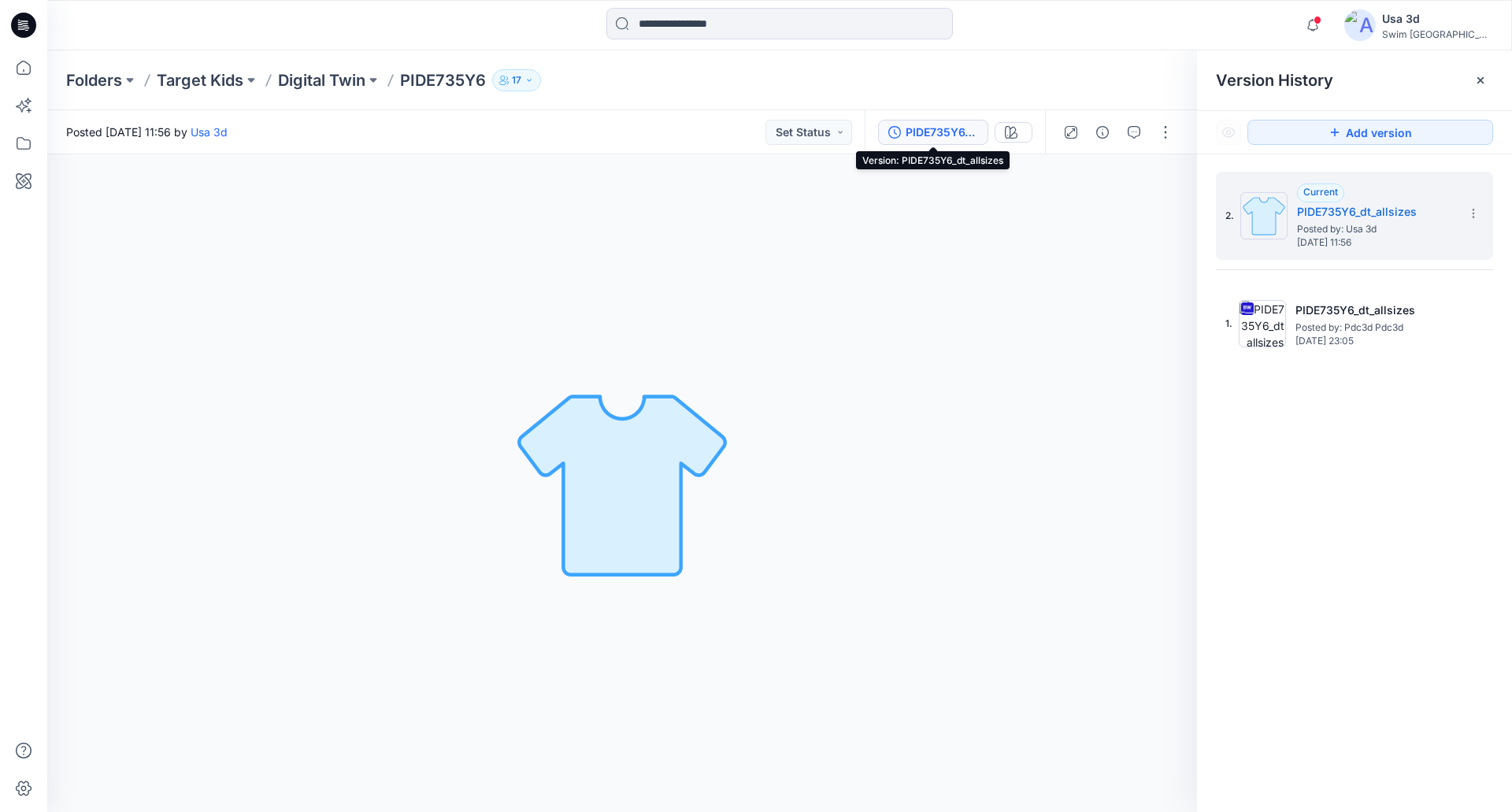
click at [931, 132] on div "PIDE735Y6_dt_allsizes" at bounding box center [942, 132] width 73 height 17
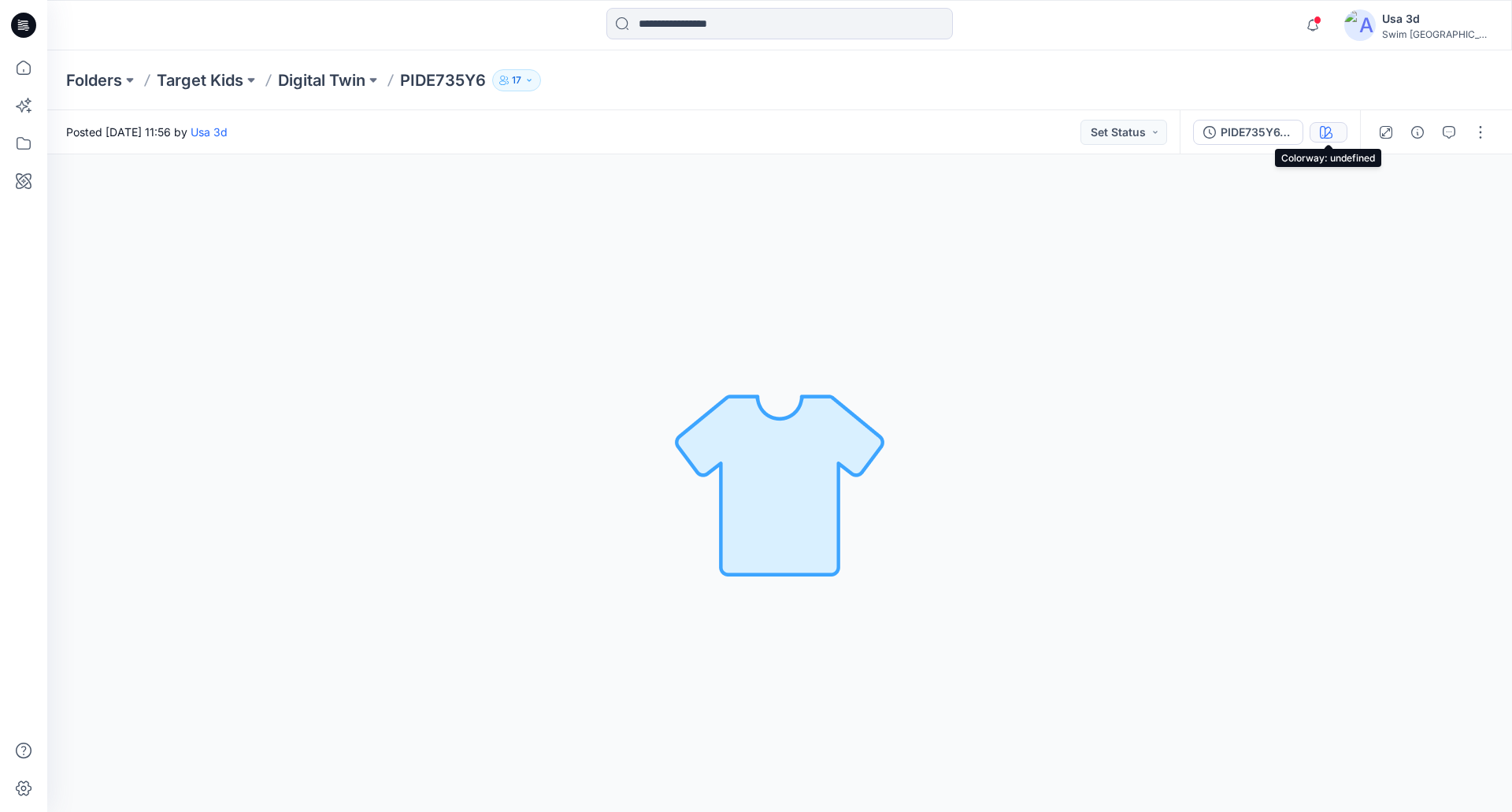
click at [1318, 134] on button "button" at bounding box center [1328, 132] width 38 height 20
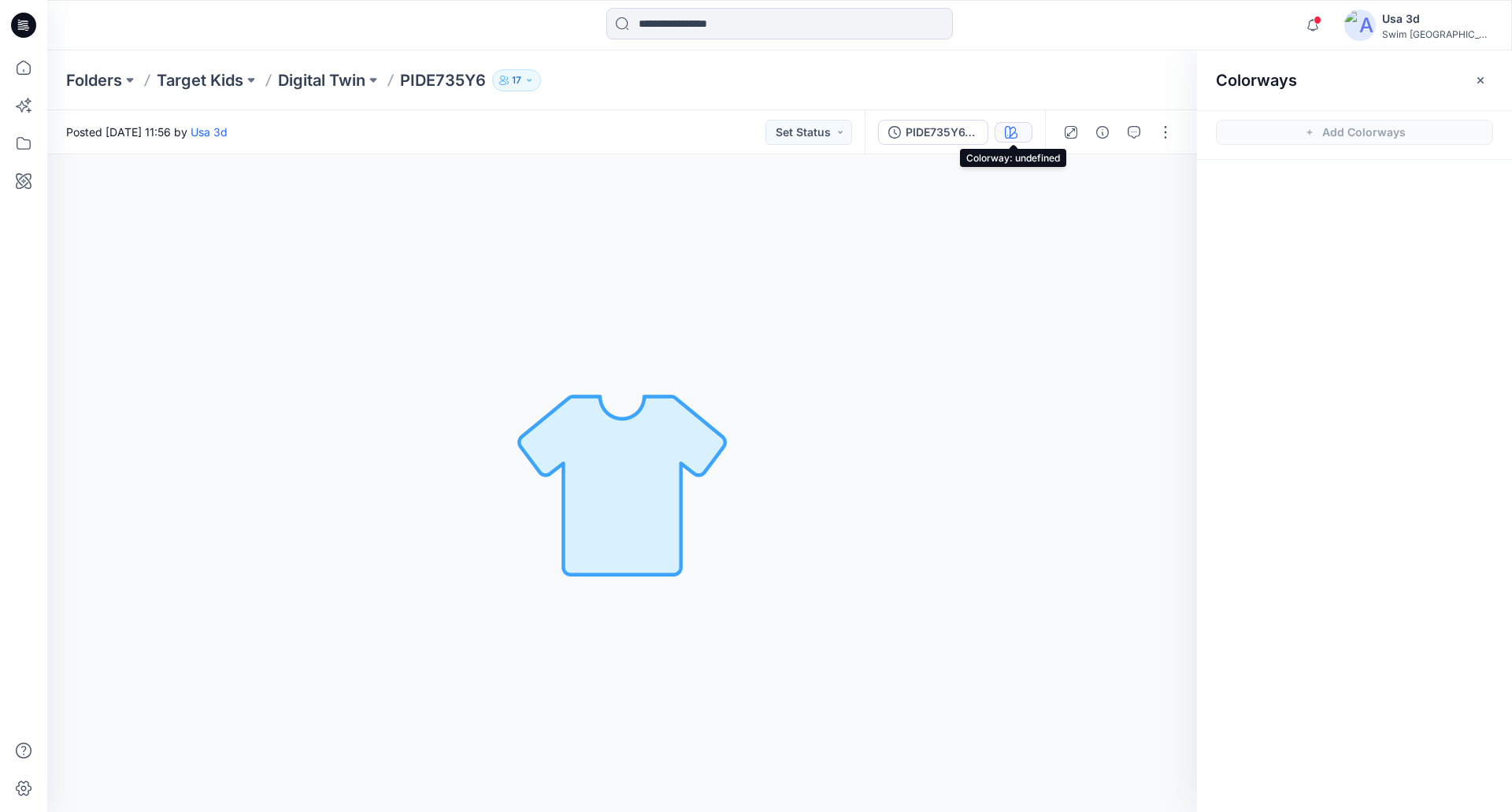
click at [1008, 133] on icon "button" at bounding box center [1011, 132] width 13 height 13
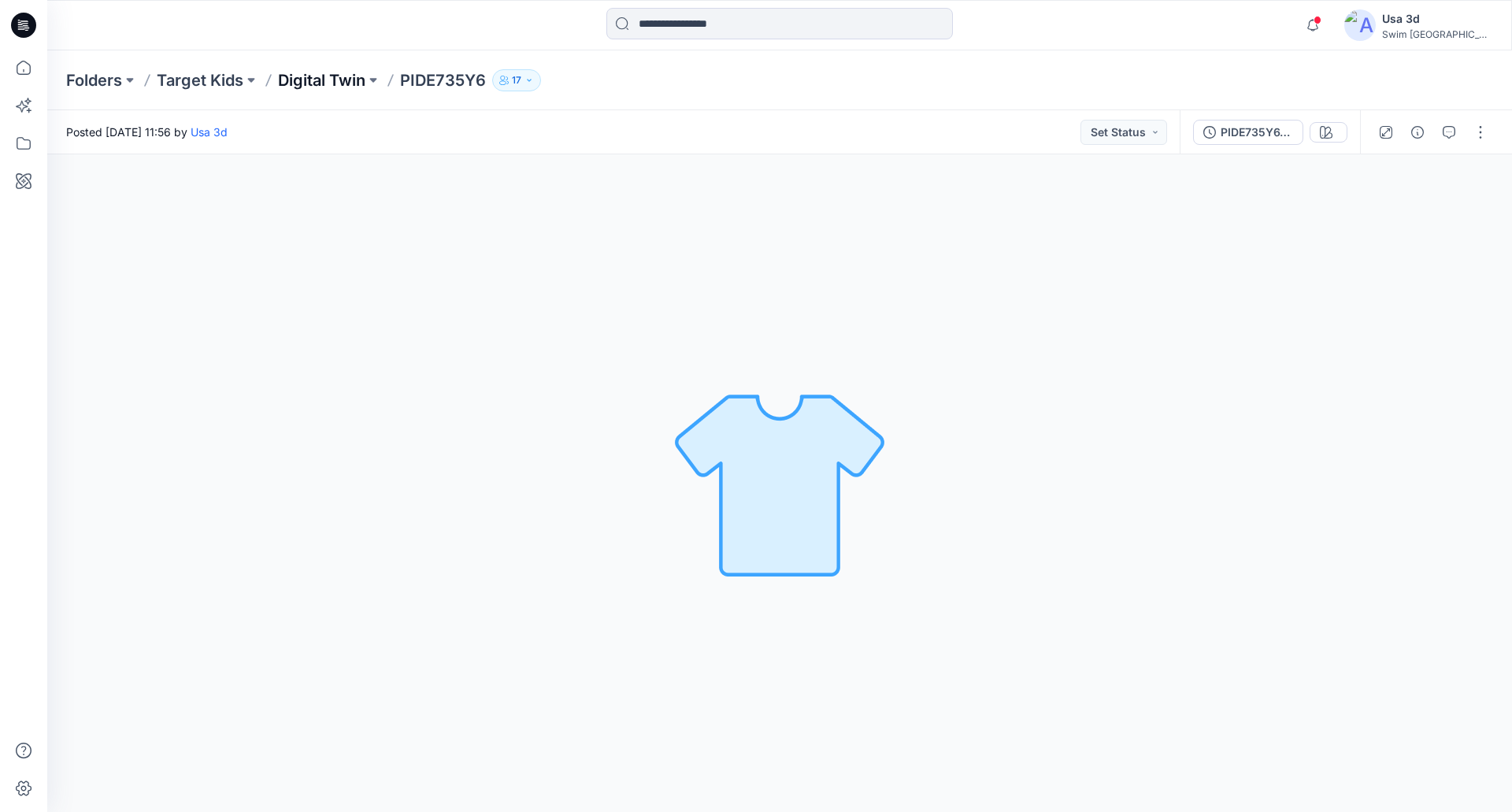
click at [328, 83] on p "Digital Twin" at bounding box center [321, 80] width 87 height 22
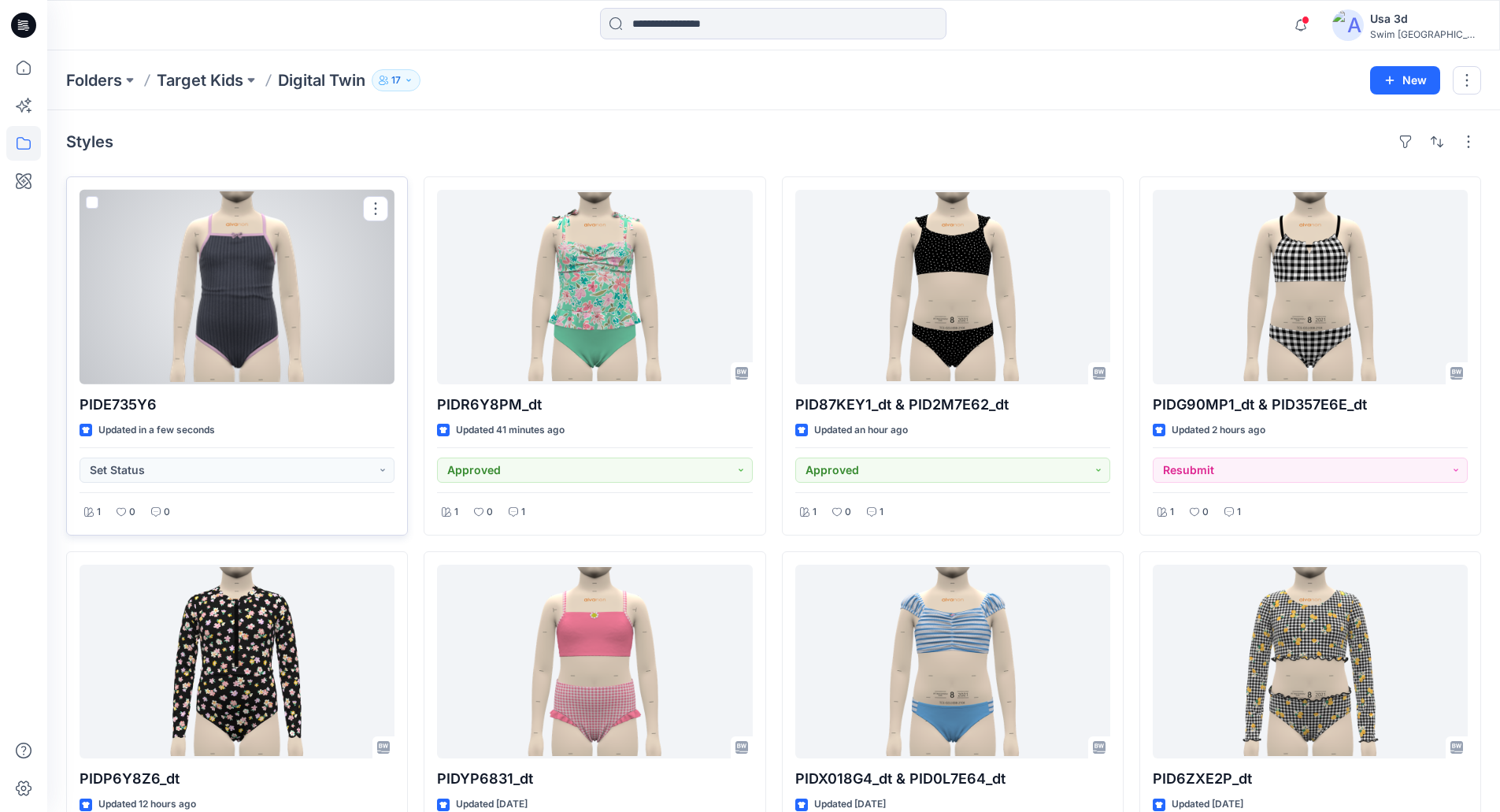
click at [201, 313] on div at bounding box center [237, 287] width 315 height 194
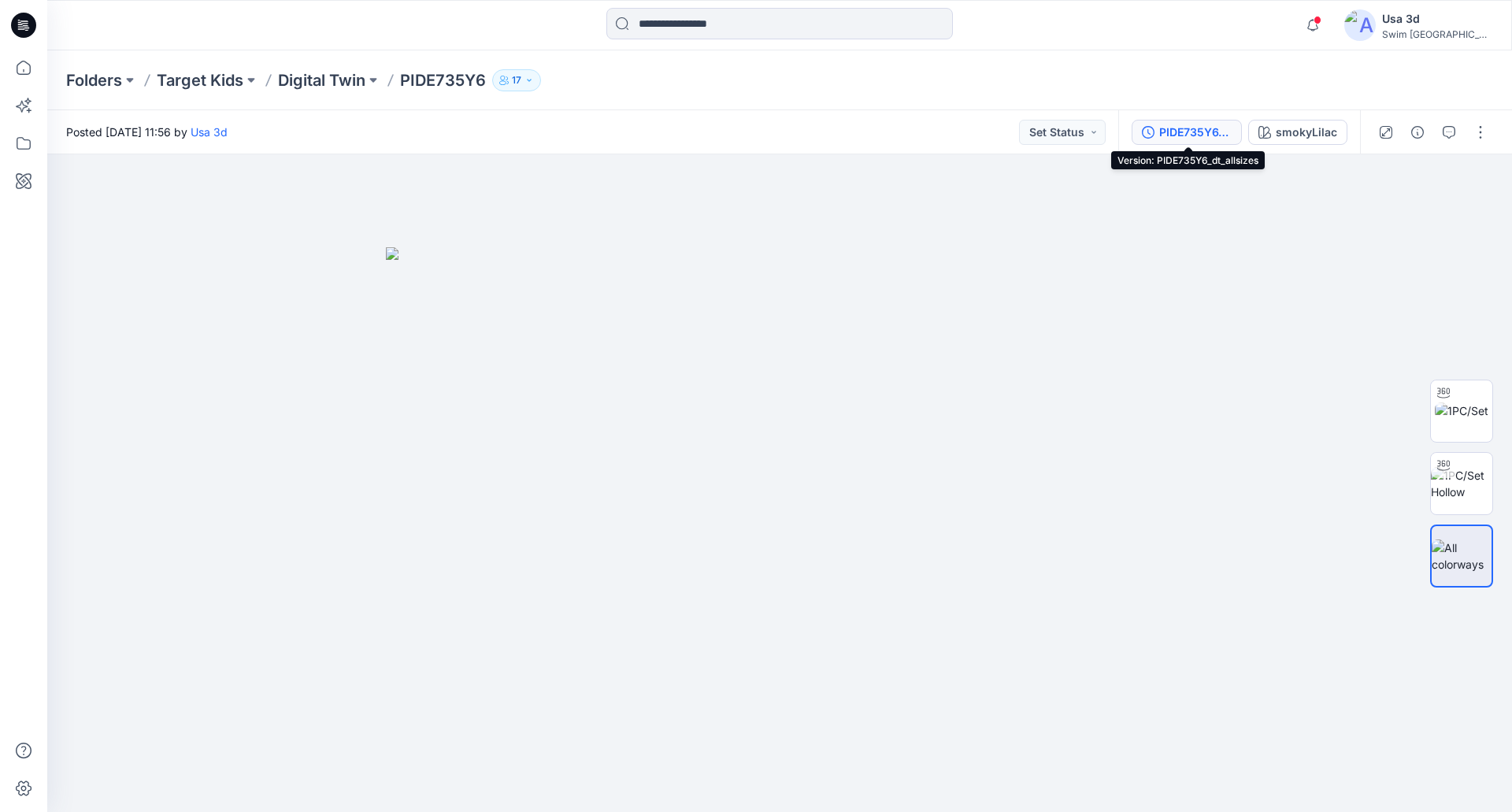
click at [1193, 133] on div "PIDE735Y6_dt_allsizes" at bounding box center [1195, 132] width 73 height 17
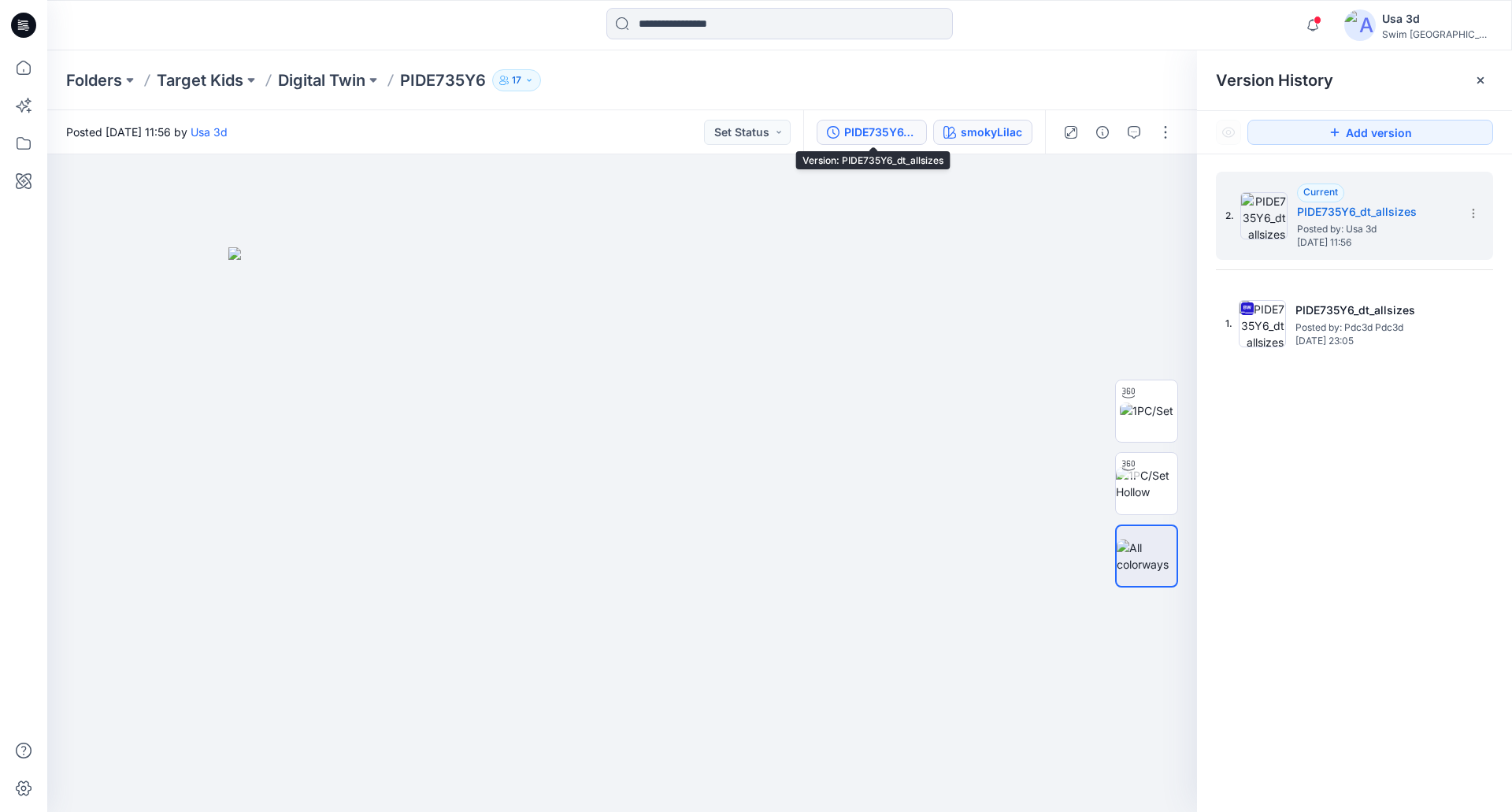
click at [996, 129] on div "smokyLilac" at bounding box center [991, 132] width 62 height 17
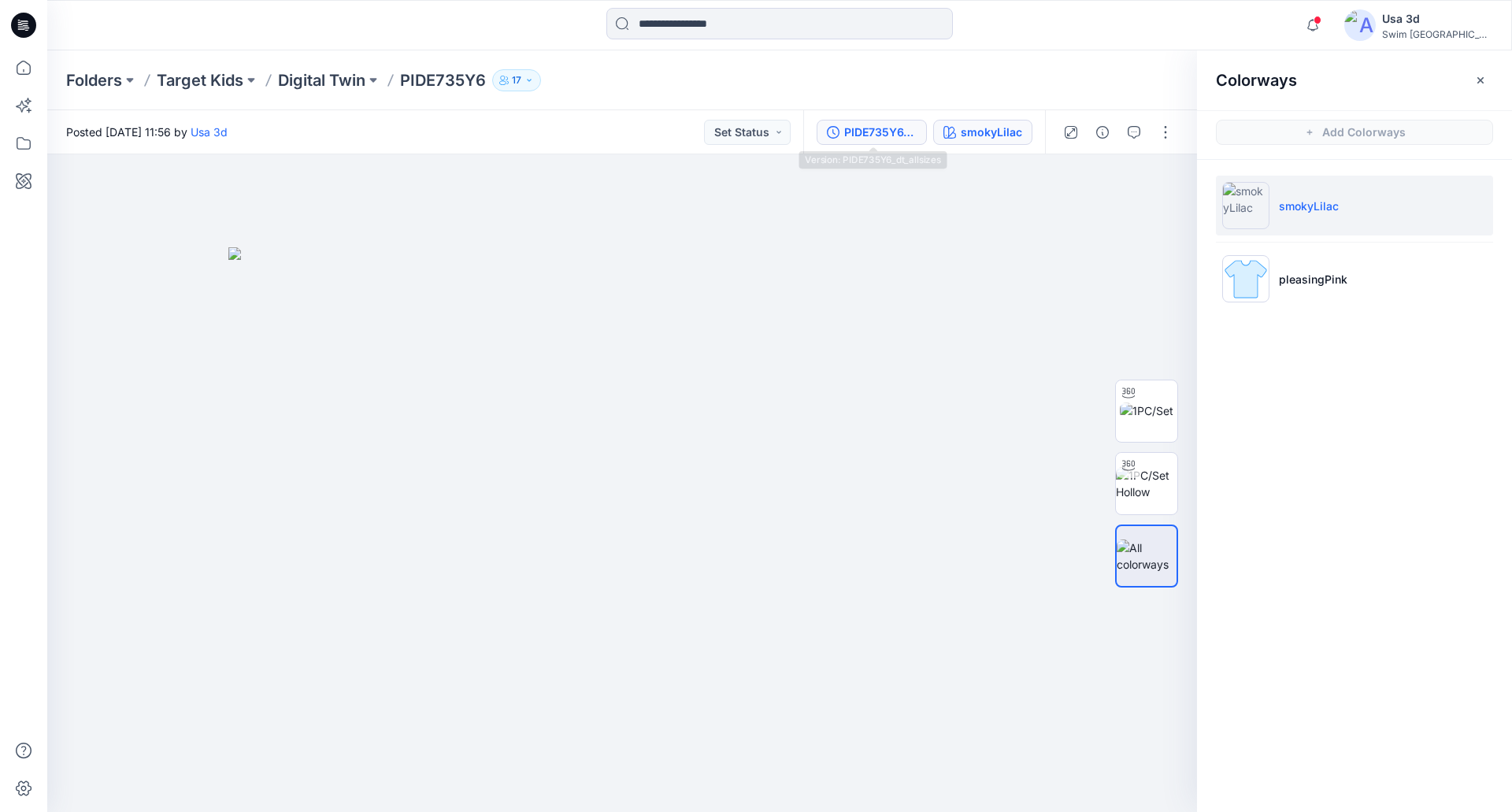
click at [905, 132] on div "PIDE735Y6_dt_allsizes" at bounding box center [881, 132] width 73 height 17
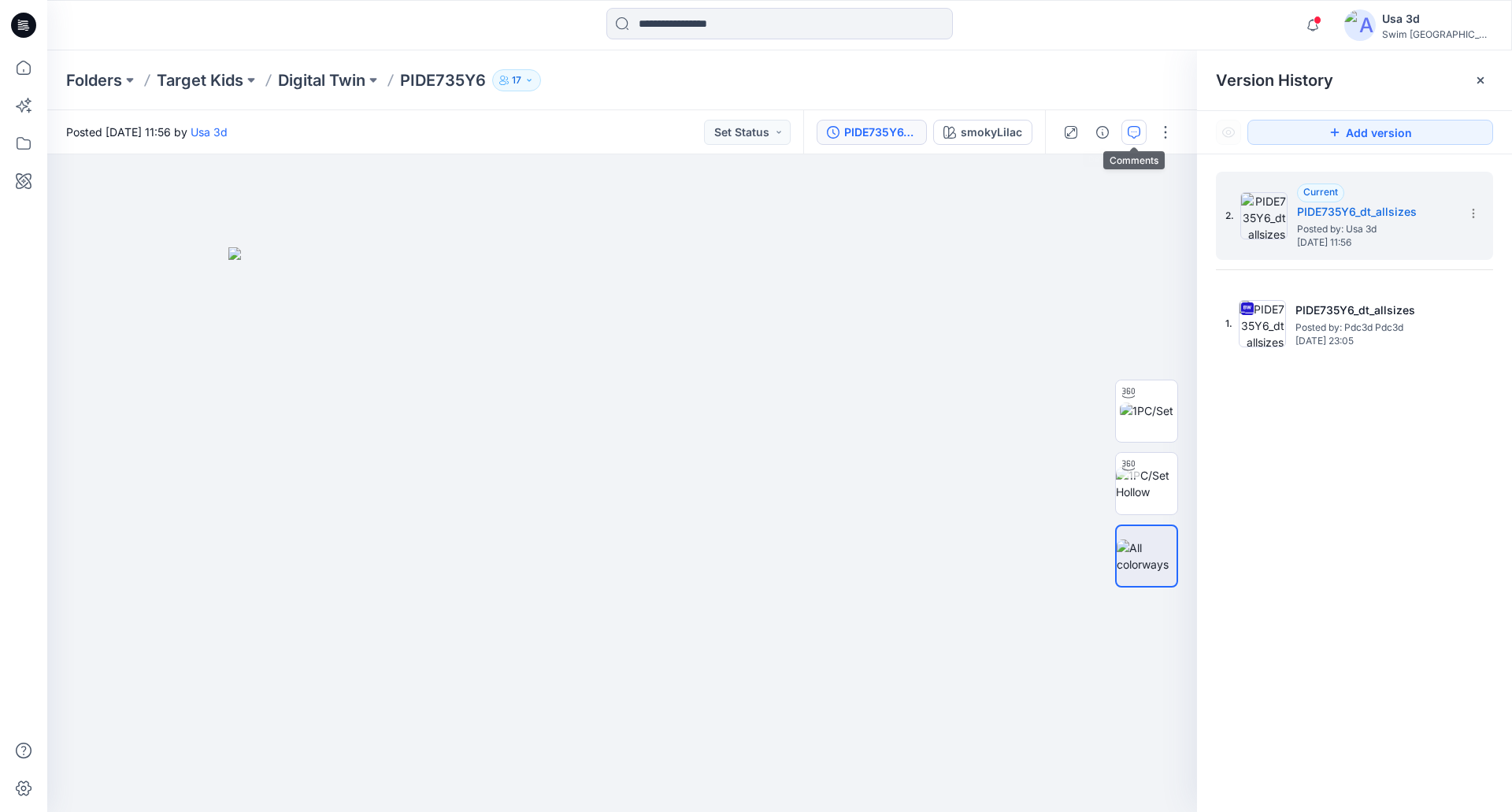
click at [1133, 130] on icon "button" at bounding box center [1133, 132] width 13 height 13
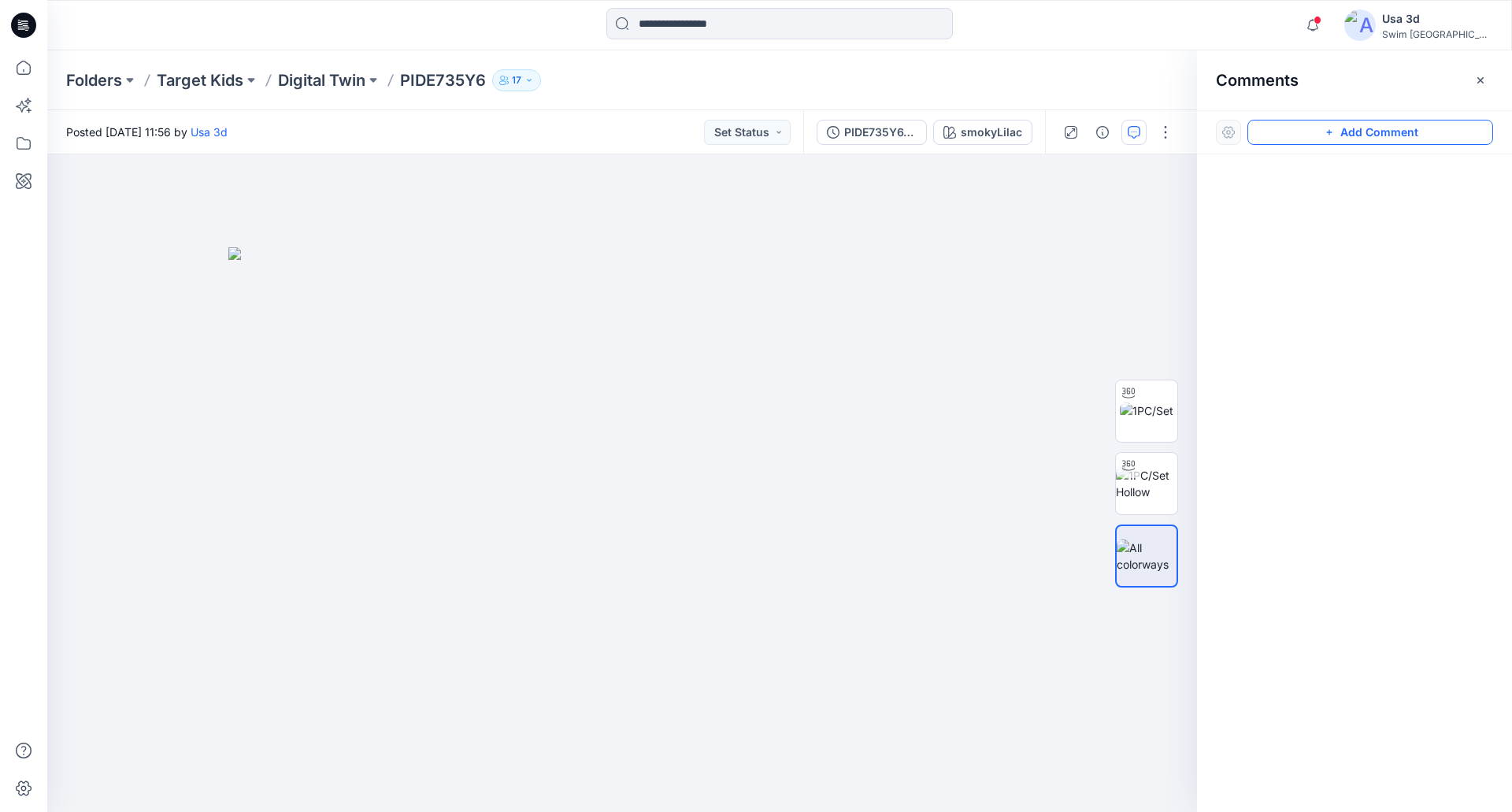
click at [1422, 134] on button "Add Comment" at bounding box center [1370, 133] width 246 height 25
click at [107, 193] on div "1" at bounding box center [622, 483] width 1149 height 657
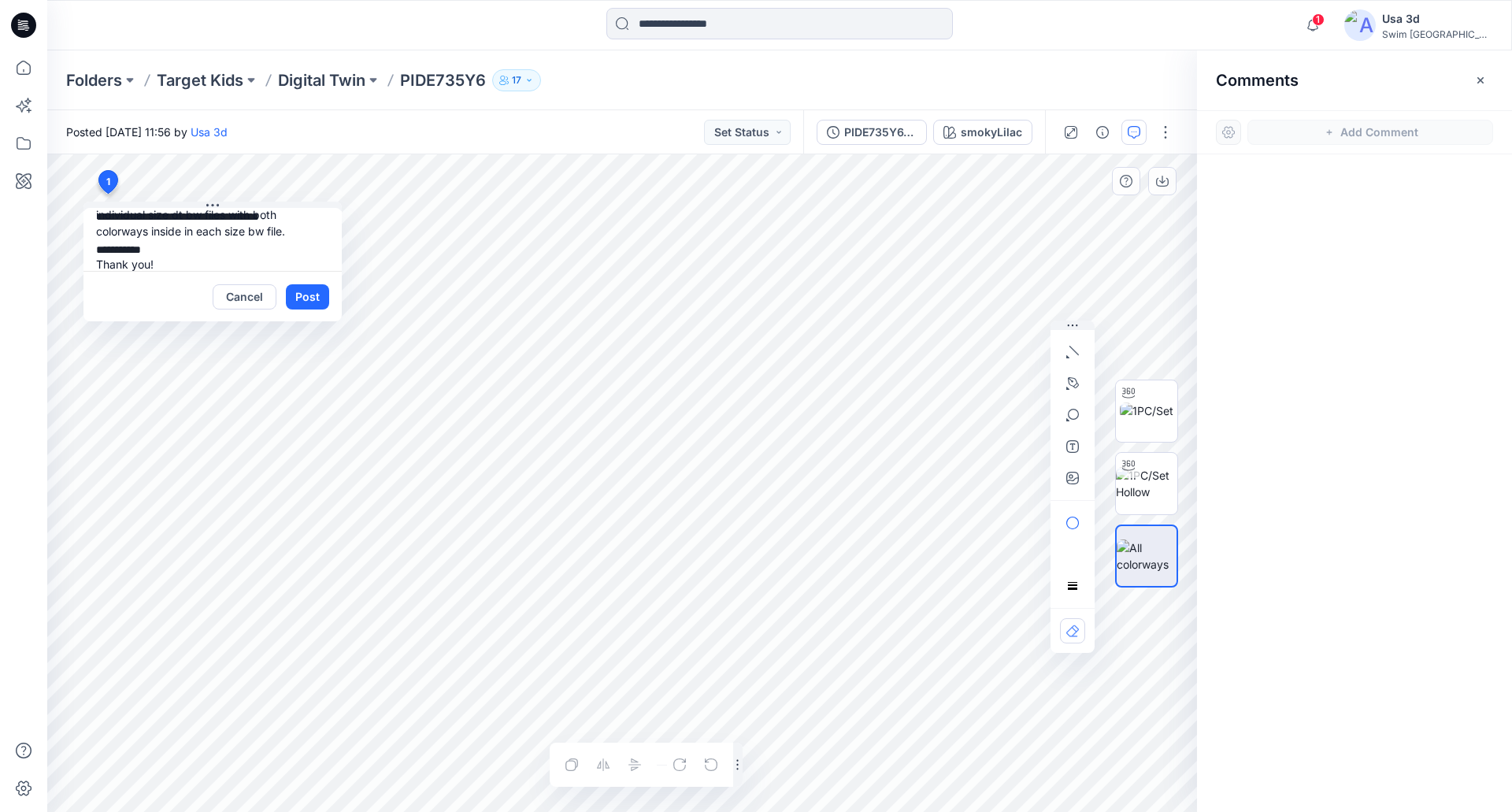
scroll to position [97, 0]
click at [144, 225] on textarea "**********" at bounding box center [213, 239] width 259 height 63
type textarea "**********"
click at [317, 300] on button "Post" at bounding box center [307, 297] width 43 height 25
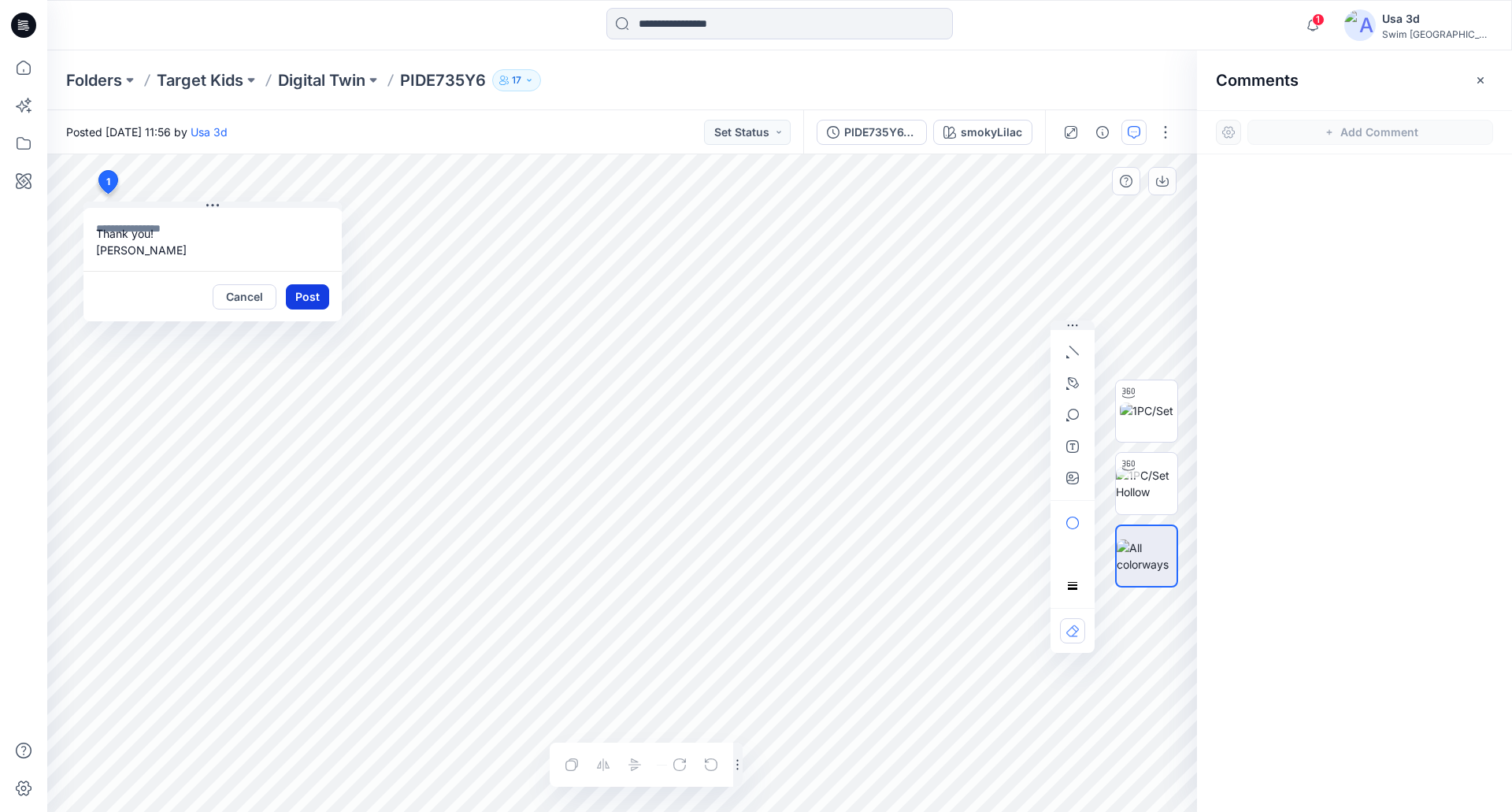
scroll to position [0, 0]
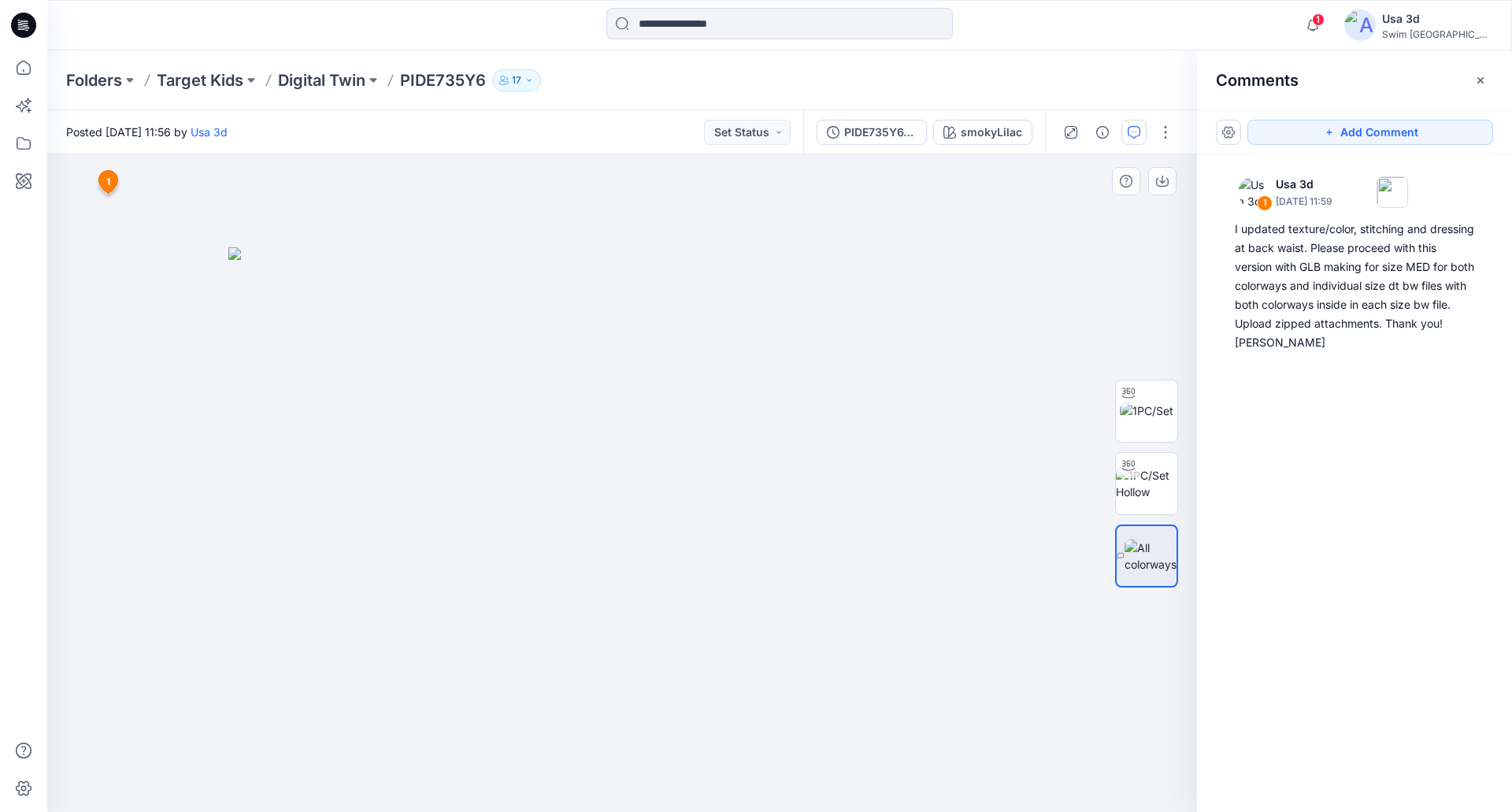
drag, startPoint x: 716, startPoint y: 427, endPoint x: 1002, endPoint y: 417, distance: 286.2
click at [630, 424] on img at bounding box center [622, 530] width 788 height 565
click at [1156, 411] on img at bounding box center [1146, 411] width 53 height 17
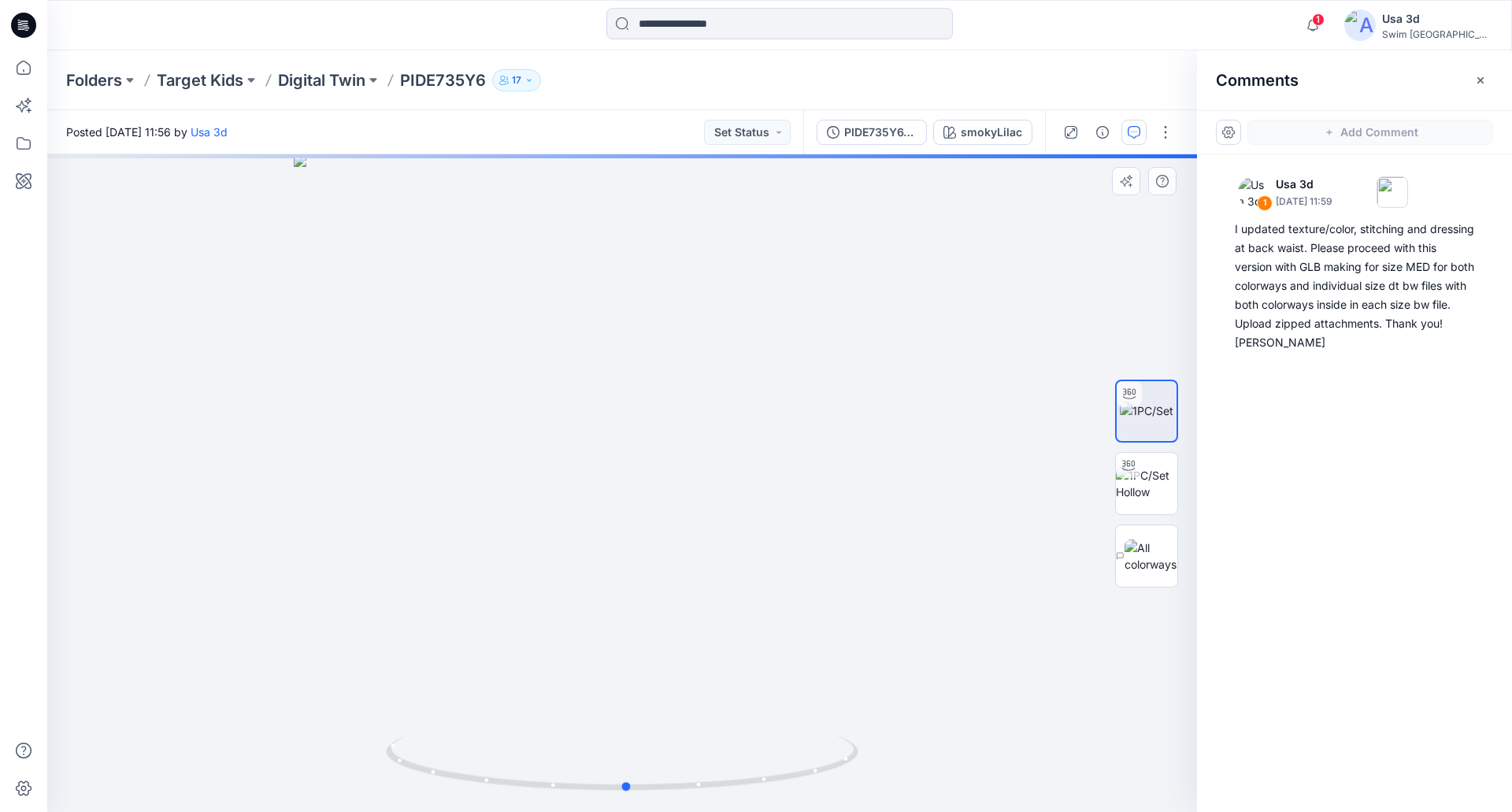
drag, startPoint x: 729, startPoint y: 434, endPoint x: 734, endPoint y: 452, distance: 18.7
click at [734, 452] on div at bounding box center [622, 483] width 1149 height 657
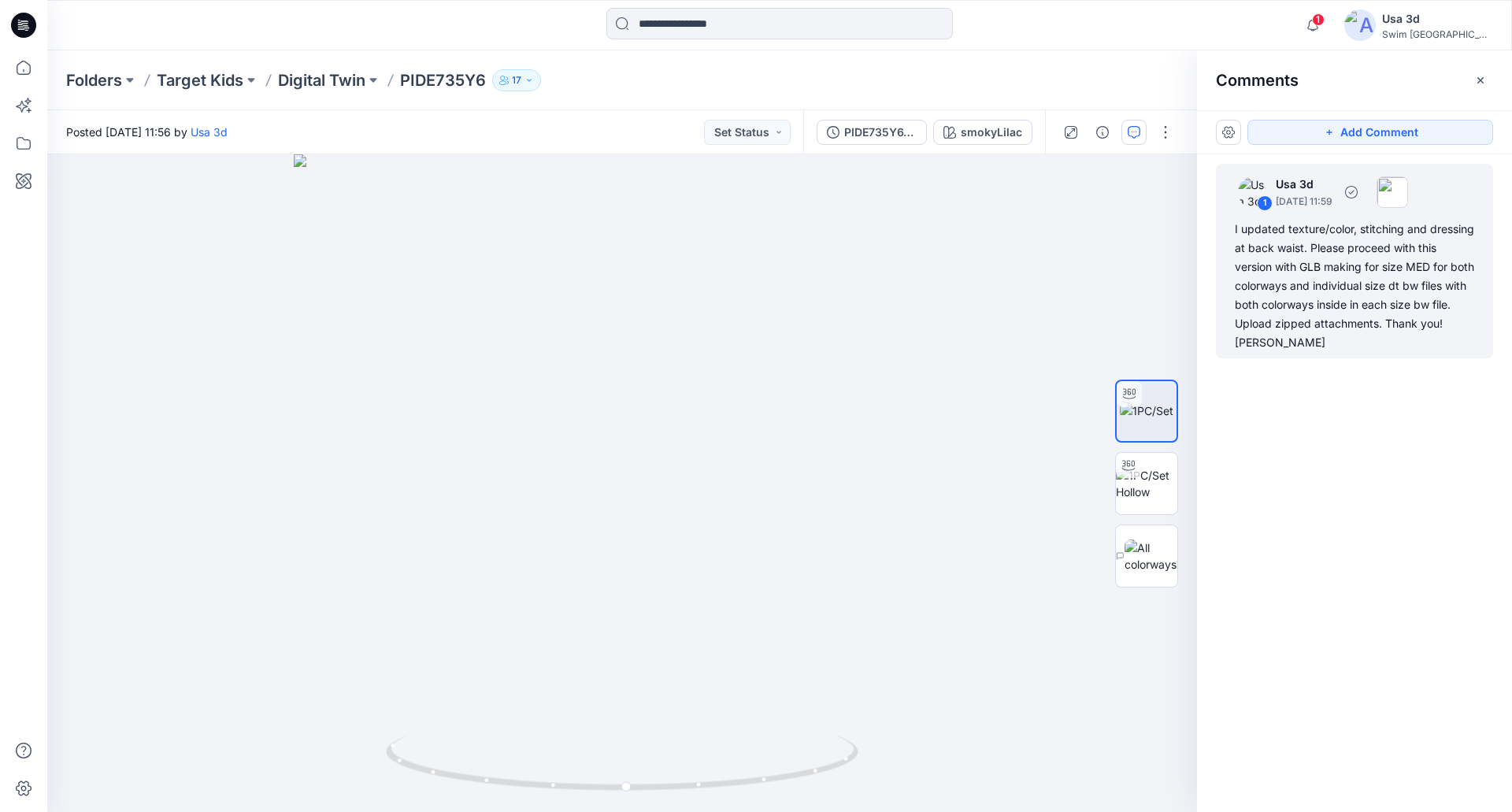
click at [1353, 264] on div "I updated texture/color, stitching and dressing at back waist. Please proceed w…" at bounding box center [1354, 286] width 239 height 133
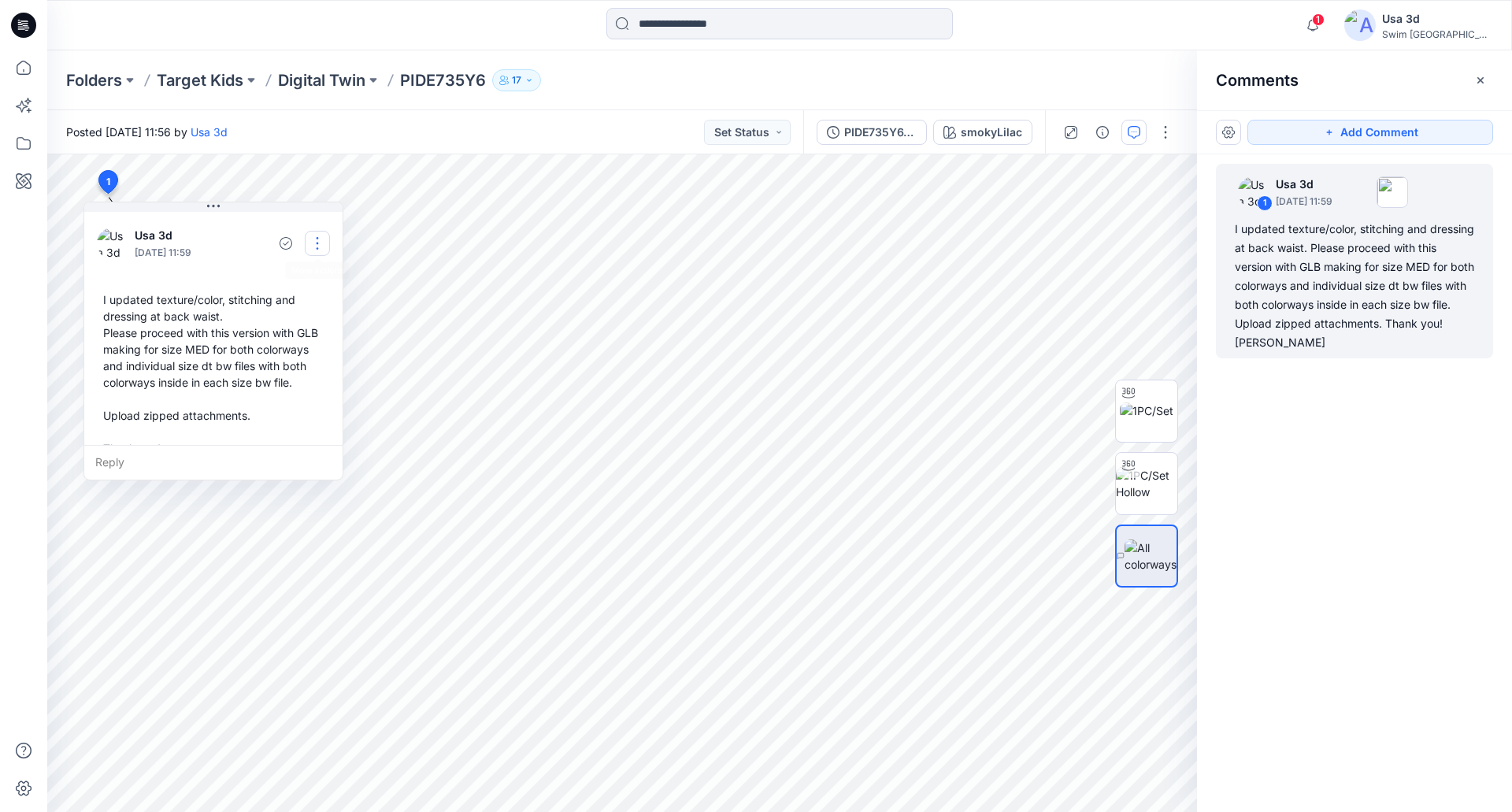
click at [317, 245] on button "button" at bounding box center [318, 243] width 25 height 25
click at [305, 282] on p "Edit comment" at bounding box center [321, 280] width 71 height 17
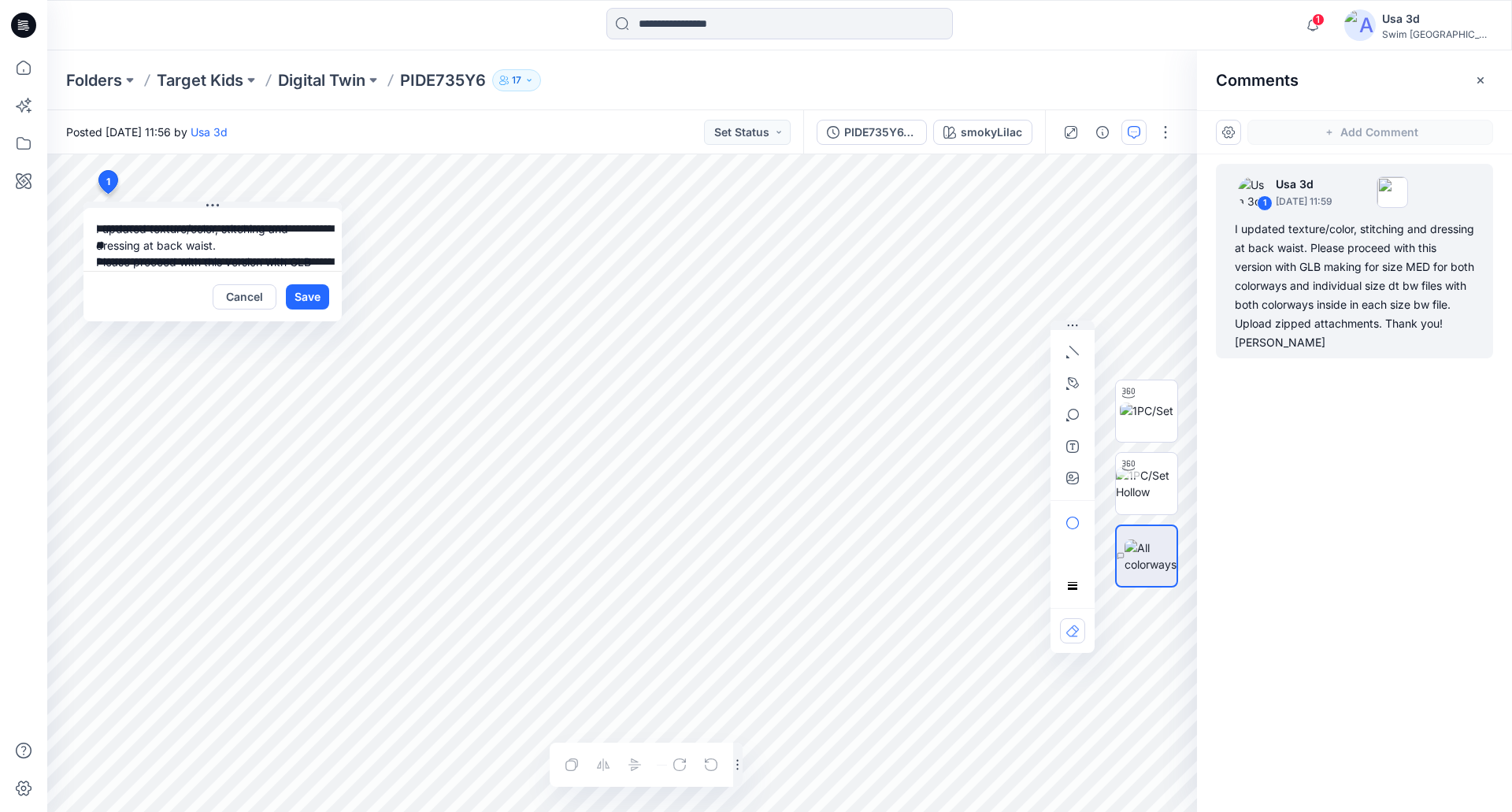
drag, startPoint x: 237, startPoint y: 247, endPoint x: 269, endPoint y: 225, distance: 38.8
click at [237, 247] on textarea "**********" at bounding box center [213, 239] width 259 height 63
type textarea "**********"
click at [316, 295] on button "Save" at bounding box center [307, 297] width 43 height 25
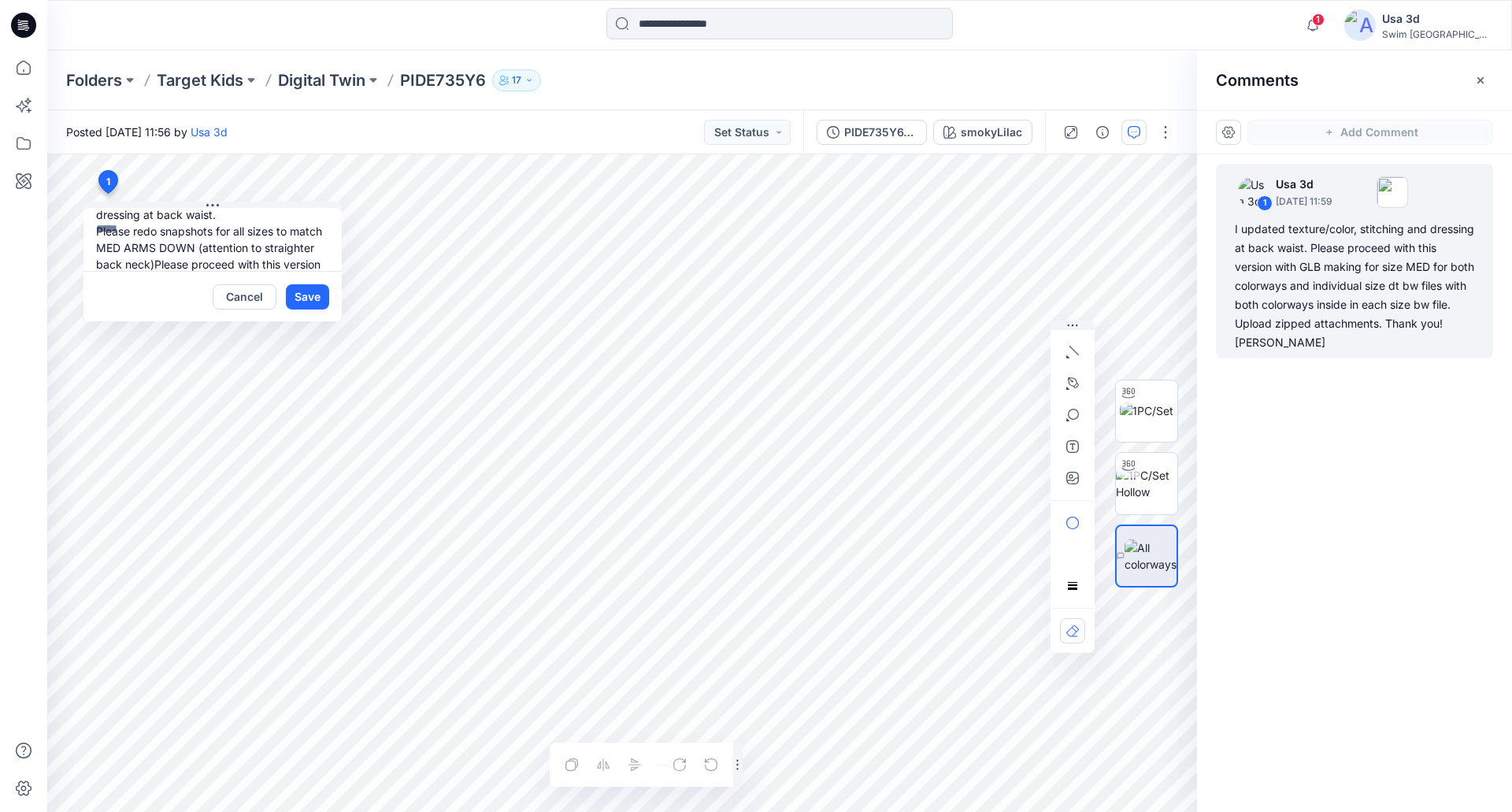
scroll to position [0, 0]
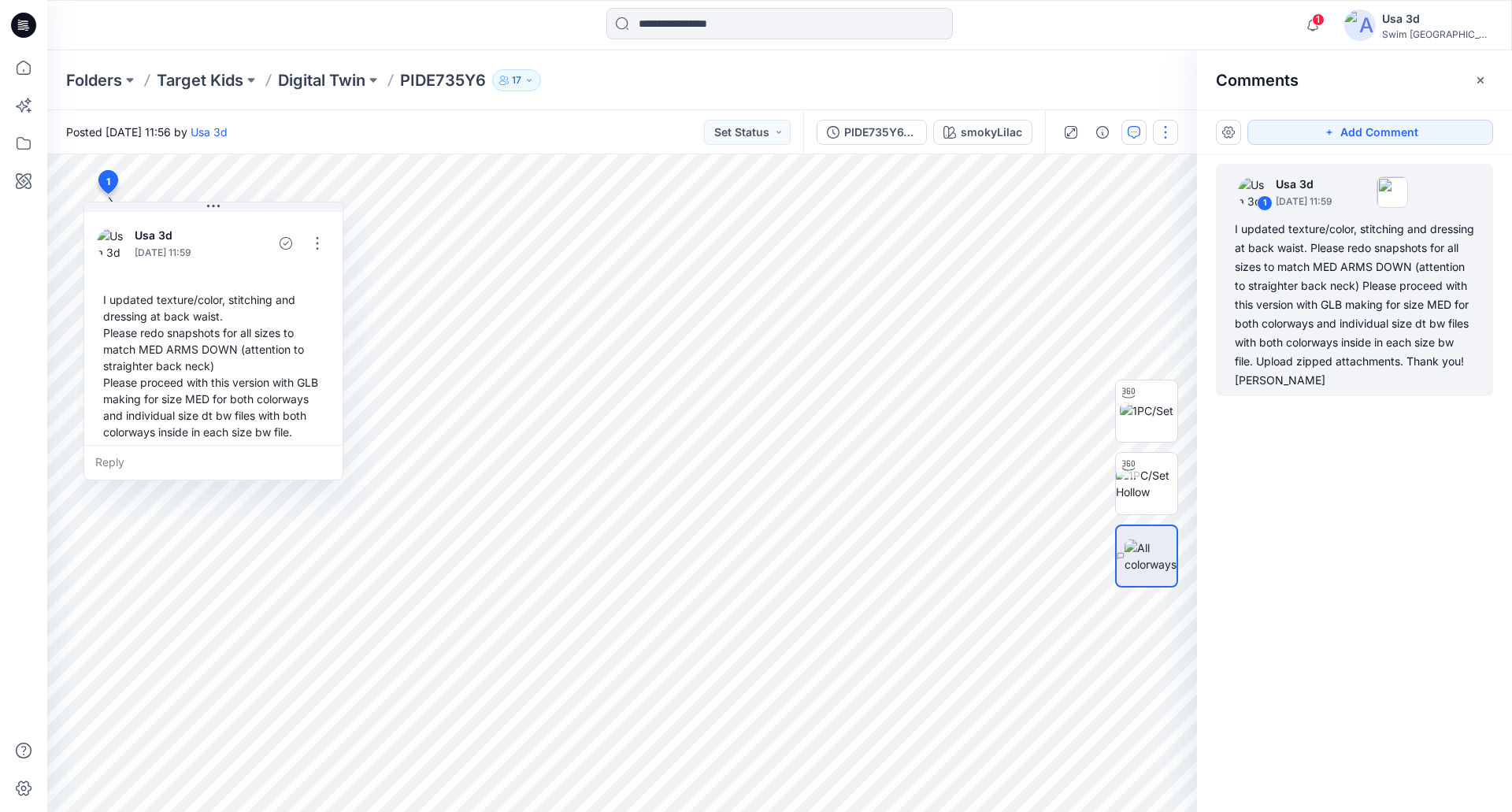
click at [1158, 127] on button "button" at bounding box center [1165, 133] width 25 height 25
click at [1084, 213] on button "Edit" at bounding box center [1099, 213] width 145 height 29
click at [1105, 216] on button "Edit" at bounding box center [1099, 213] width 145 height 29
click at [1097, 221] on button "Edit" at bounding box center [1099, 213] width 145 height 29
click at [1261, 12] on div "1 Notifications Pdc3d Pdc3d has updated PIDP6Y8Z6_dt with PIDP6Y8Z6_dt 11 hours…" at bounding box center [779, 25] width 1464 height 35
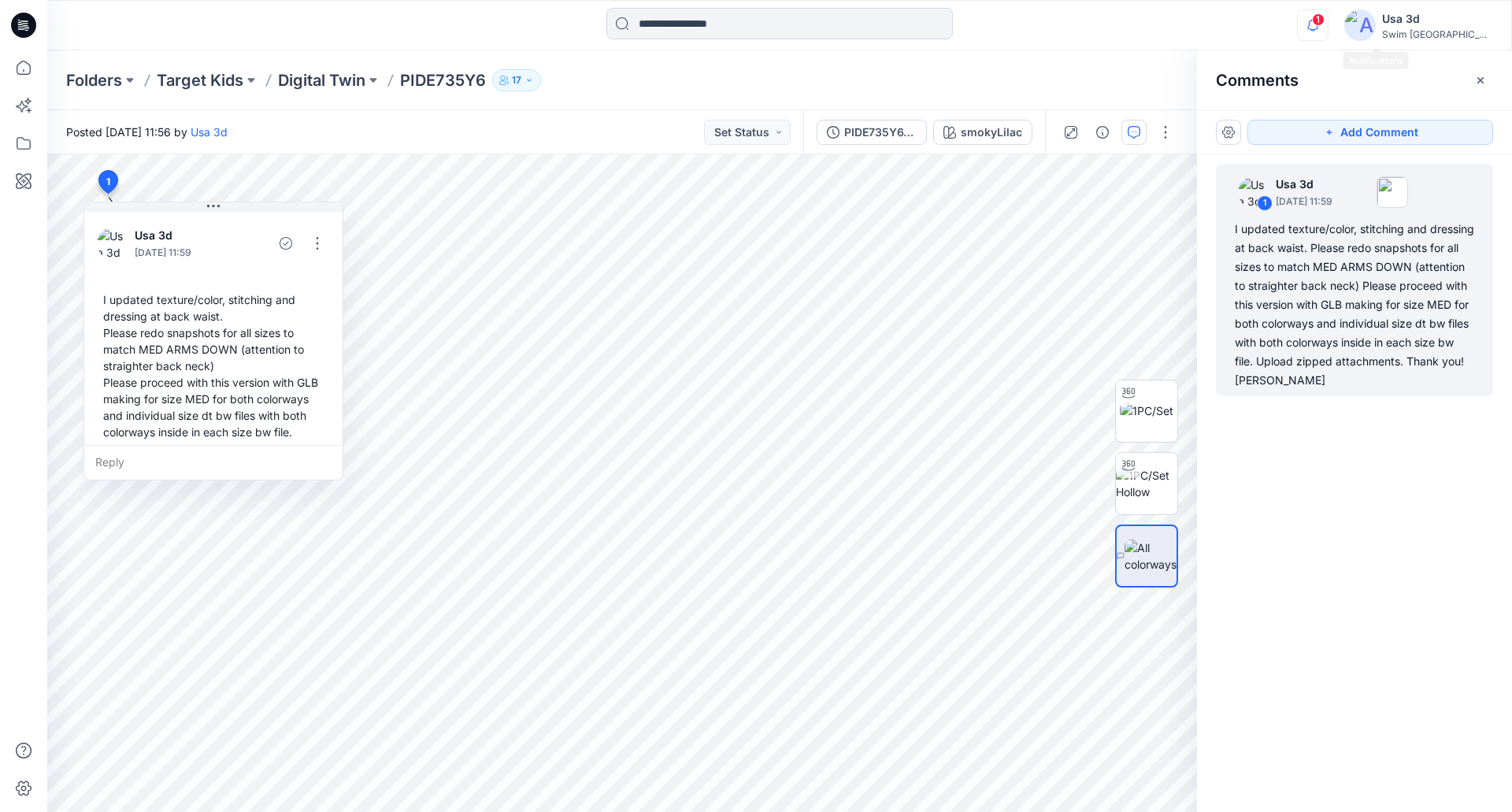
click at [1328, 24] on icon "button" at bounding box center [1312, 25] width 30 height 31
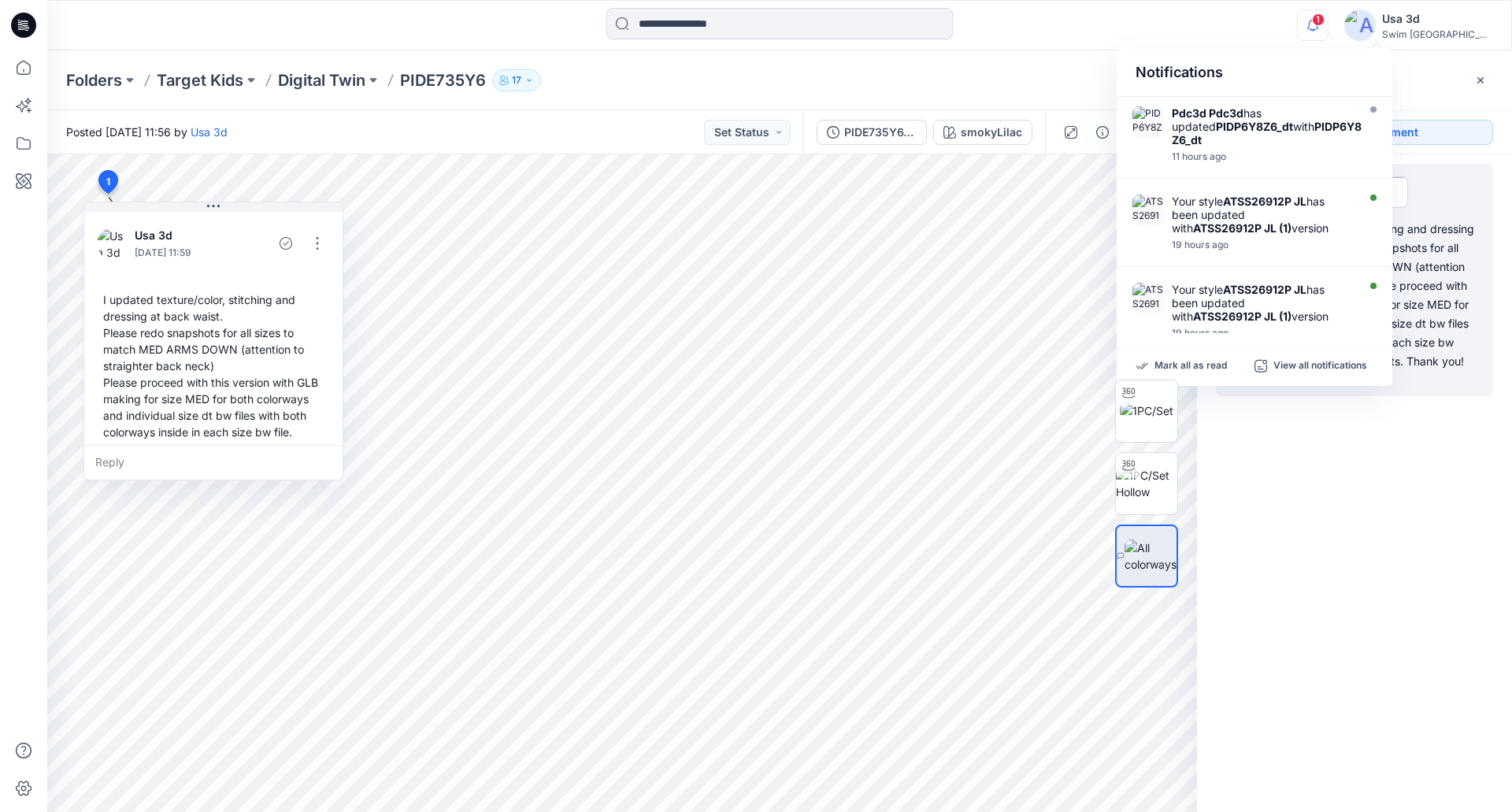
drag, startPoint x: 1375, startPoint y: 24, endPoint x: 1257, endPoint y: 36, distance: 118.6
click at [1328, 24] on icon "button" at bounding box center [1312, 25] width 30 height 31
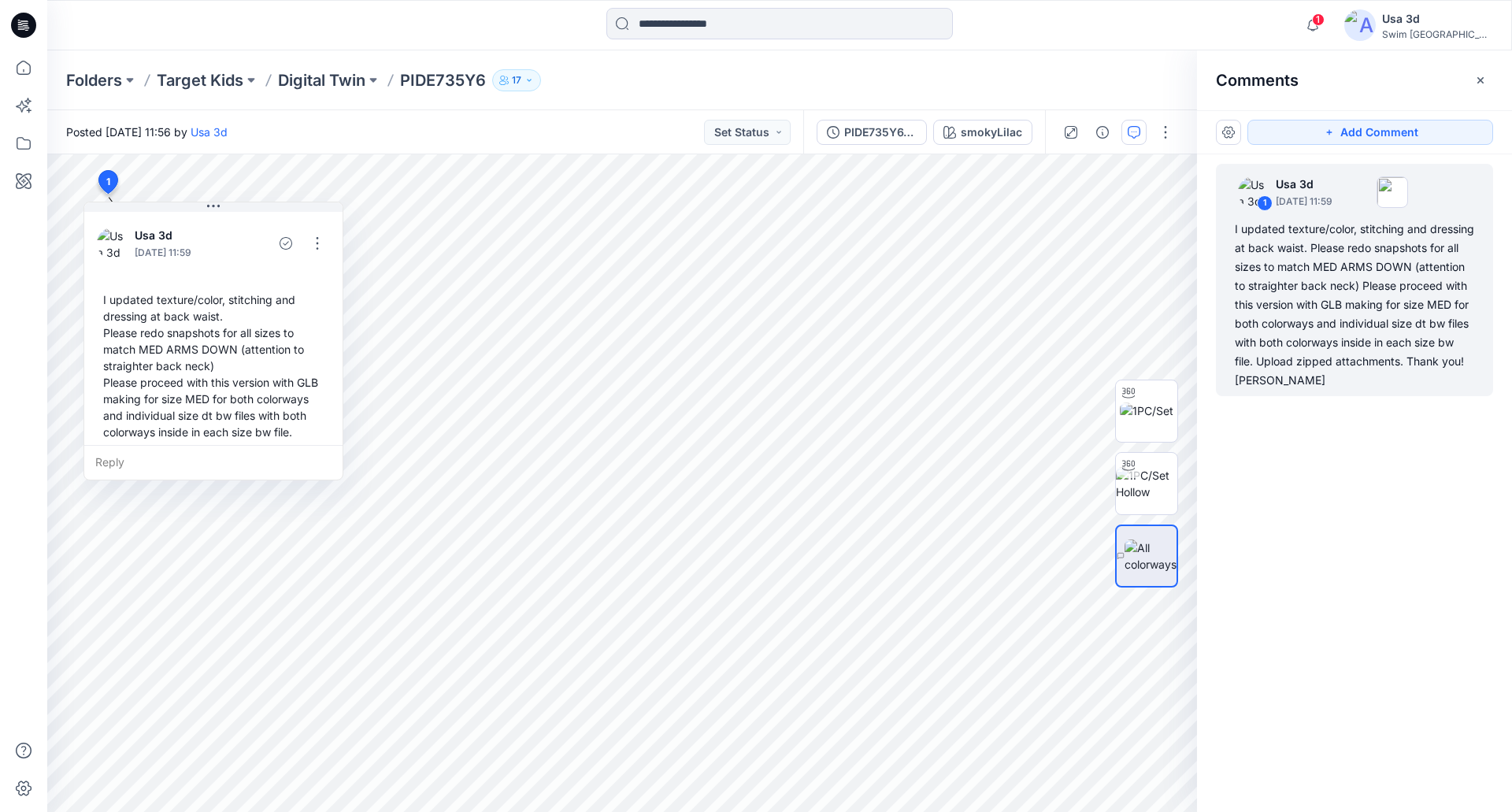
click at [1254, 36] on div "1 Notifications Pdc3d Pdc3d has updated PIDP6Y8Z6_dt with PIDP6Y8Z6_dt 11 hours…" at bounding box center [779, 25] width 1464 height 35
click at [896, 29] on input at bounding box center [779, 23] width 347 height 31
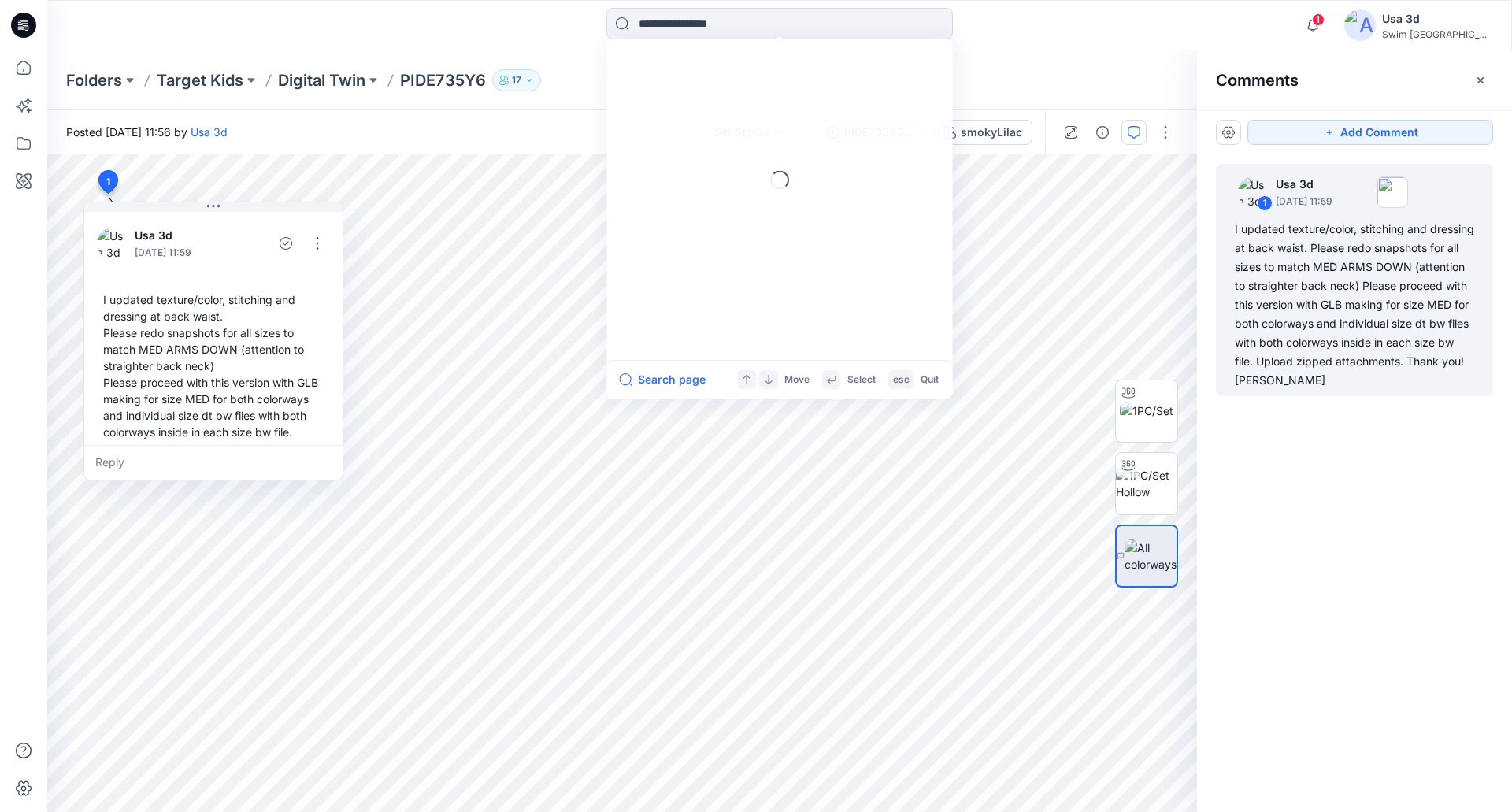
click at [1010, 17] on div "Loading... Search page Move Select esc Quit" at bounding box center [779, 25] width 732 height 35
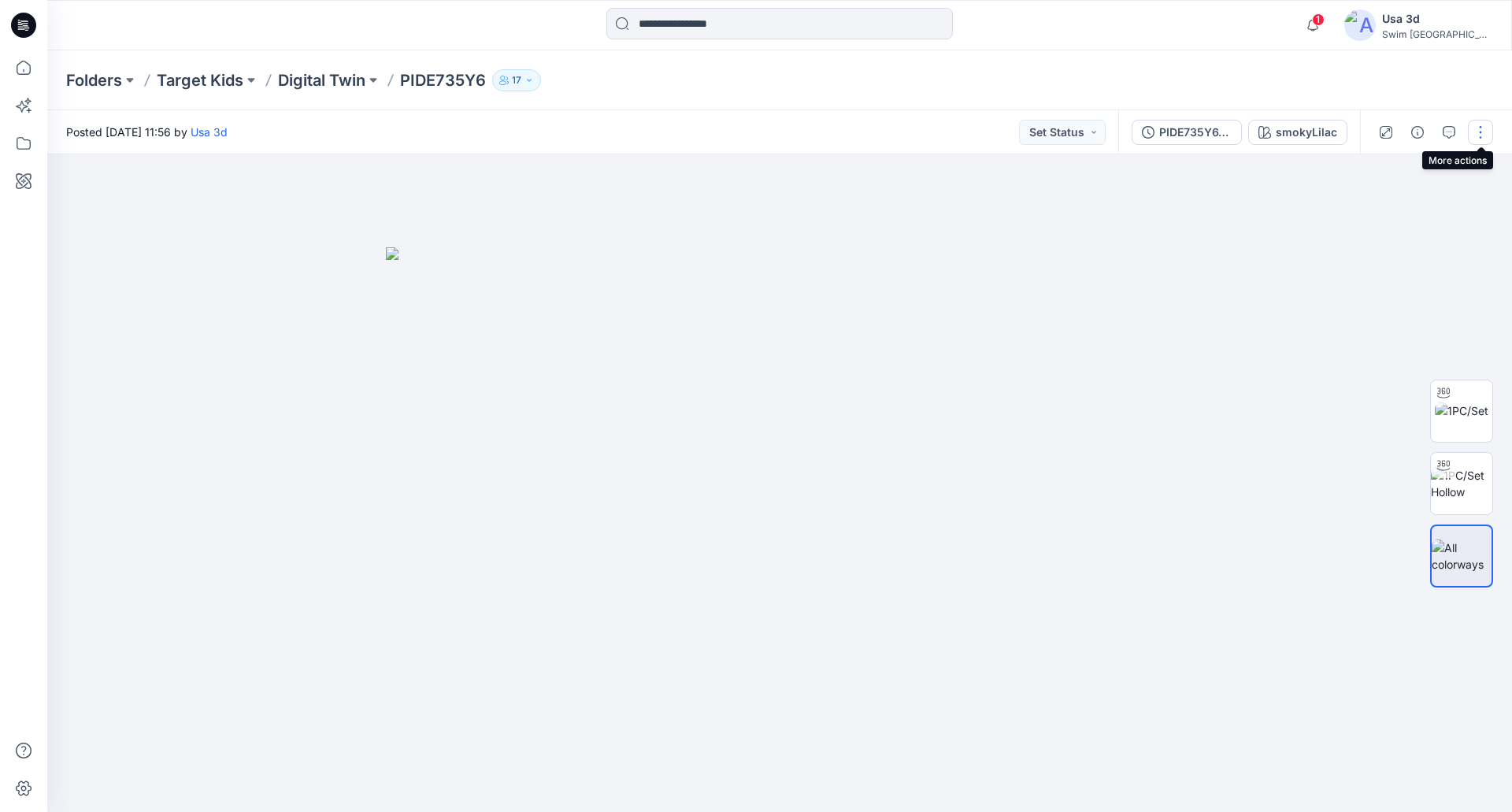
click at [1477, 130] on button "button" at bounding box center [1481, 133] width 25 height 25
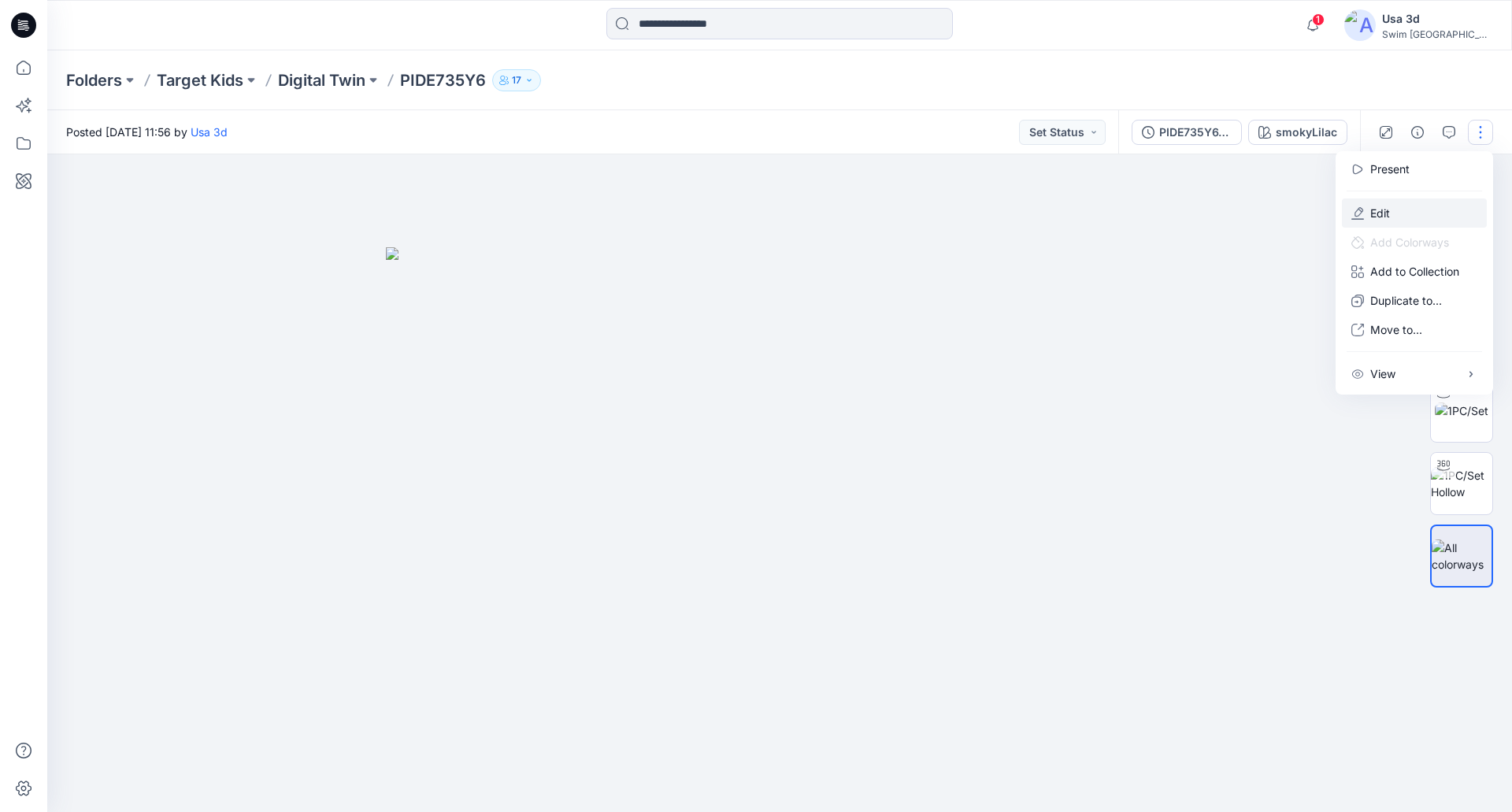
click at [1380, 216] on p "Edit" at bounding box center [1379, 213] width 19 height 17
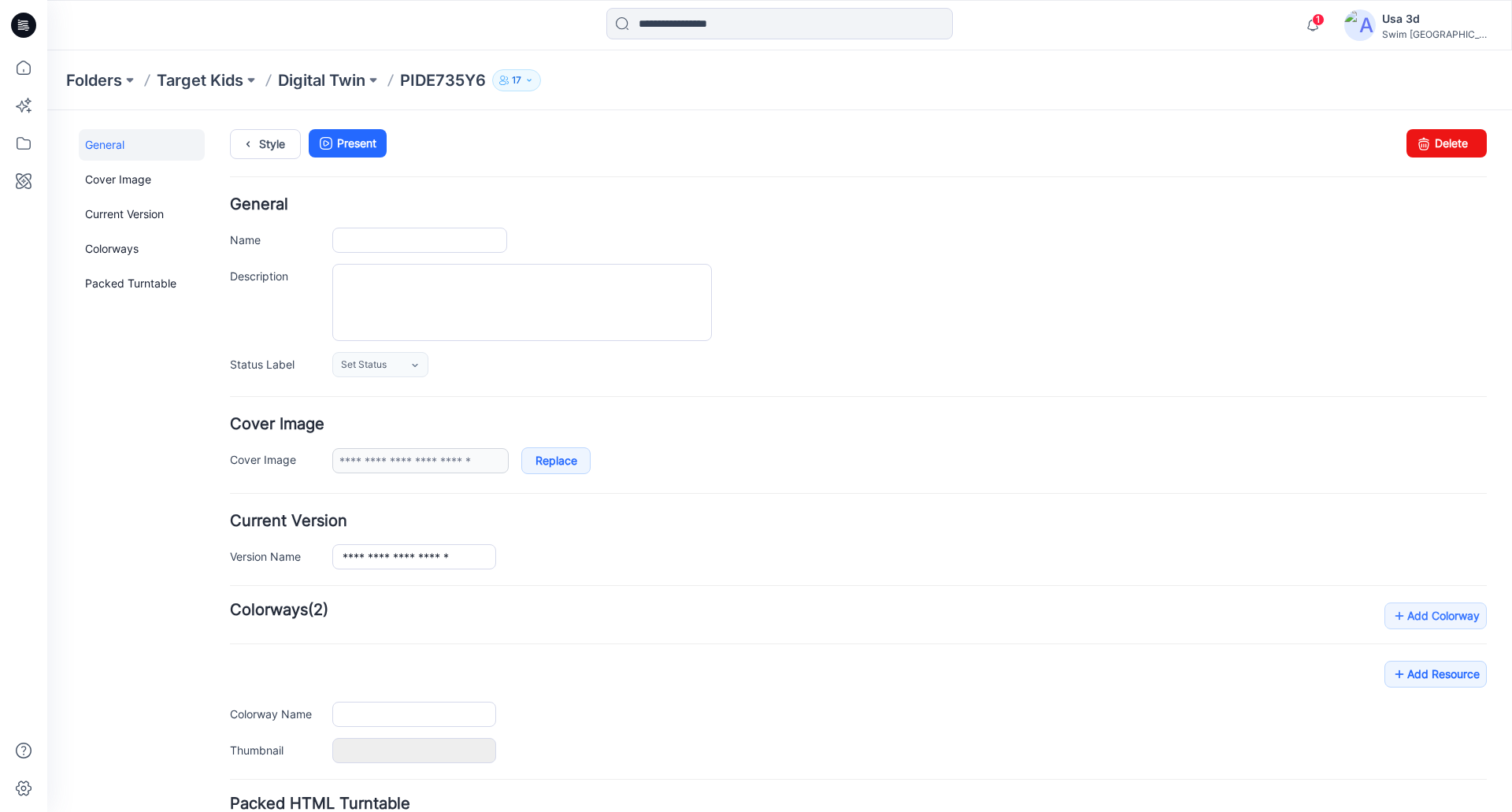
type input "*********"
type input "**********"
type input "*******"
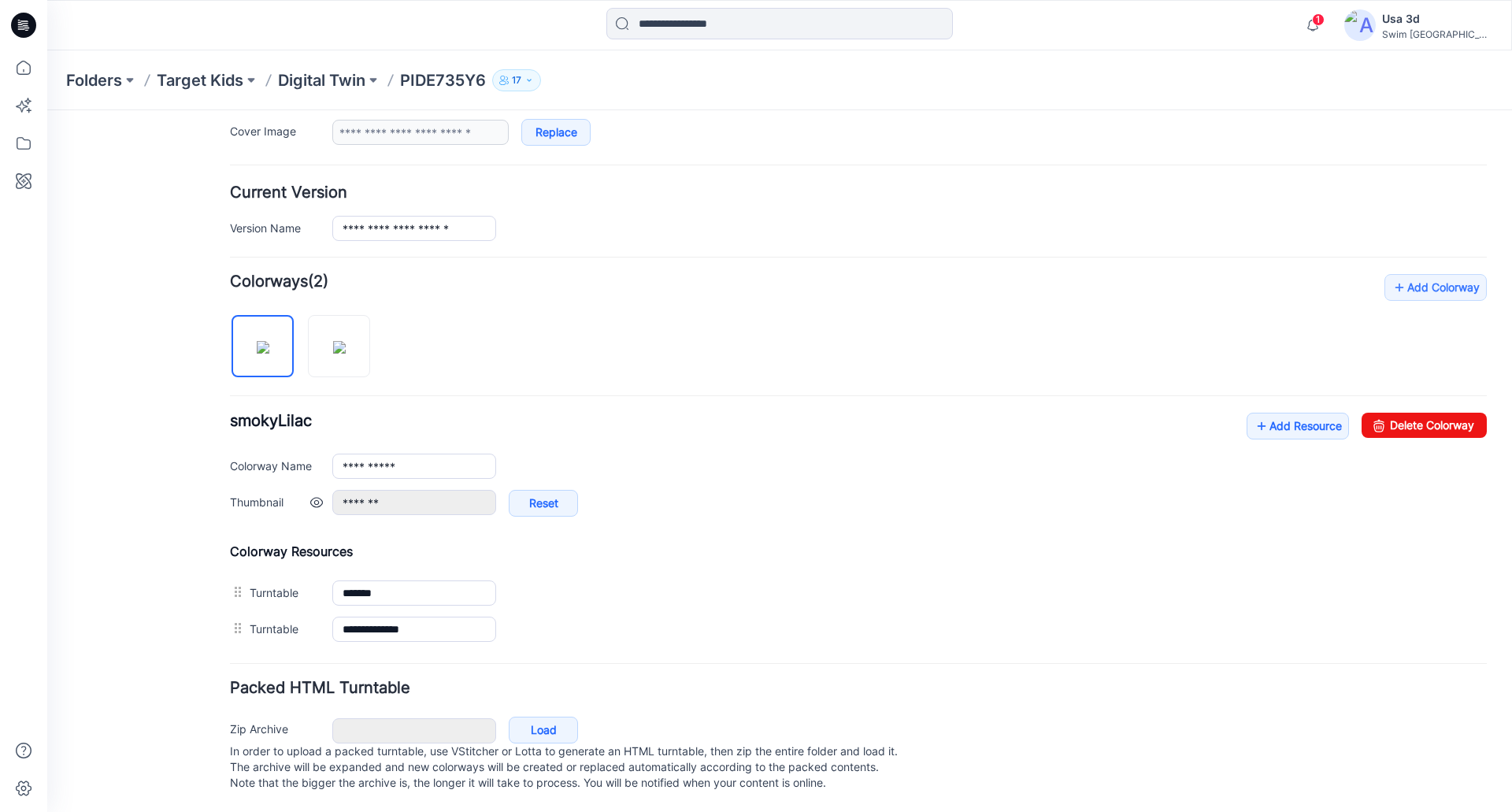
scroll to position [344, 0]
click at [1300, 420] on link "Add Resource" at bounding box center [1297, 426] width 102 height 27
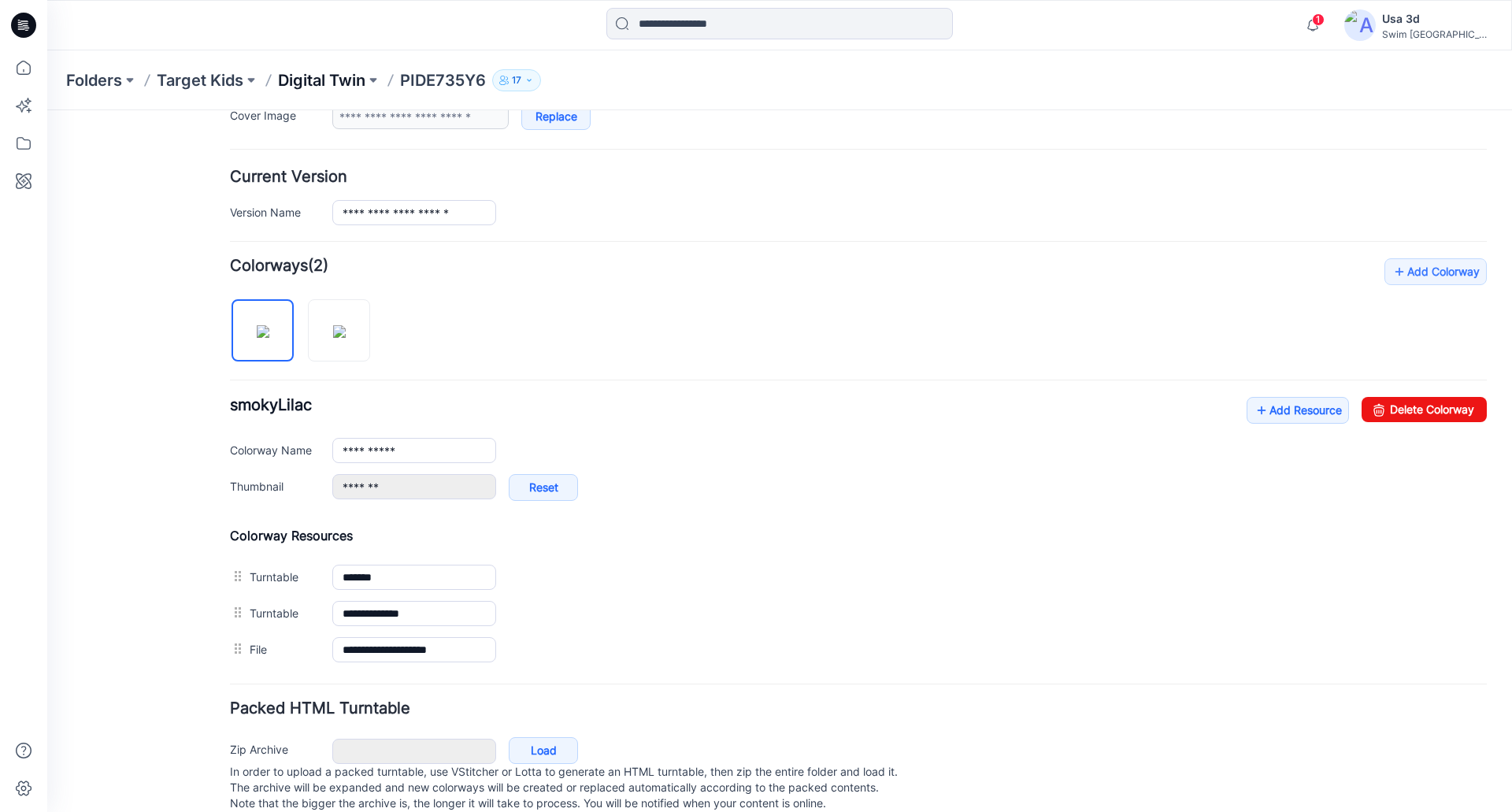
click at [327, 80] on p "Digital Twin" at bounding box center [321, 80] width 87 height 22
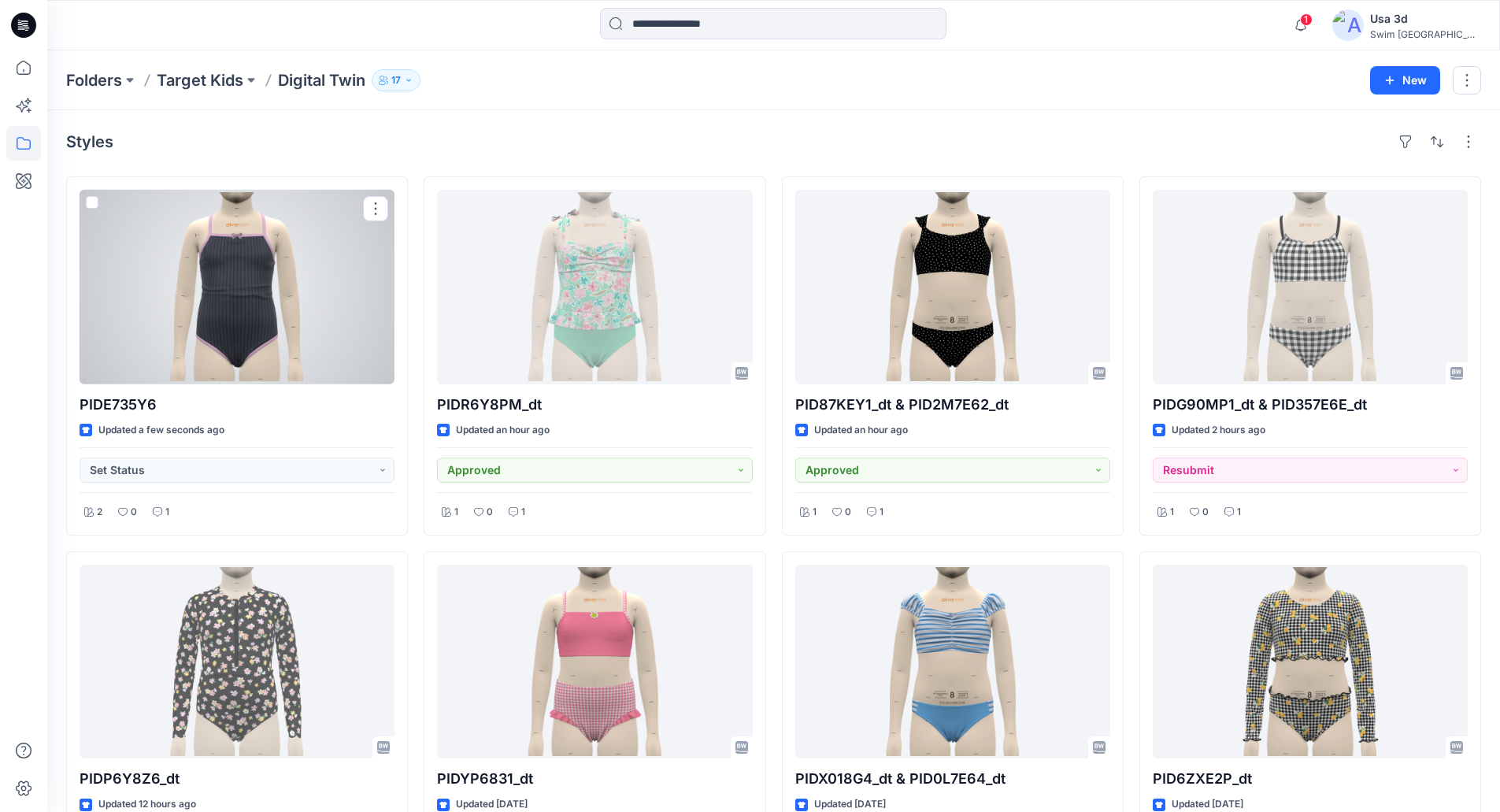
click at [321, 362] on div at bounding box center [237, 287] width 315 height 194
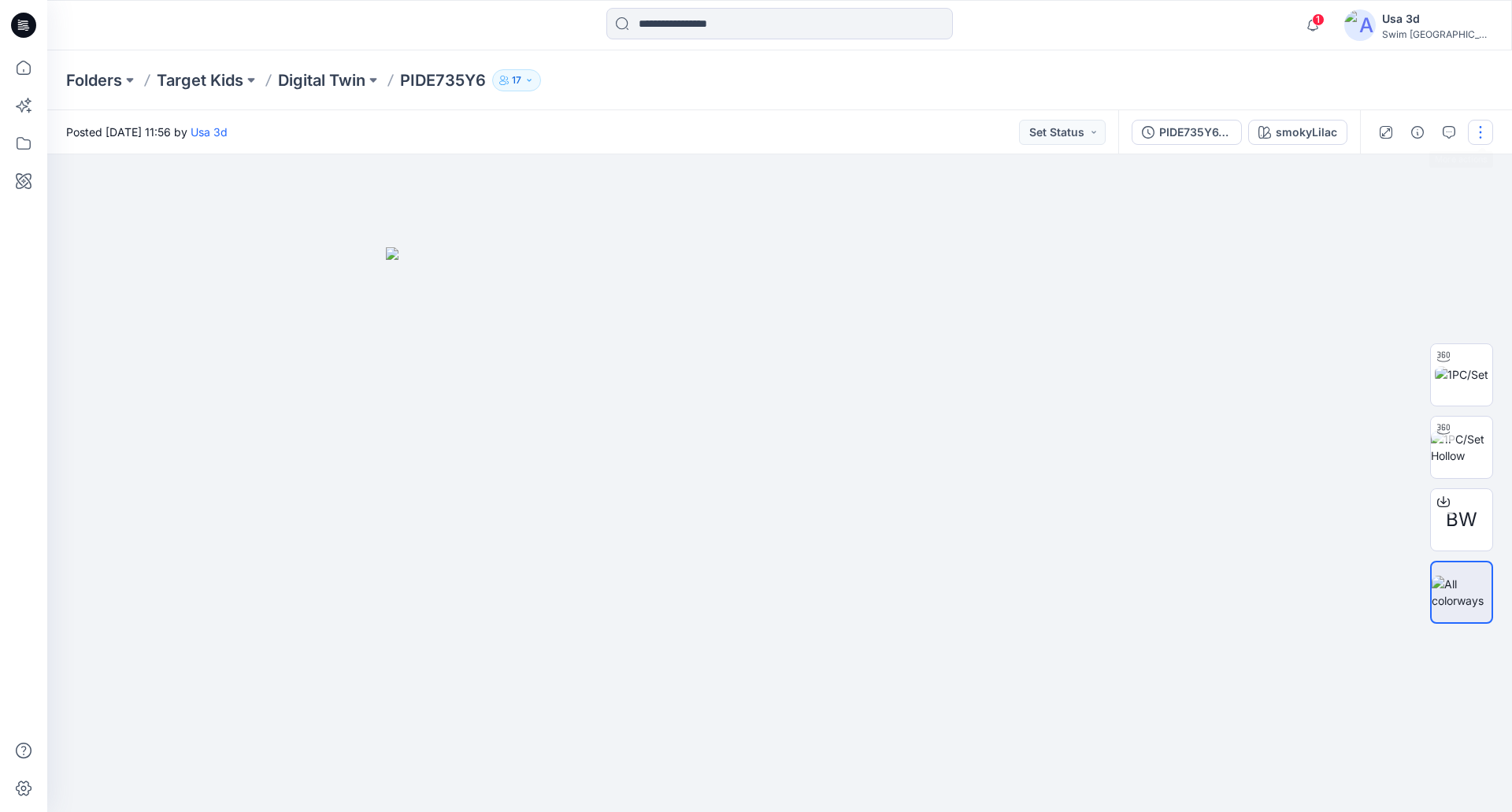
click at [1476, 131] on button "button" at bounding box center [1481, 133] width 25 height 25
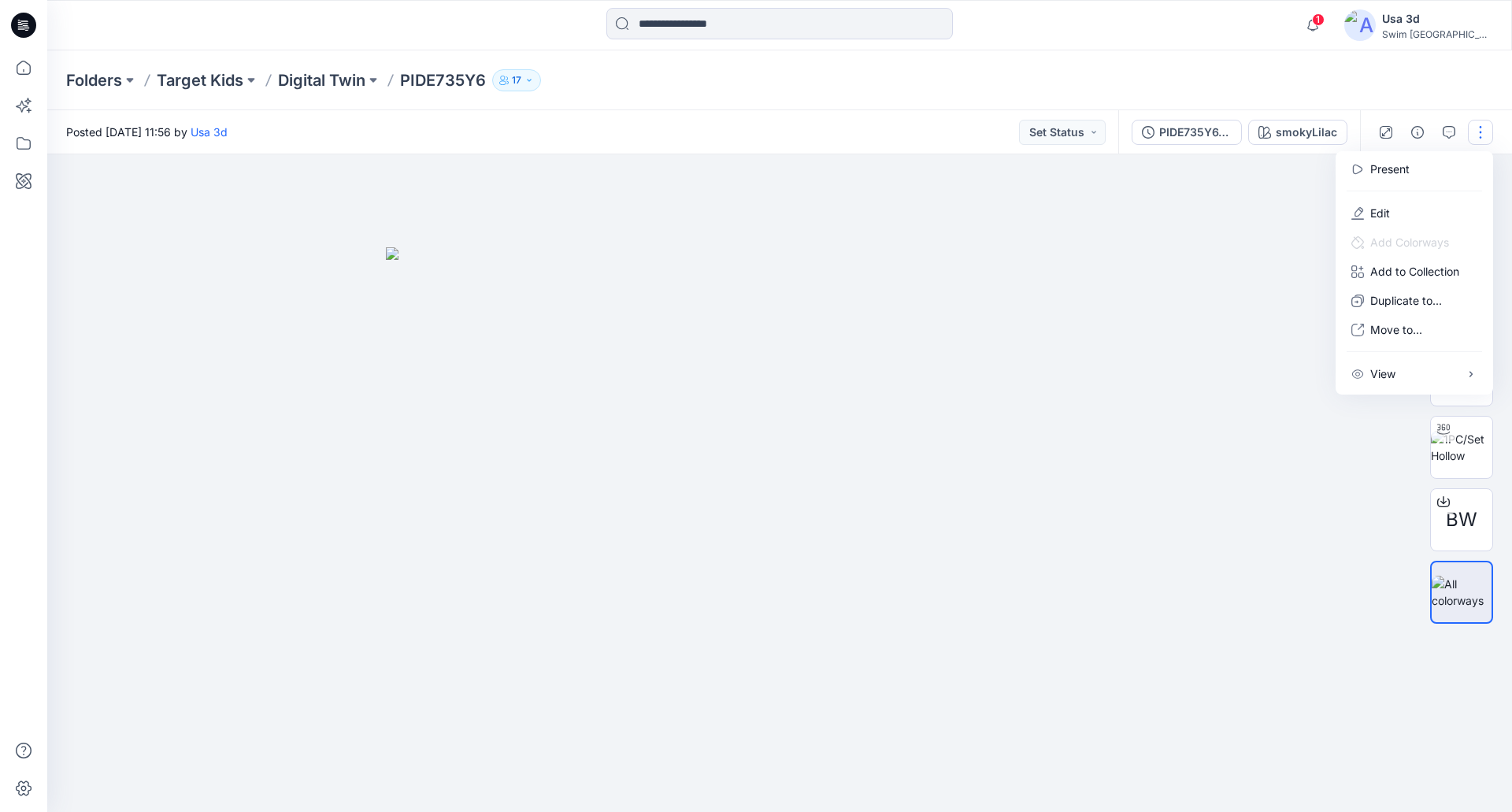
click at [1151, 235] on div at bounding box center [779, 483] width 1465 height 657
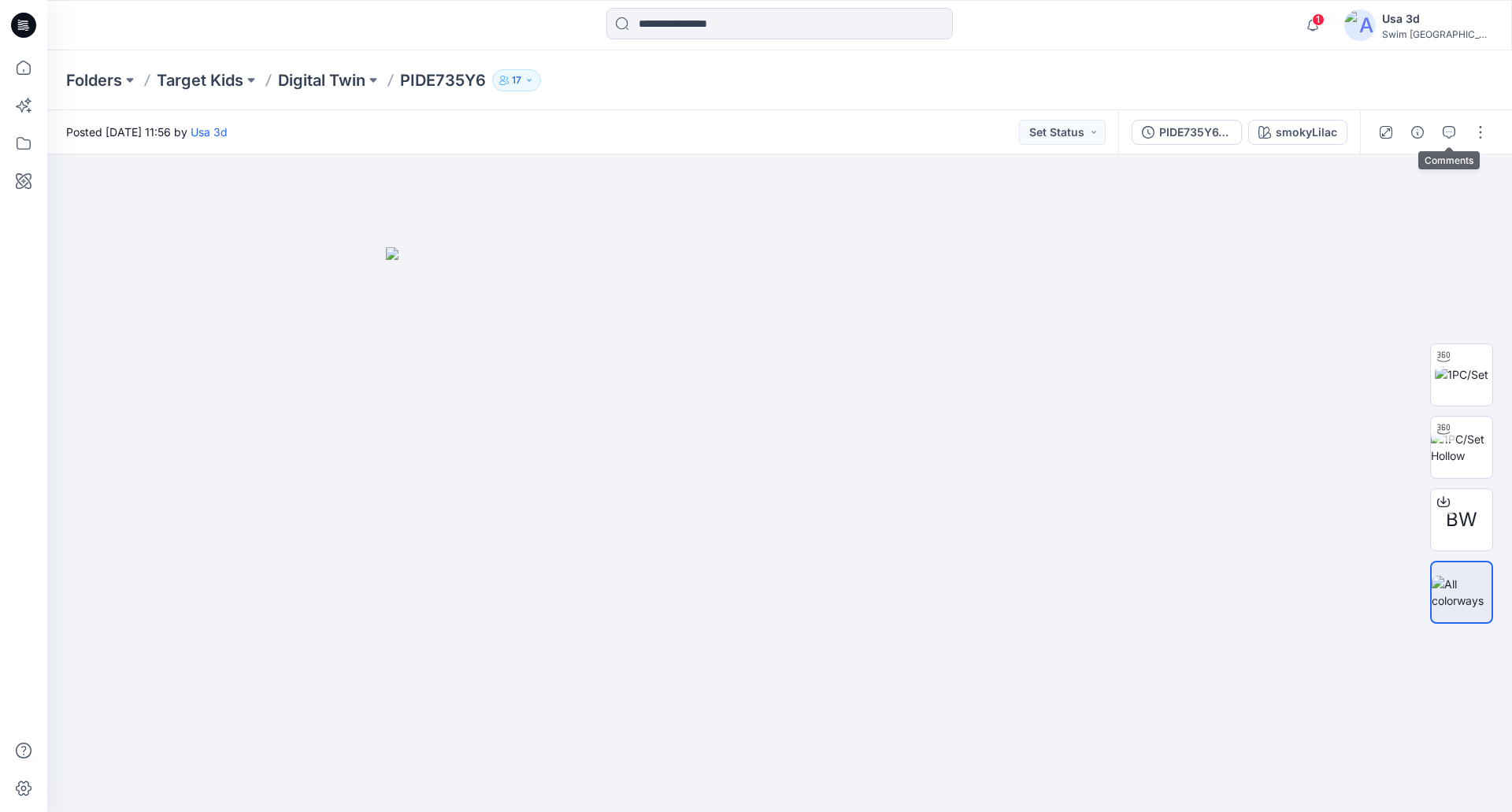
click at [1449, 127] on icon "button" at bounding box center [1449, 132] width 13 height 13
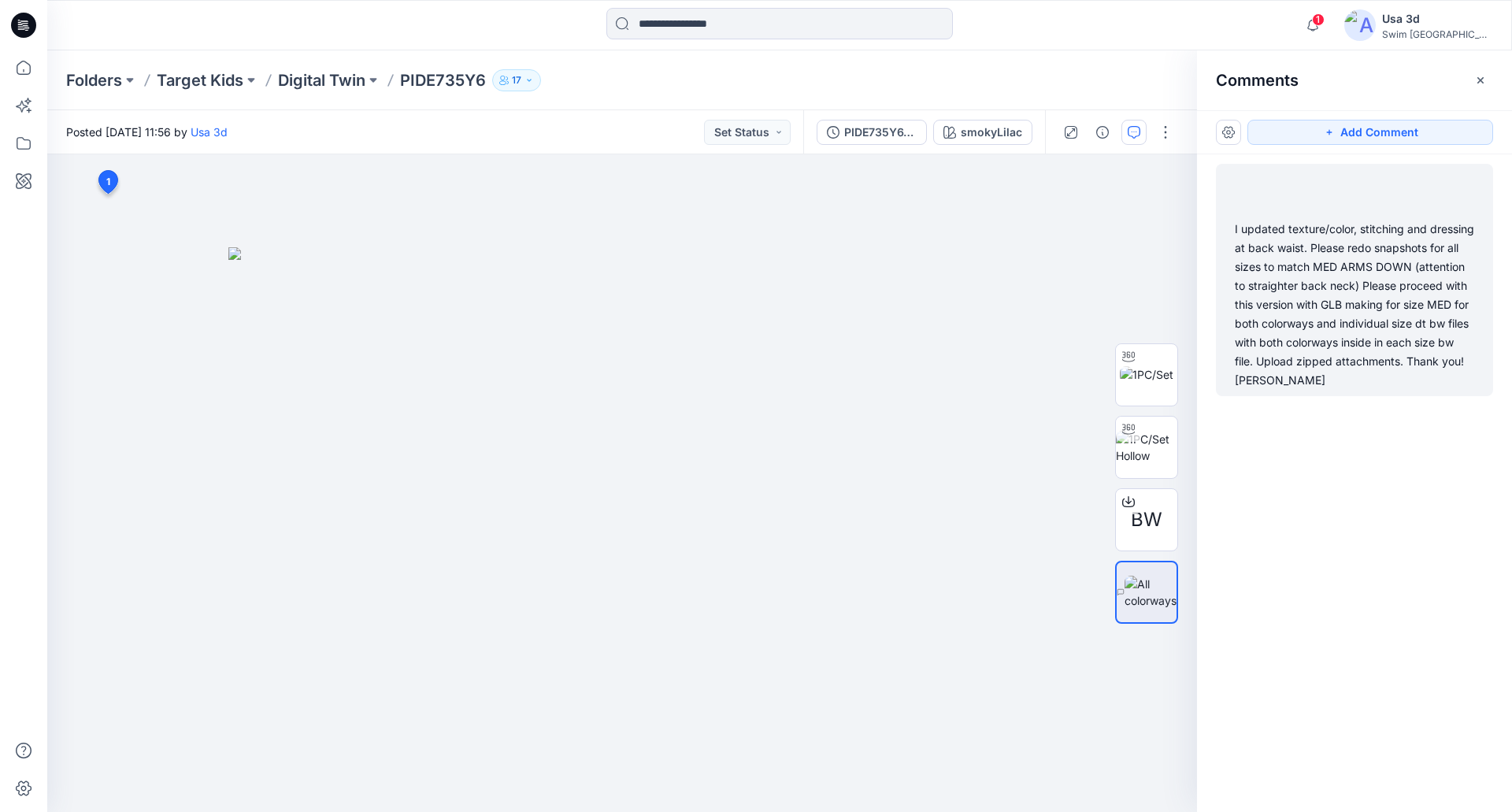
click at [1330, 255] on div "I updated texture/color, stitching and dressing at back waist. Please redo snap…" at bounding box center [1354, 304] width 239 height 170
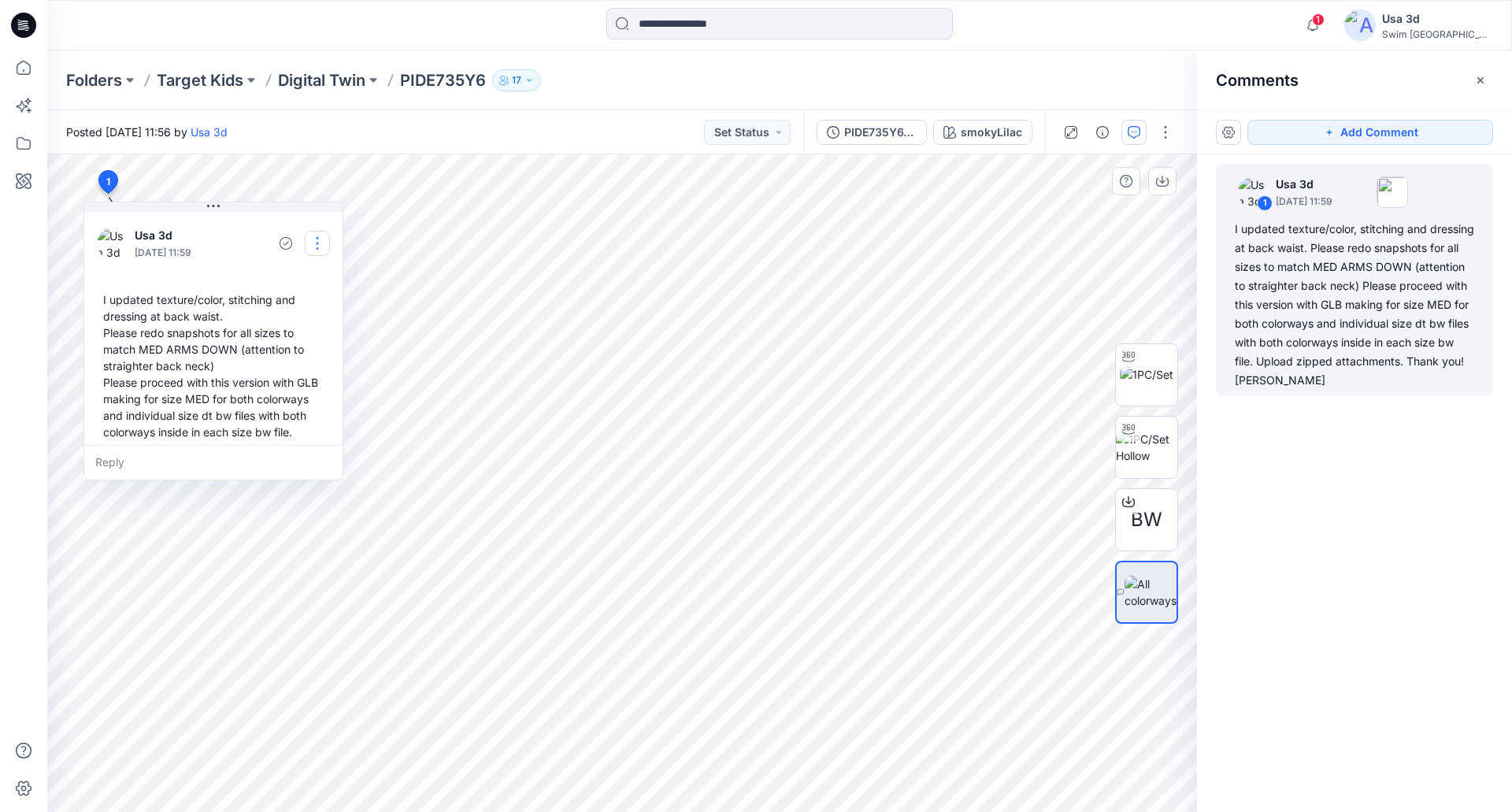
click at [319, 235] on button "button" at bounding box center [318, 243] width 25 height 25
click at [306, 278] on p "Edit comment" at bounding box center [321, 280] width 71 height 17
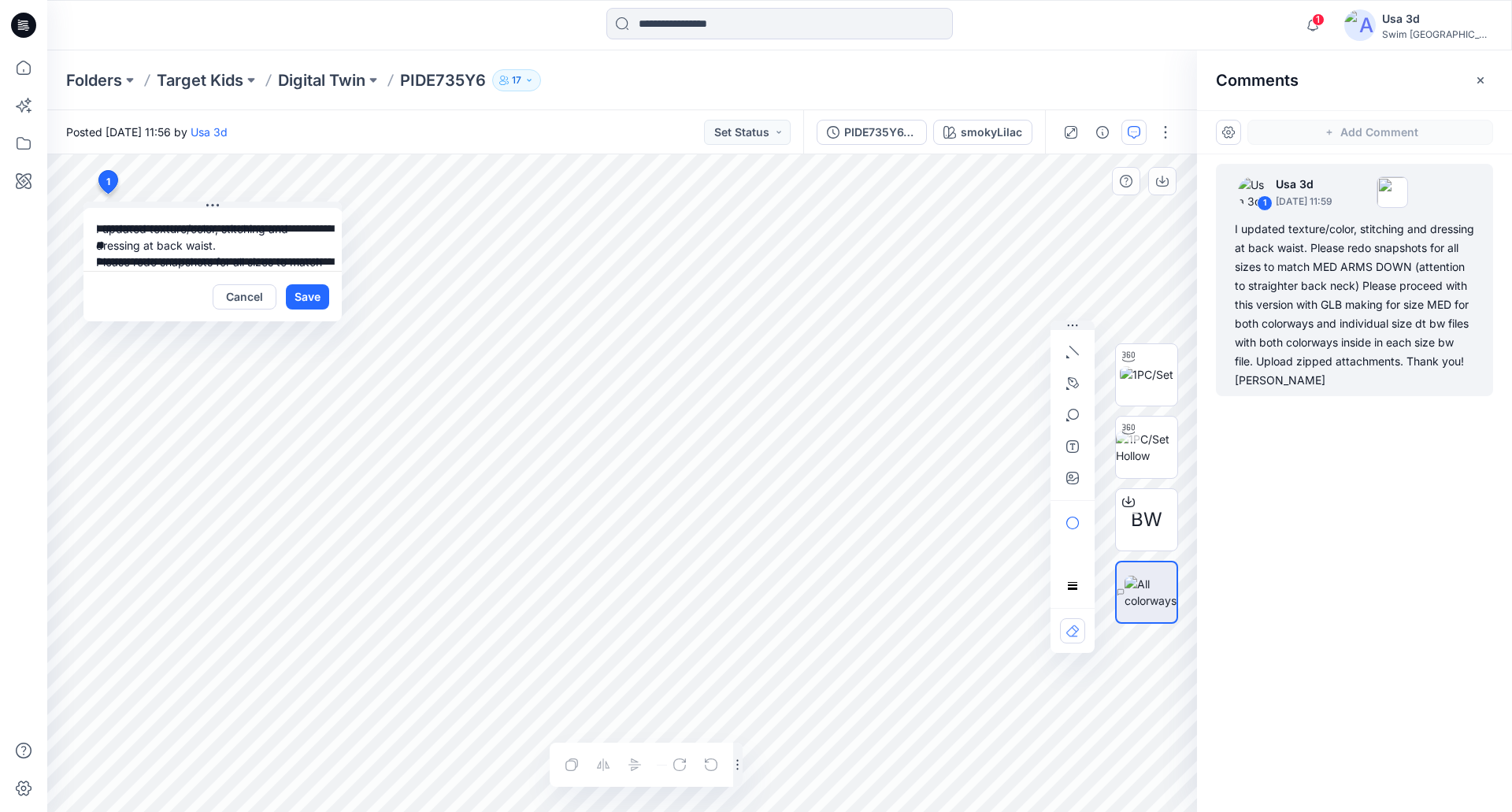
click at [247, 242] on textarea "**********" at bounding box center [213, 239] width 259 height 63
type textarea "**********"
click at [299, 309] on div "Cancel Save" at bounding box center [213, 296] width 259 height 51
click at [312, 298] on button "Save" at bounding box center [307, 297] width 43 height 25
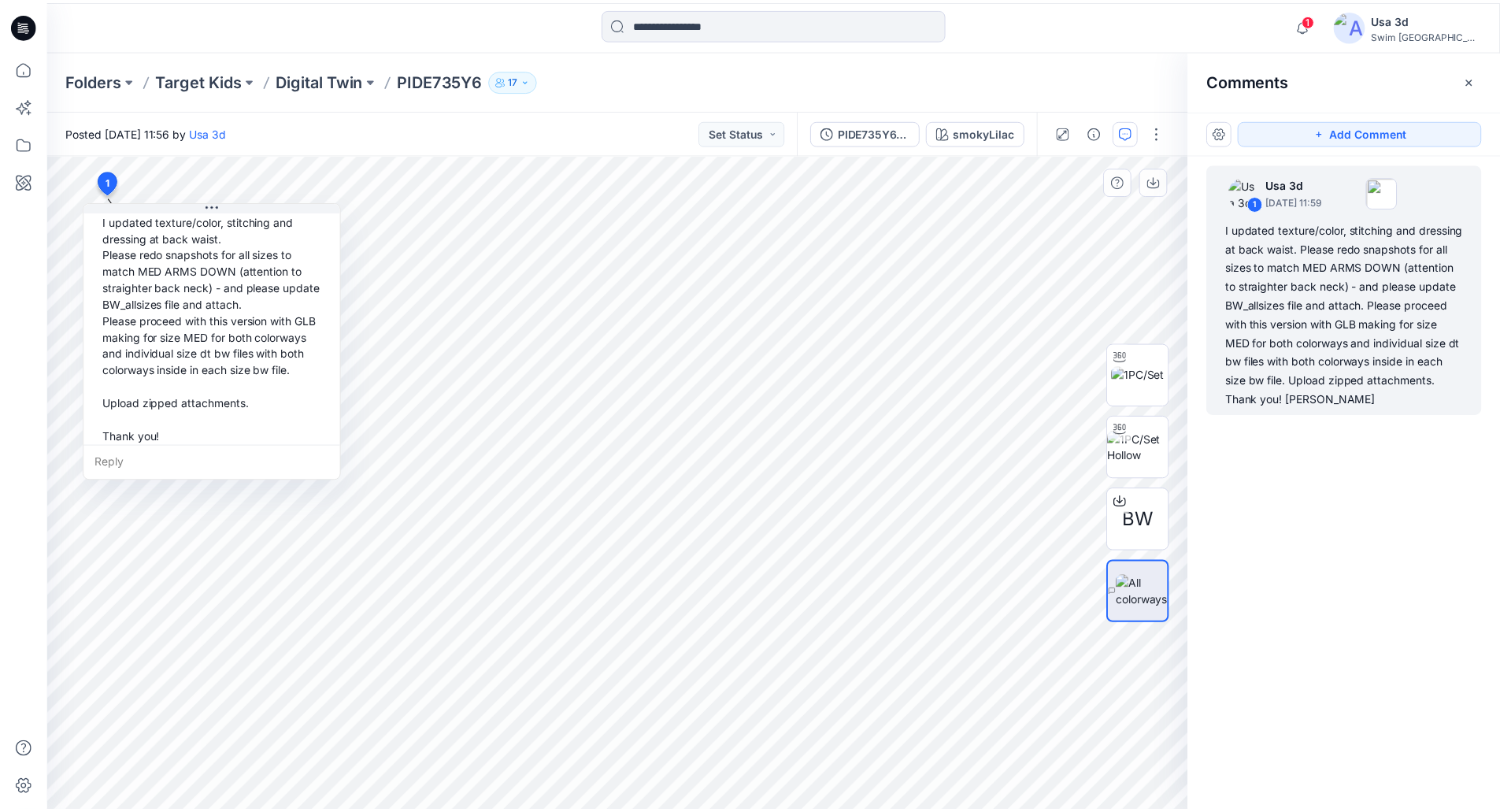
scroll to position [110, 0]
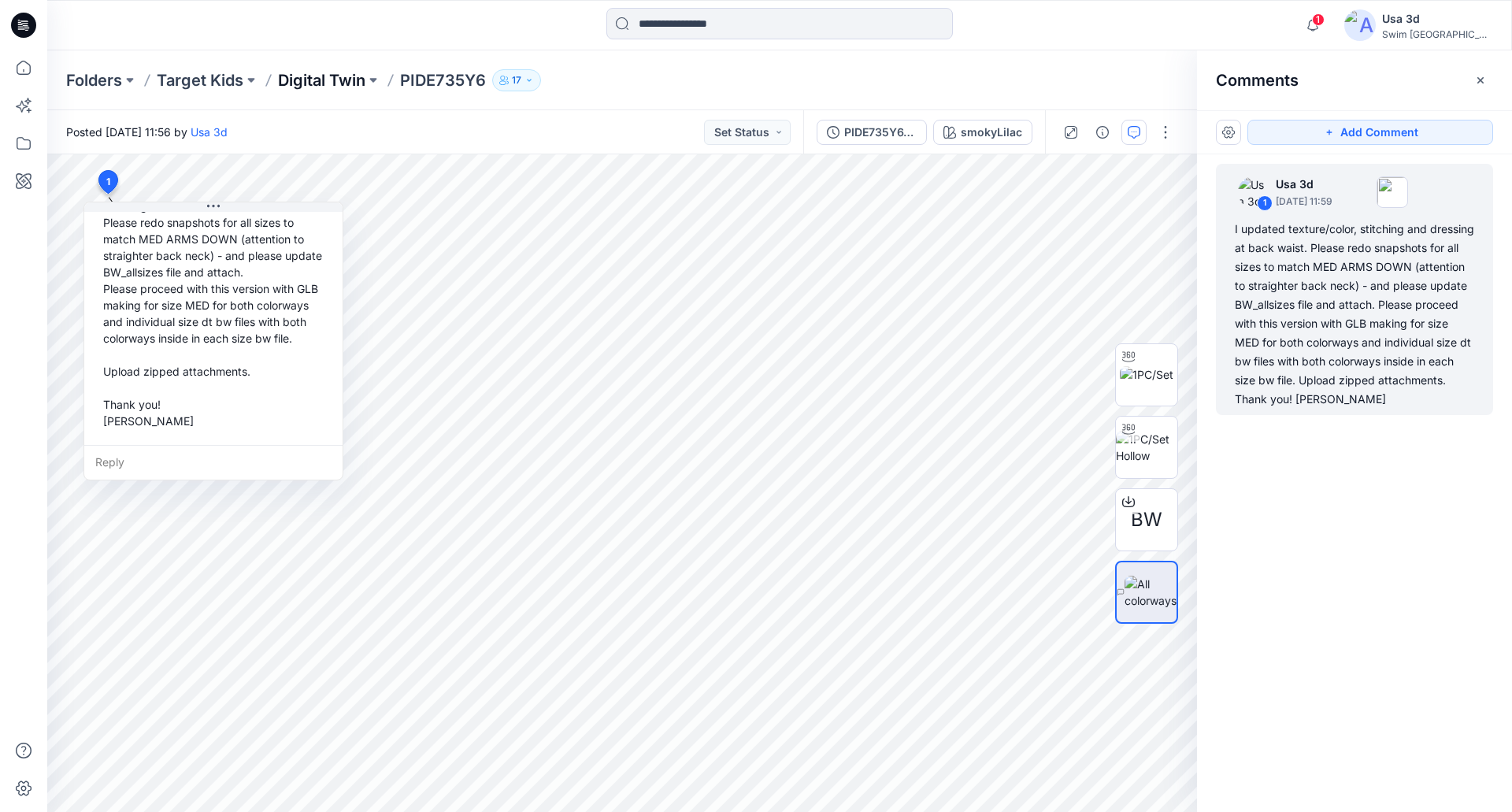
click at [296, 80] on p "Digital Twin" at bounding box center [321, 80] width 87 height 22
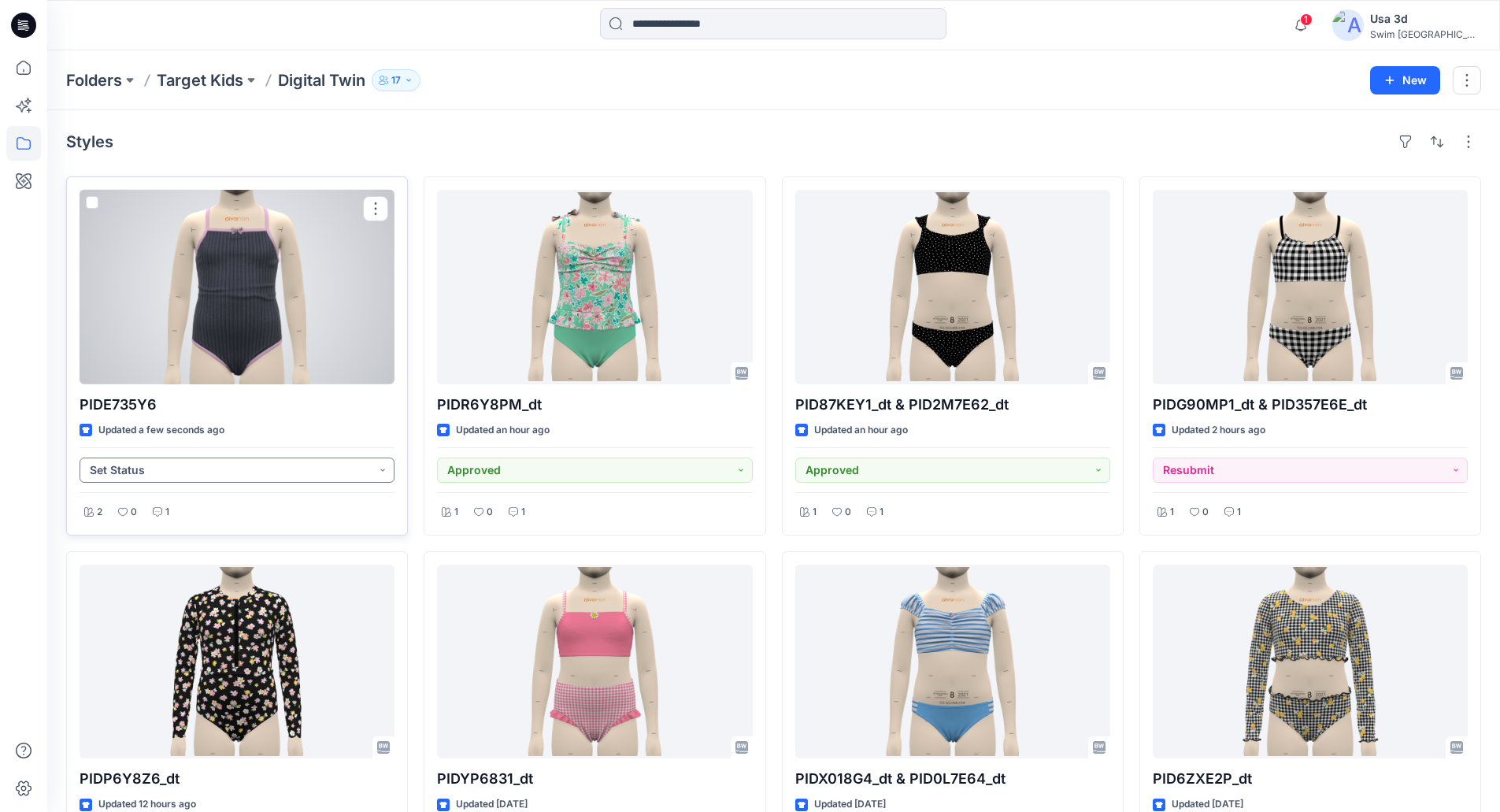
click at [163, 467] on button "Set Status" at bounding box center [237, 470] width 315 height 25
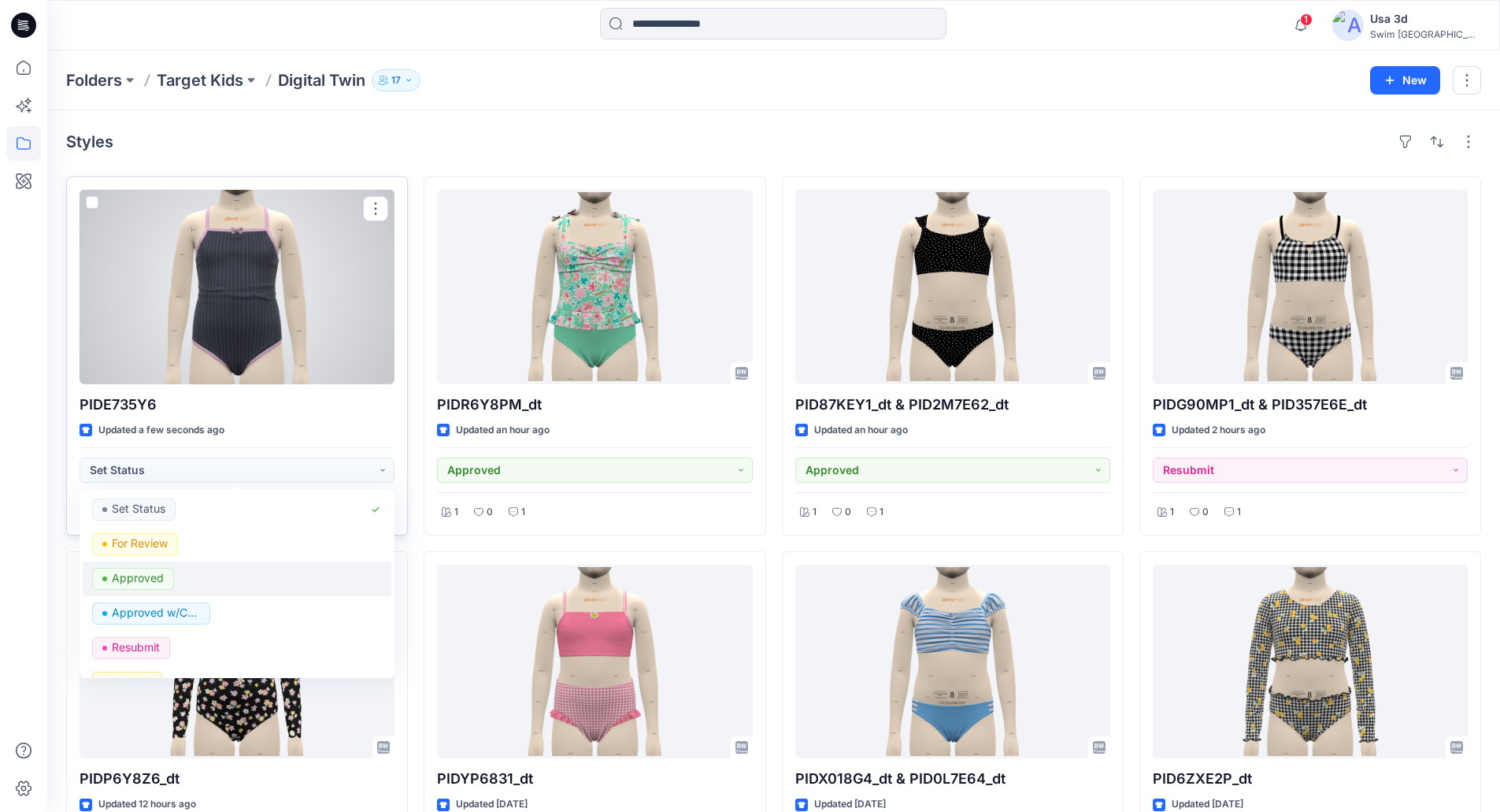
click at [129, 576] on p "Approved" at bounding box center [137, 578] width 52 height 20
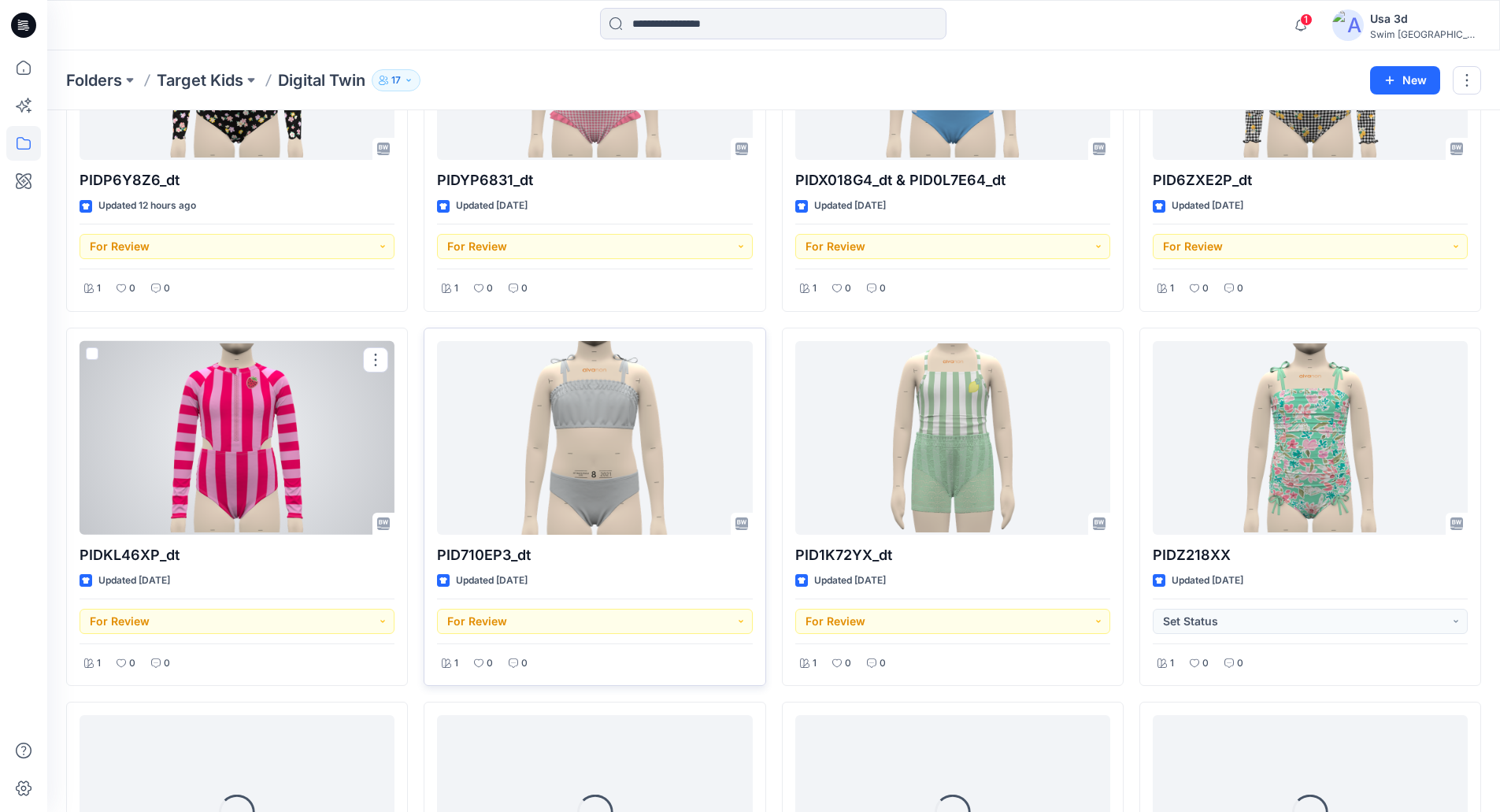
scroll to position [627, 0]
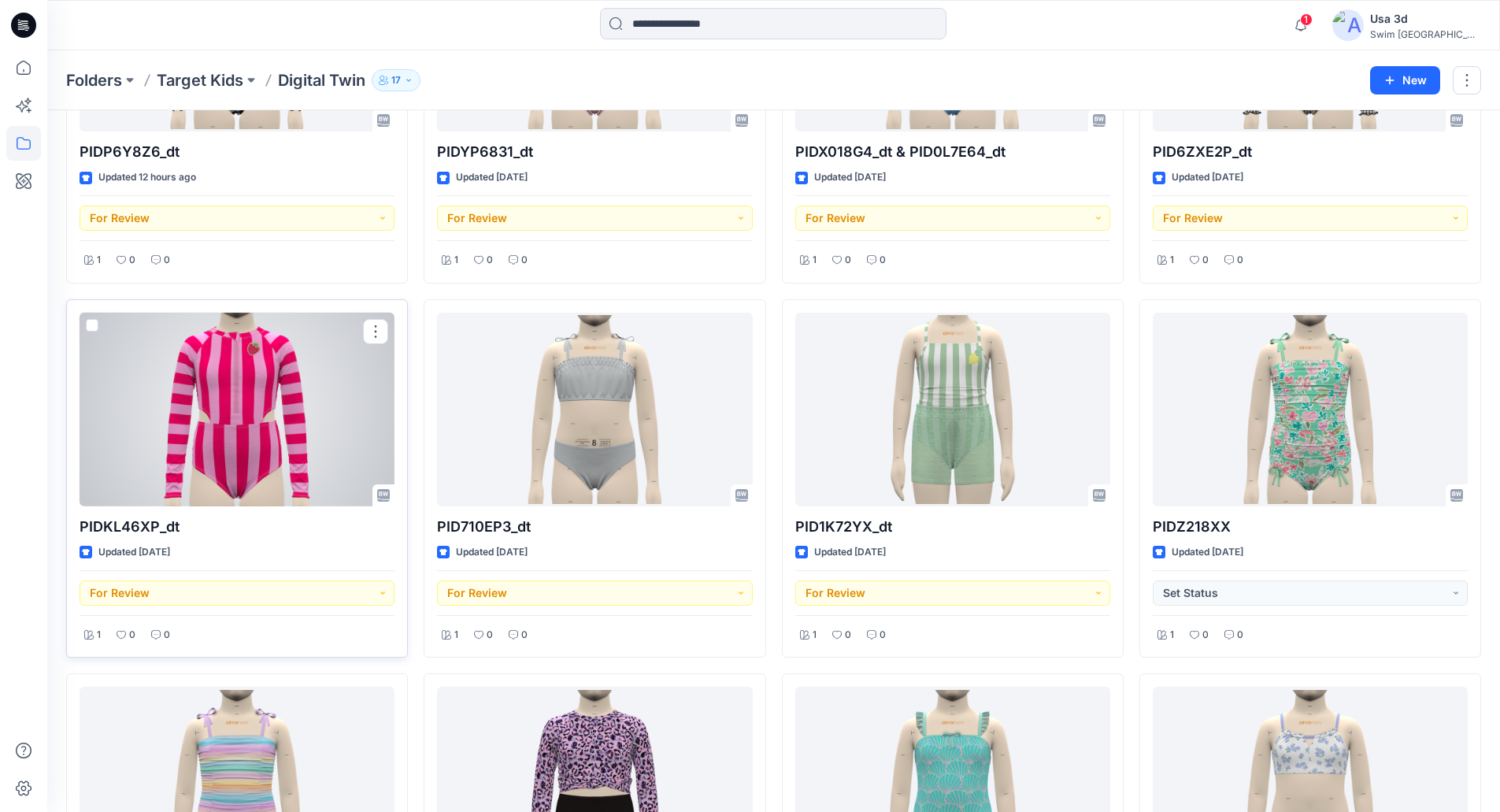
click at [199, 425] on div at bounding box center [237, 410] width 315 height 194
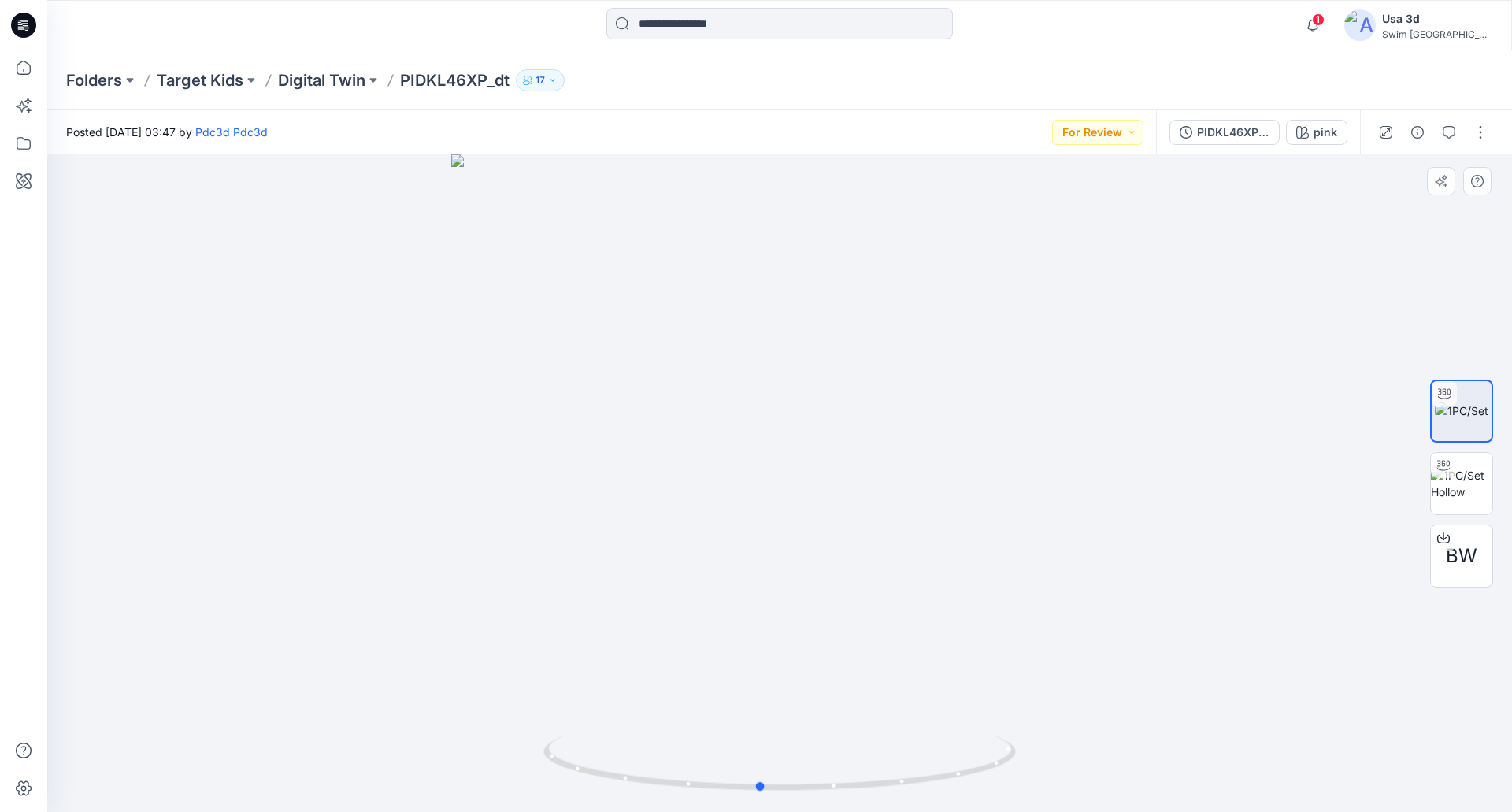
drag, startPoint x: 867, startPoint y: 303, endPoint x: 910, endPoint y: 287, distance: 45.9
click at [903, 291] on div at bounding box center [779, 483] width 1465 height 657
click at [1452, 123] on button "button" at bounding box center [1449, 133] width 25 height 25
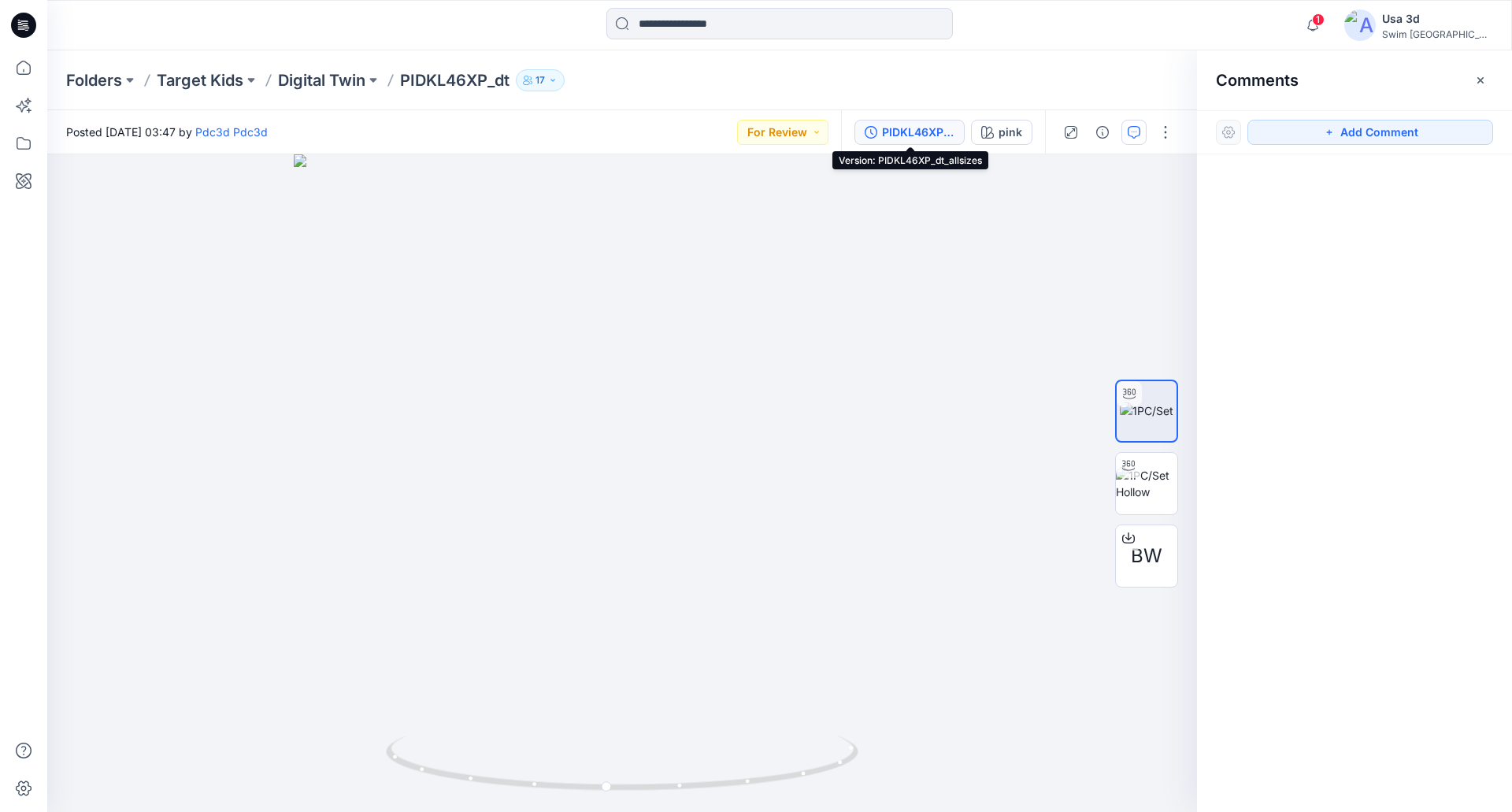
click at [927, 134] on div "PIDKL46XP_dt_allsizes" at bounding box center [918, 132] width 73 height 17
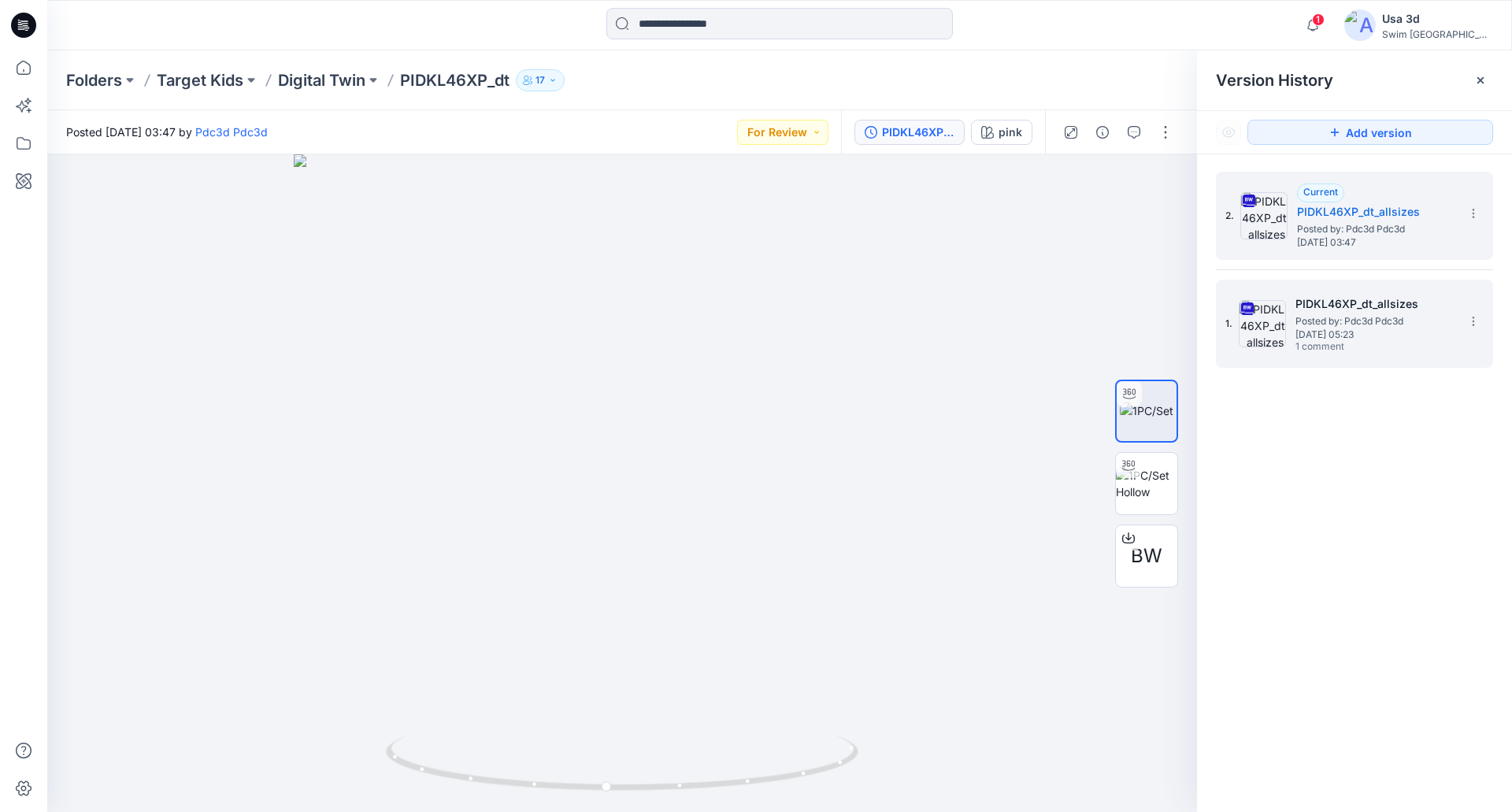
click at [1351, 312] on h5 "PIDKL46XP_dt_allsizes" at bounding box center [1374, 303] width 157 height 19
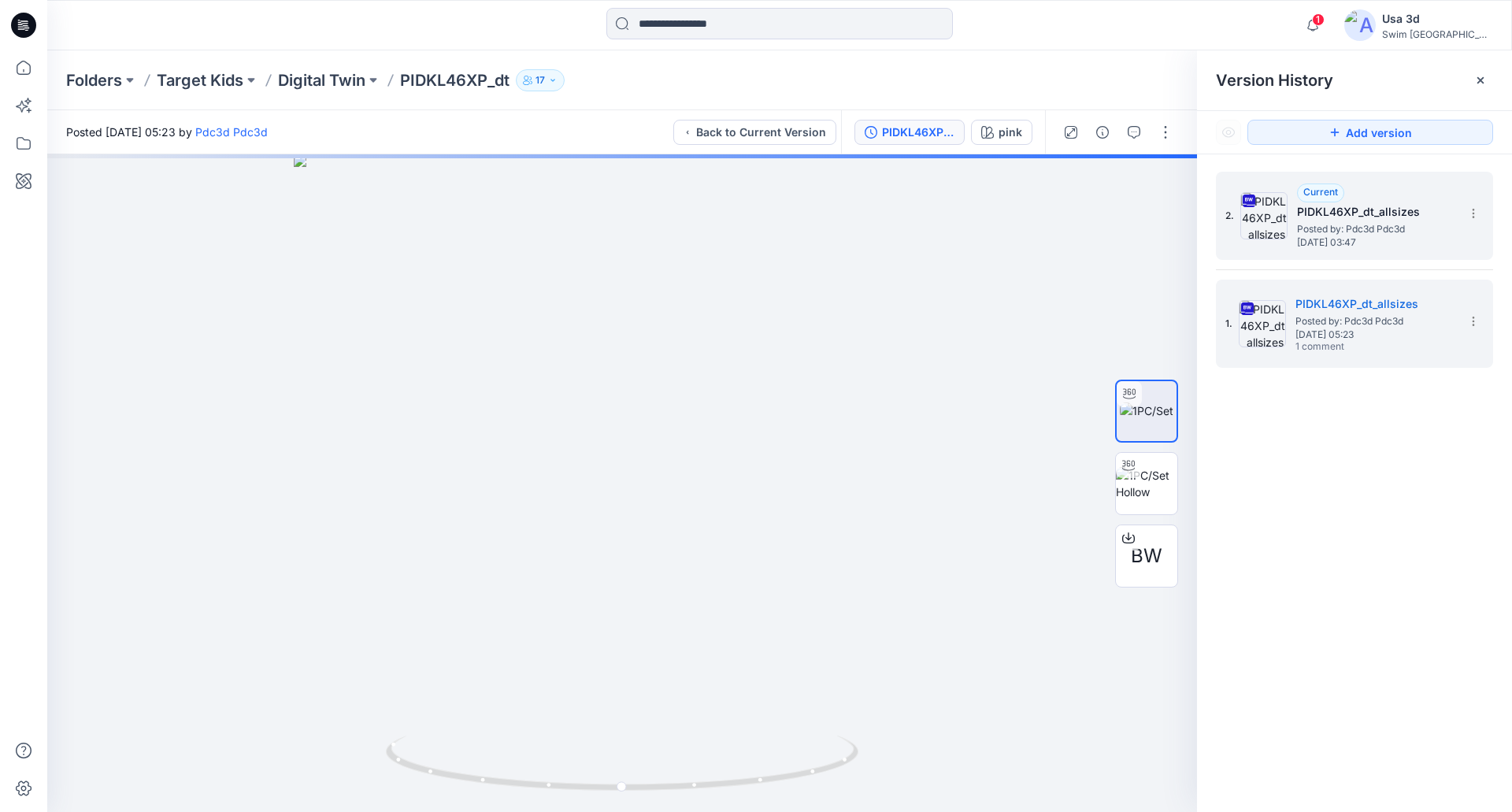
click at [1365, 241] on span "Thursday, September 18, 2025 03:47" at bounding box center [1375, 242] width 157 height 11
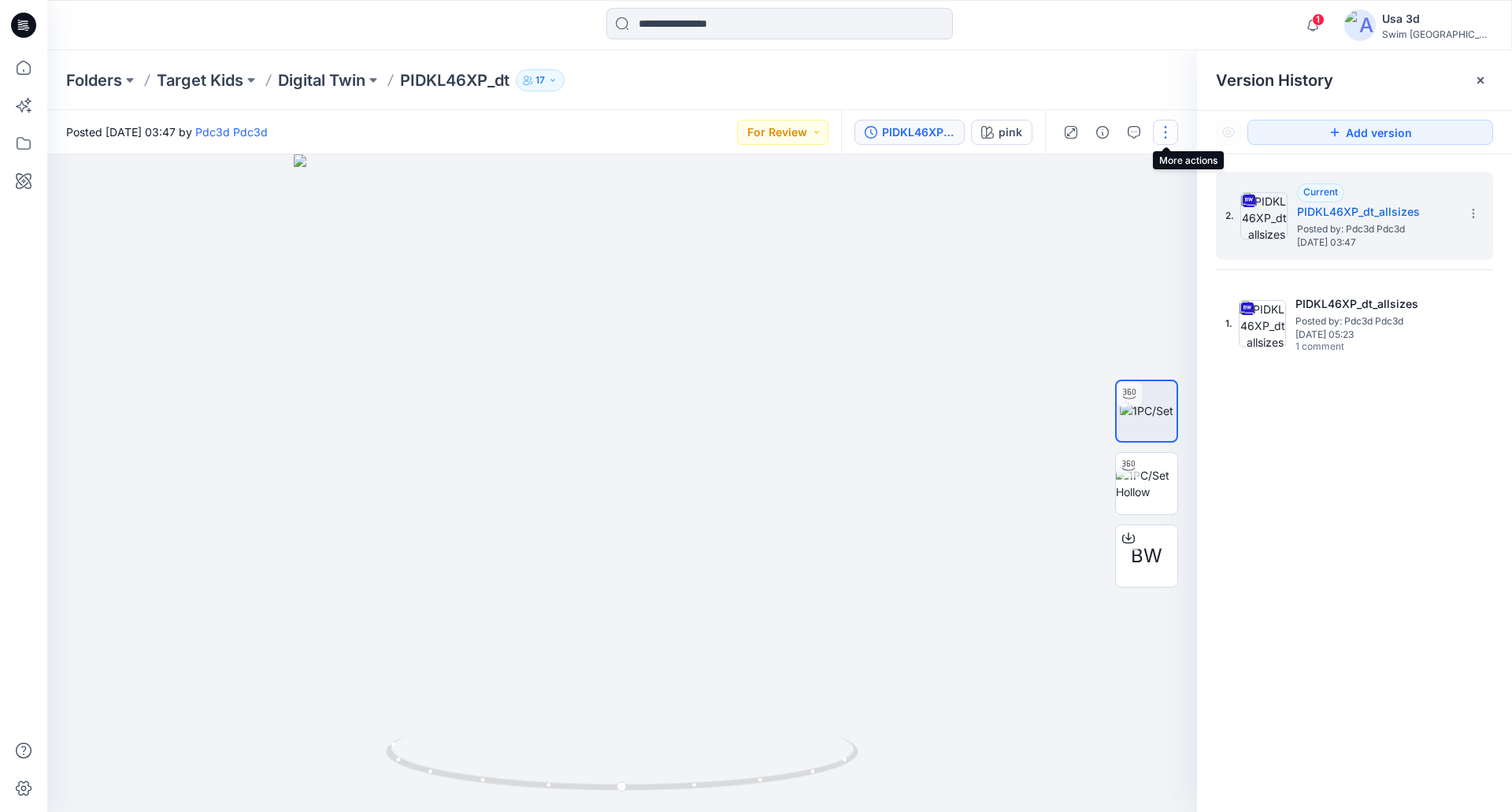
click at [1168, 133] on button "button" at bounding box center [1165, 133] width 25 height 25
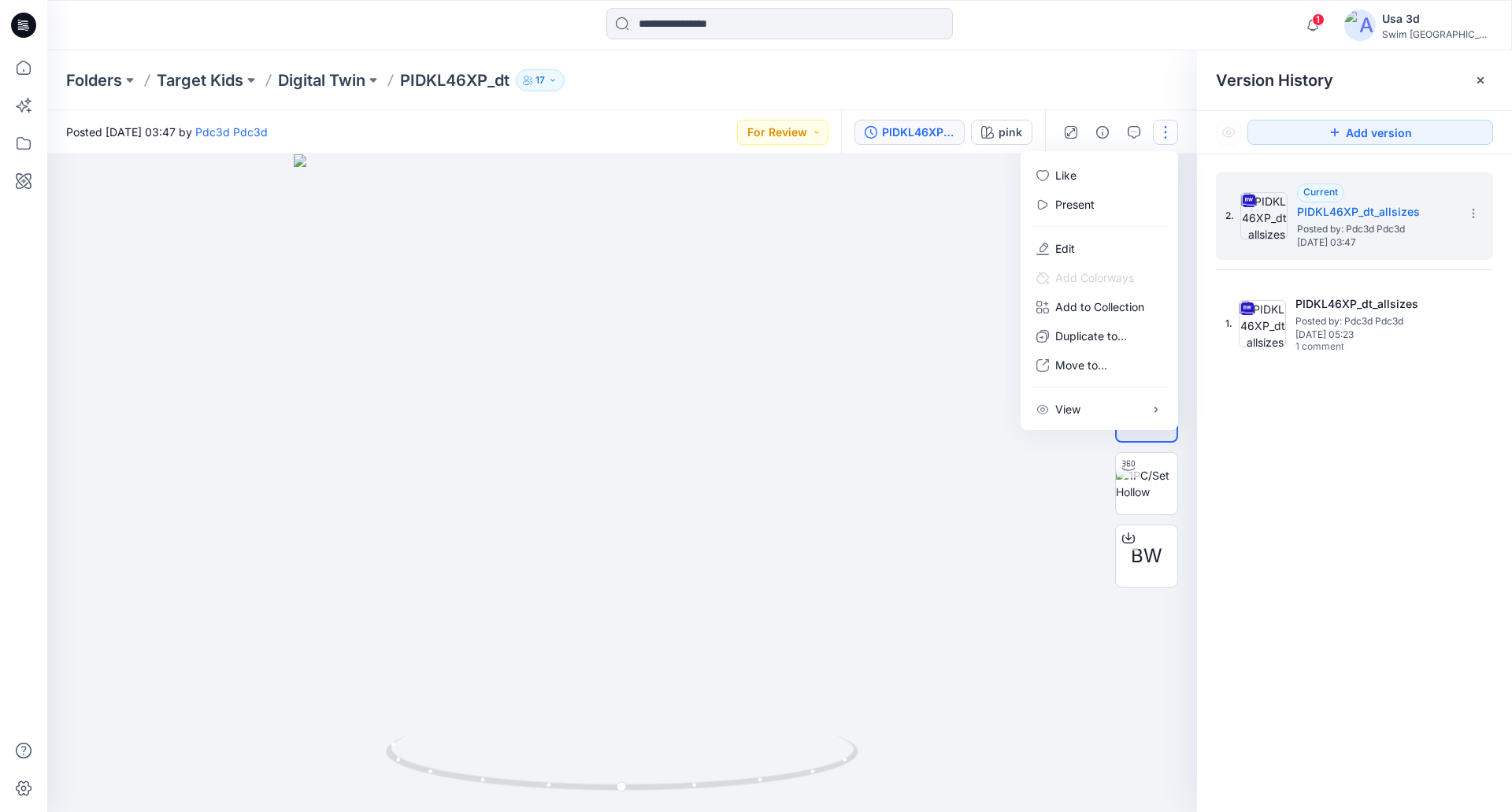
drag, startPoint x: 1433, startPoint y: 553, endPoint x: 1348, endPoint y: 510, distance: 95.3
click at [1432, 551] on div "2. Current PIDKL46XP_dt_allsizes Posted by: Pdc3d Pdc3d Thursday, September 18,…" at bounding box center [1354, 494] width 315 height 680
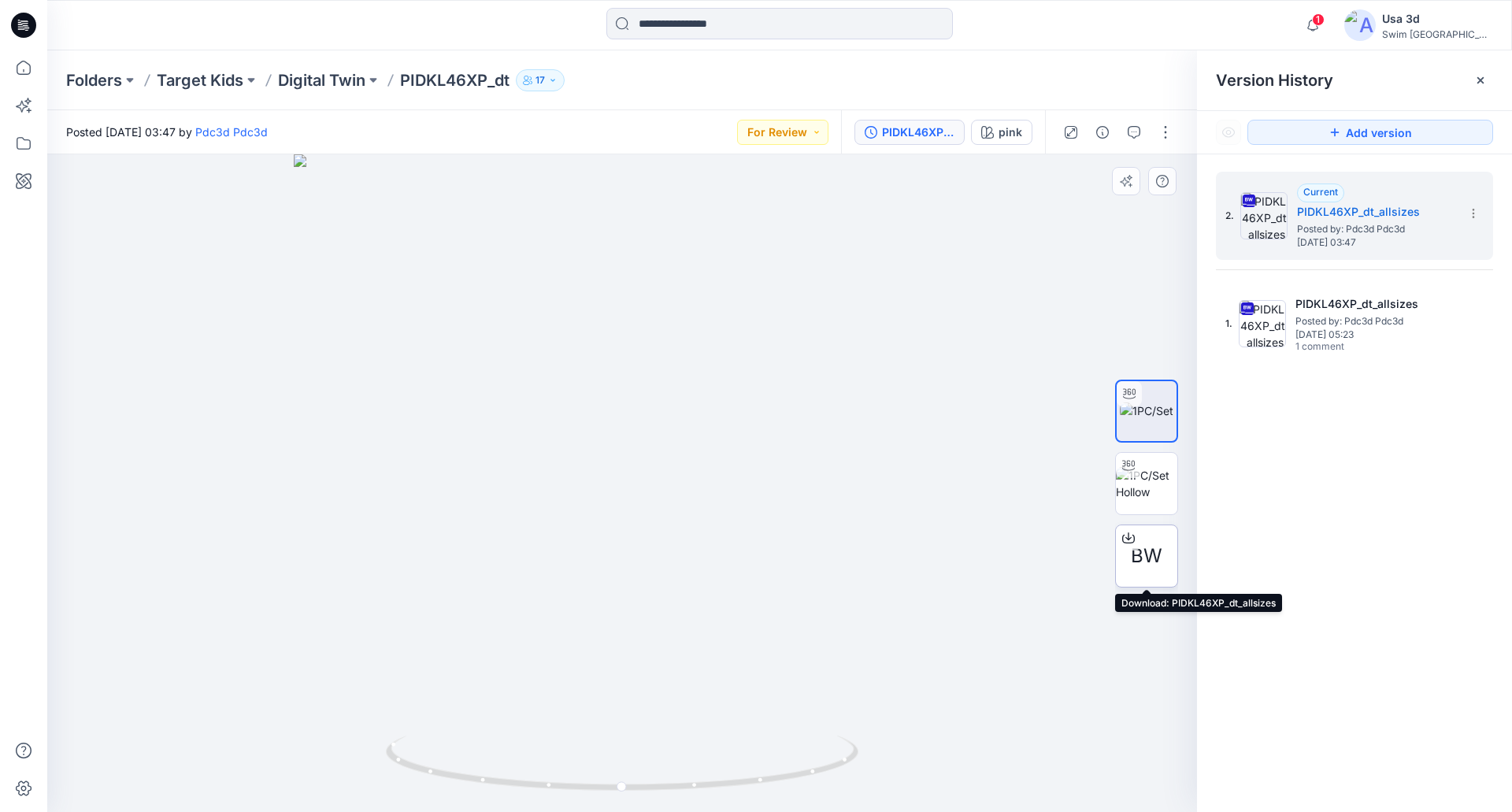
click at [1138, 542] on div at bounding box center [1128, 537] width 25 height 25
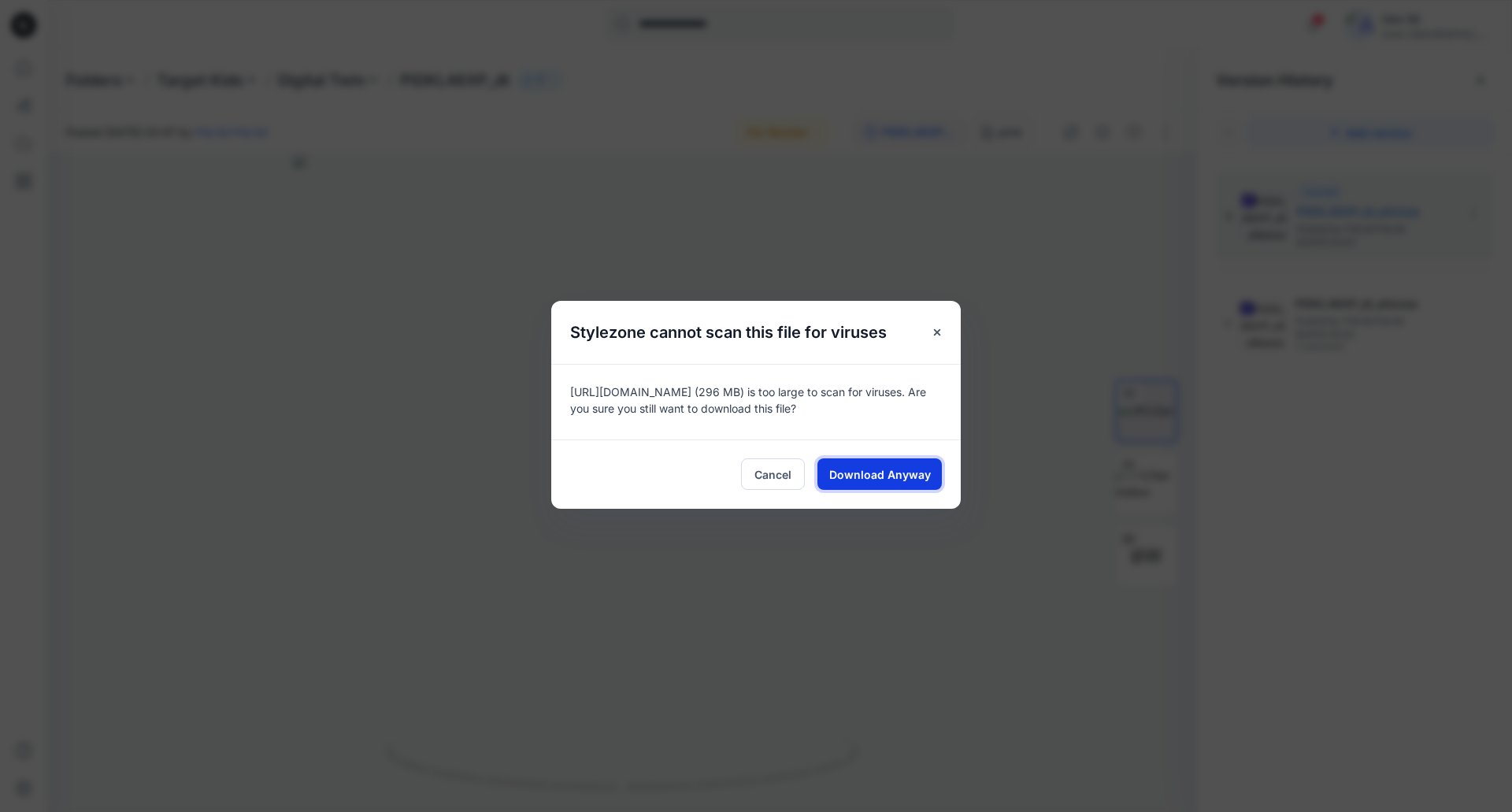
click at [852, 476] on span "Download Anyway" at bounding box center [880, 475] width 101 height 17
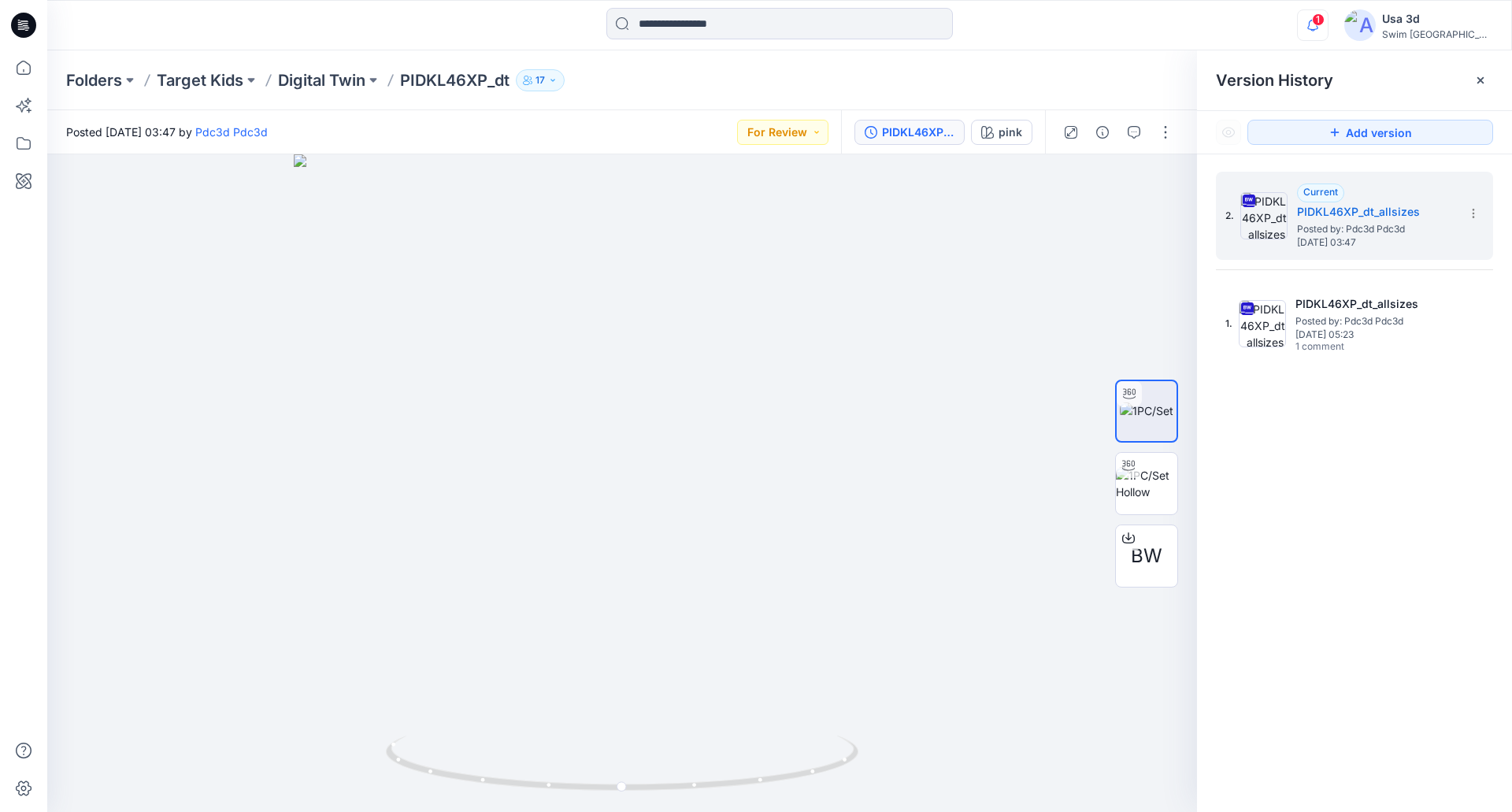
click at [1329, 30] on button "button" at bounding box center [1312, 25] width 31 height 31
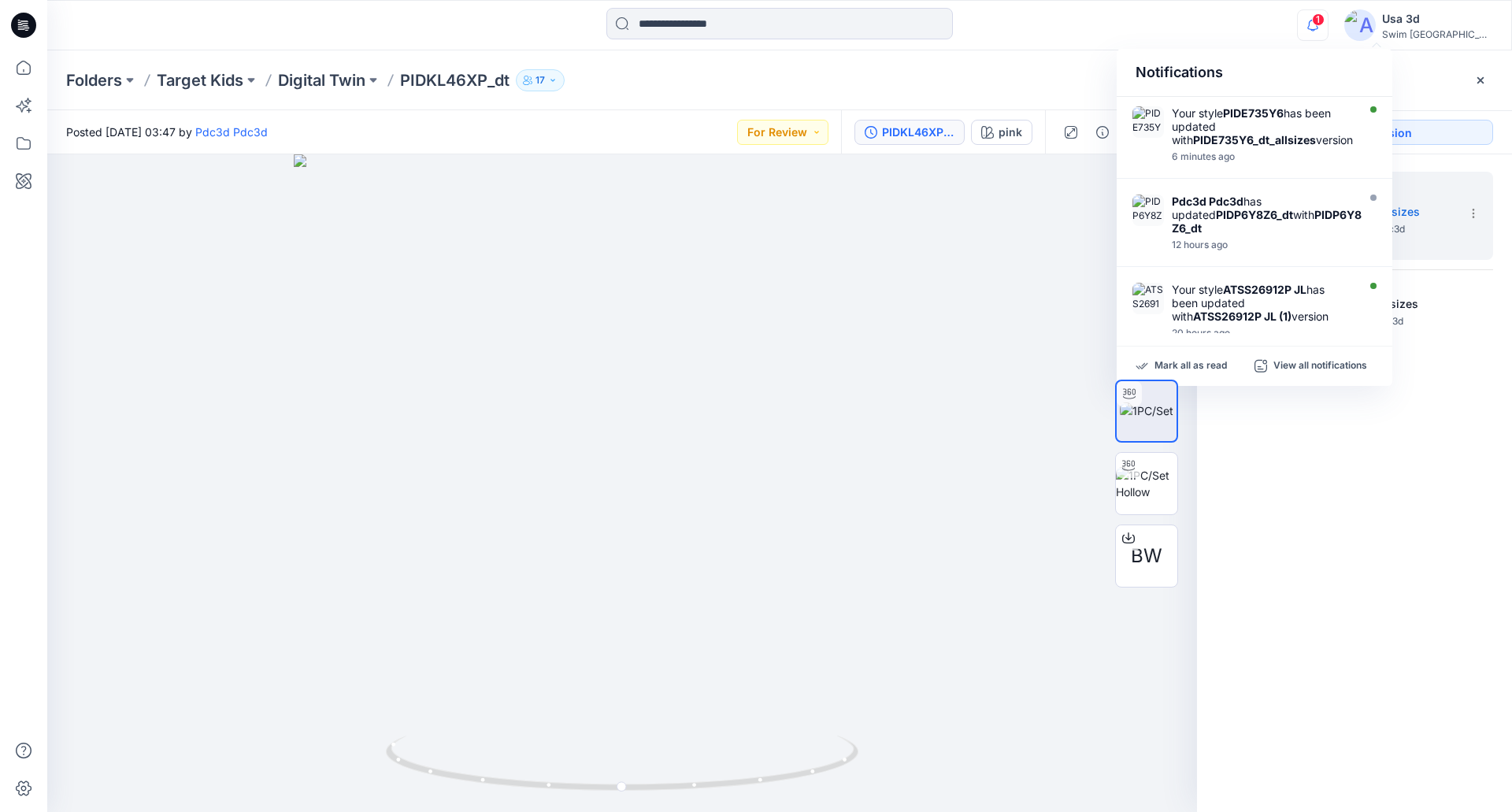
click at [1328, 30] on icon "button" at bounding box center [1312, 25] width 30 height 31
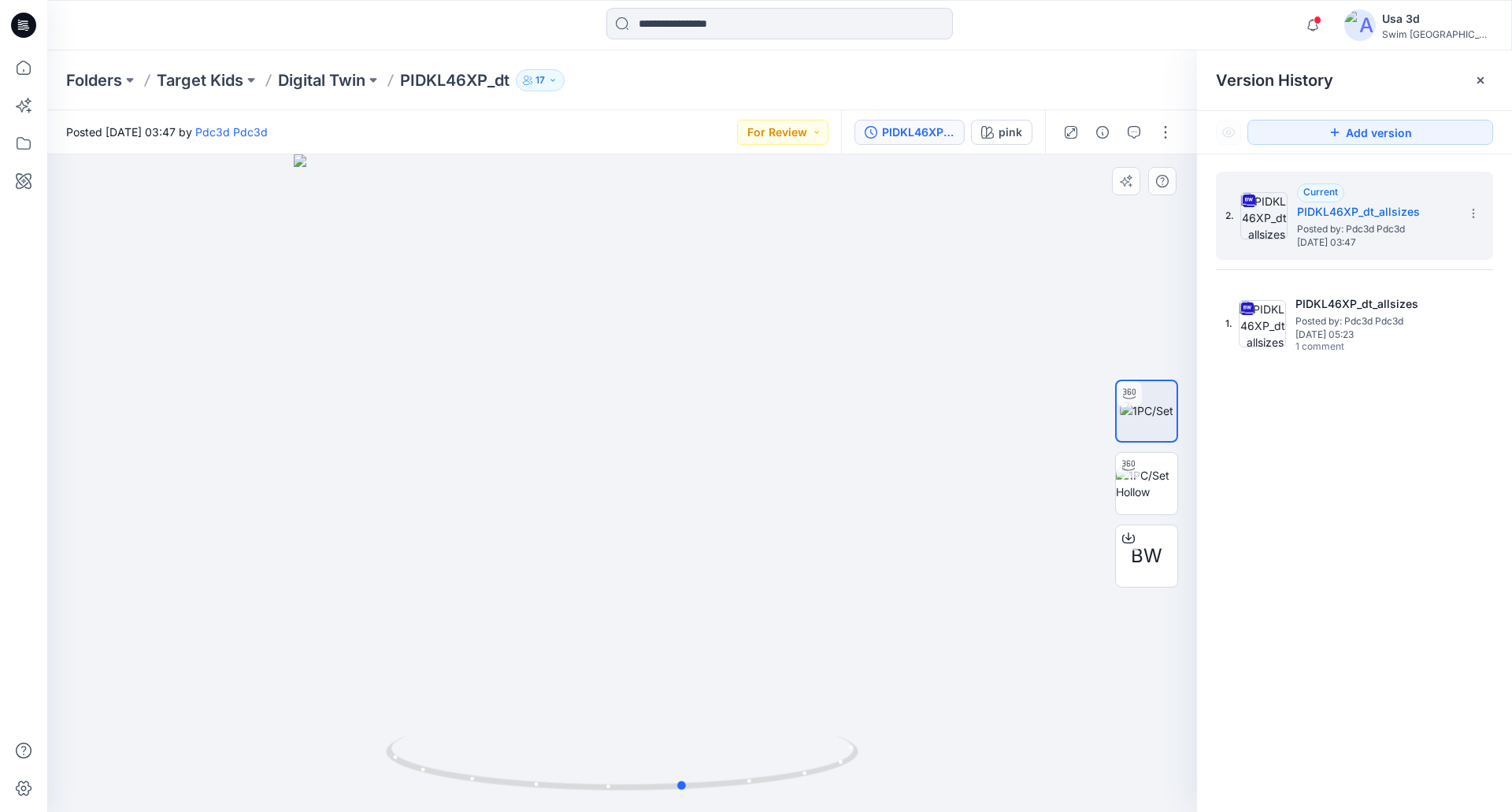
drag, startPoint x: 603, startPoint y: 344, endPoint x: 663, endPoint y: 341, distance: 60.1
click at [664, 341] on div at bounding box center [622, 483] width 1149 height 657
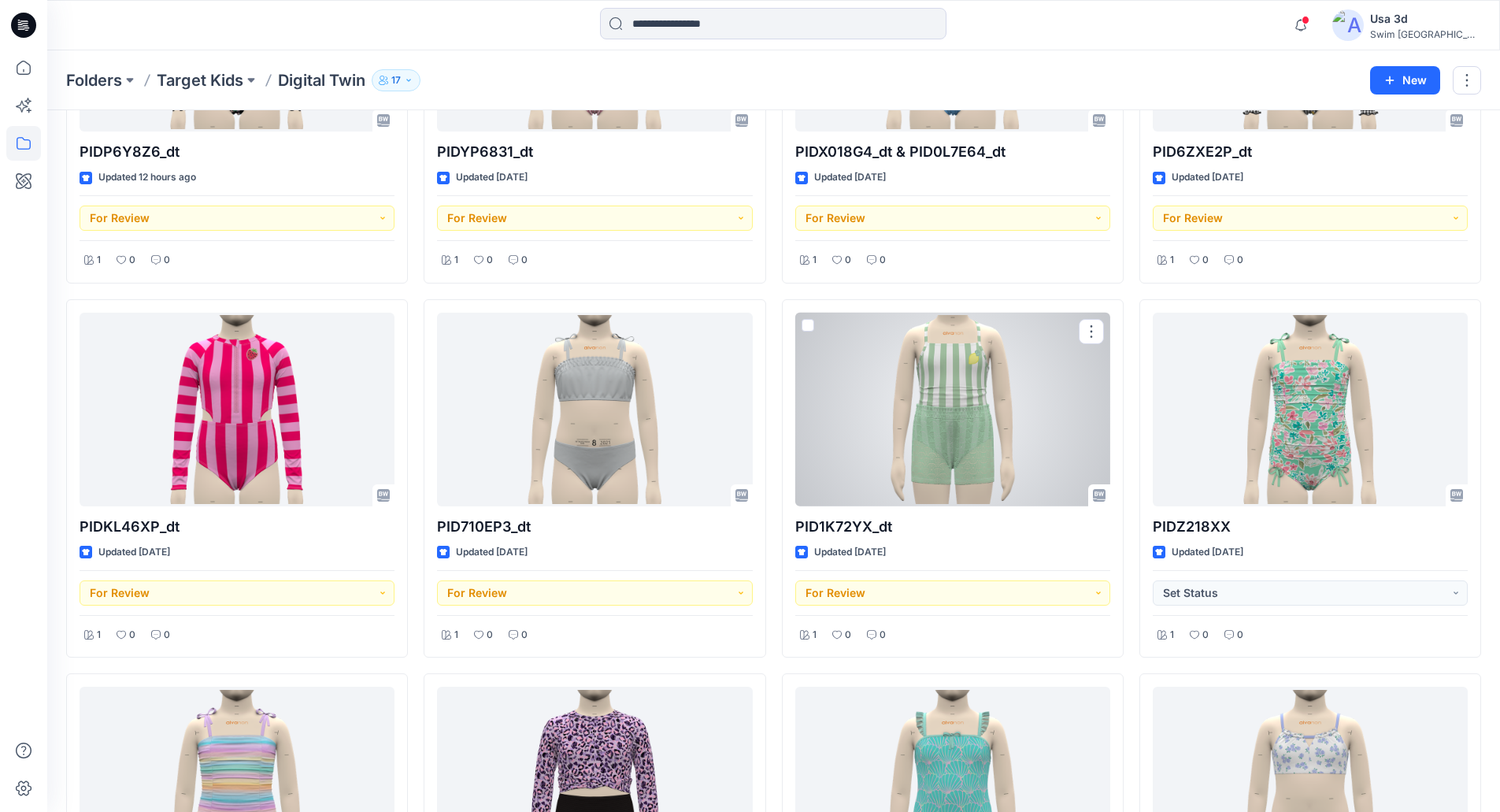
click at [957, 418] on div at bounding box center [952, 410] width 315 height 194
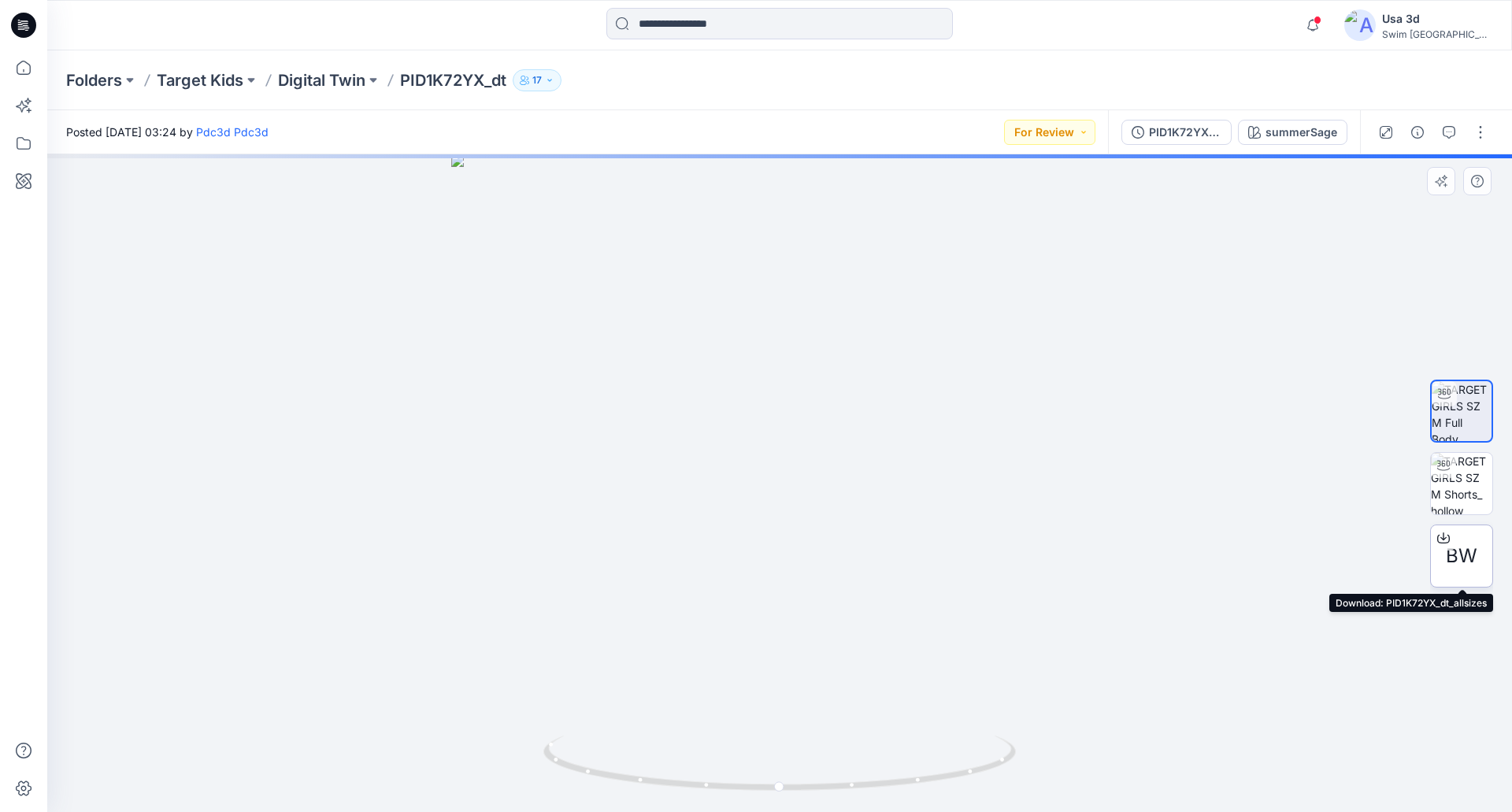
click at [1456, 559] on span "BW" at bounding box center [1460, 556] width 31 height 29
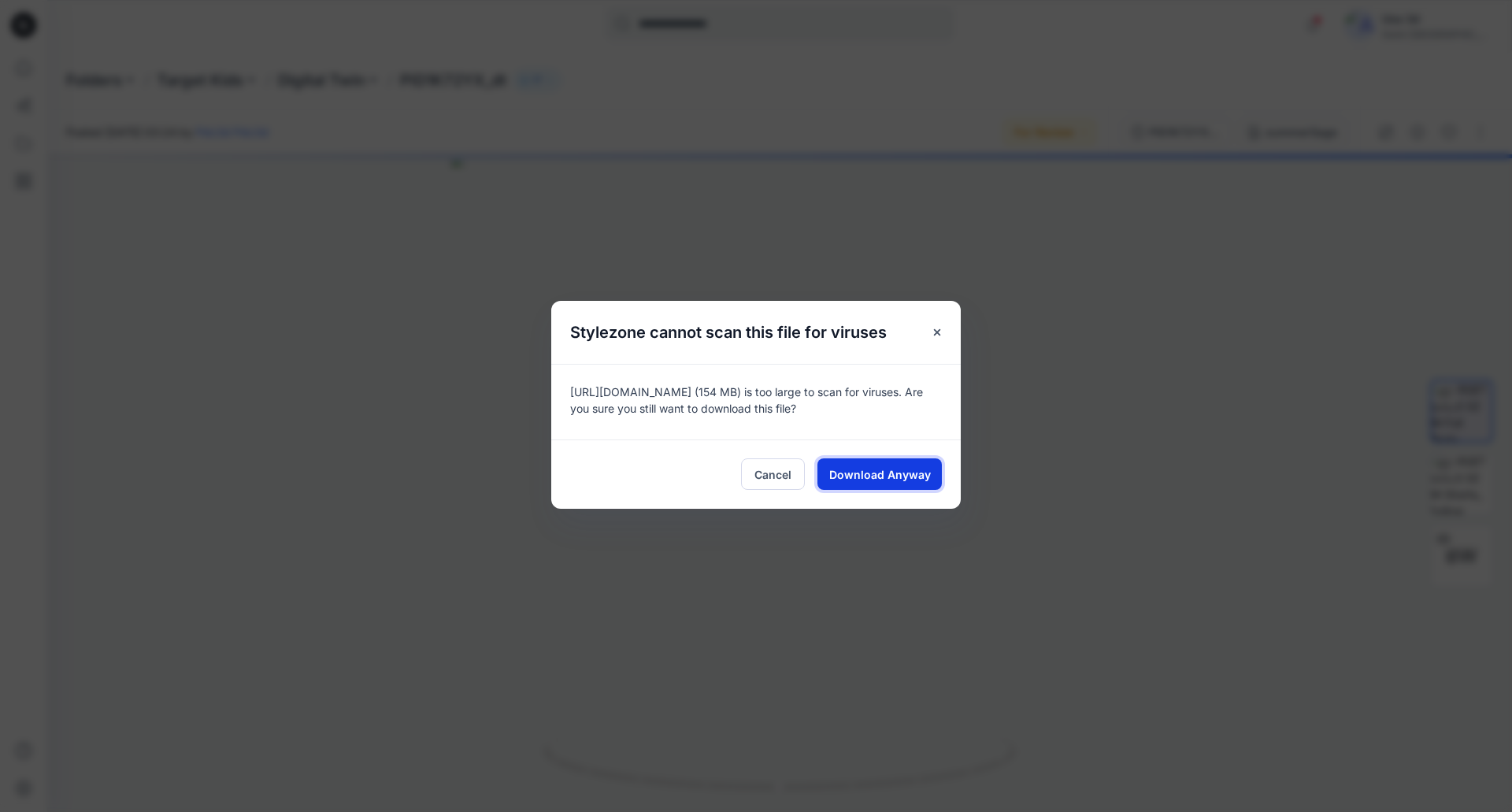
click at [912, 480] on span "Download Anyway" at bounding box center [880, 475] width 101 height 17
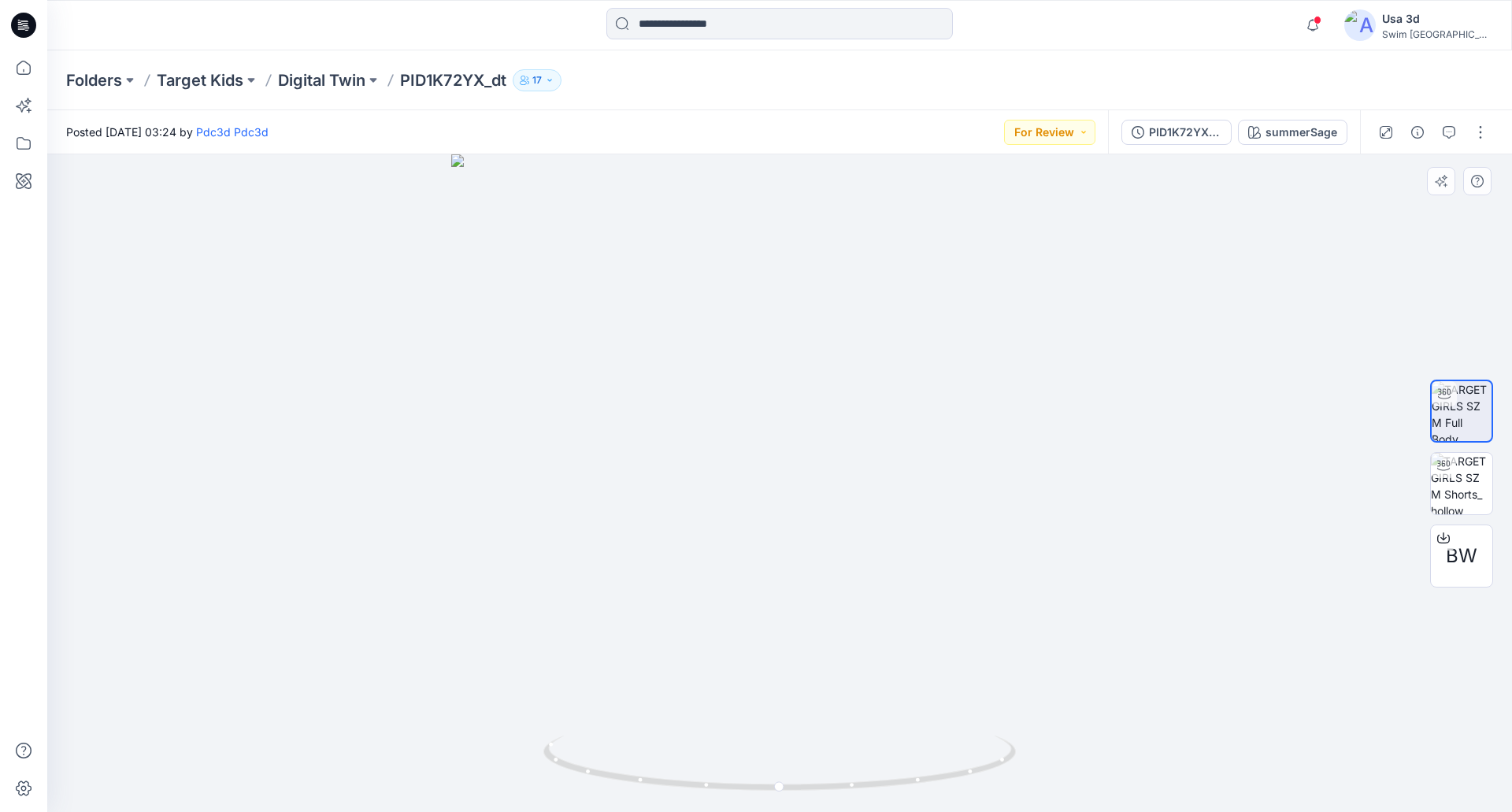
click at [745, 381] on div at bounding box center [779, 483] width 1465 height 657
drag, startPoint x: 741, startPoint y: 394, endPoint x: 774, endPoint y: 370, distance: 40.8
click at [774, 370] on div at bounding box center [779, 483] width 1465 height 657
drag, startPoint x: 767, startPoint y: 359, endPoint x: 963, endPoint y: 350, distance: 196.2
click at [963, 350] on div at bounding box center [779, 483] width 1465 height 657
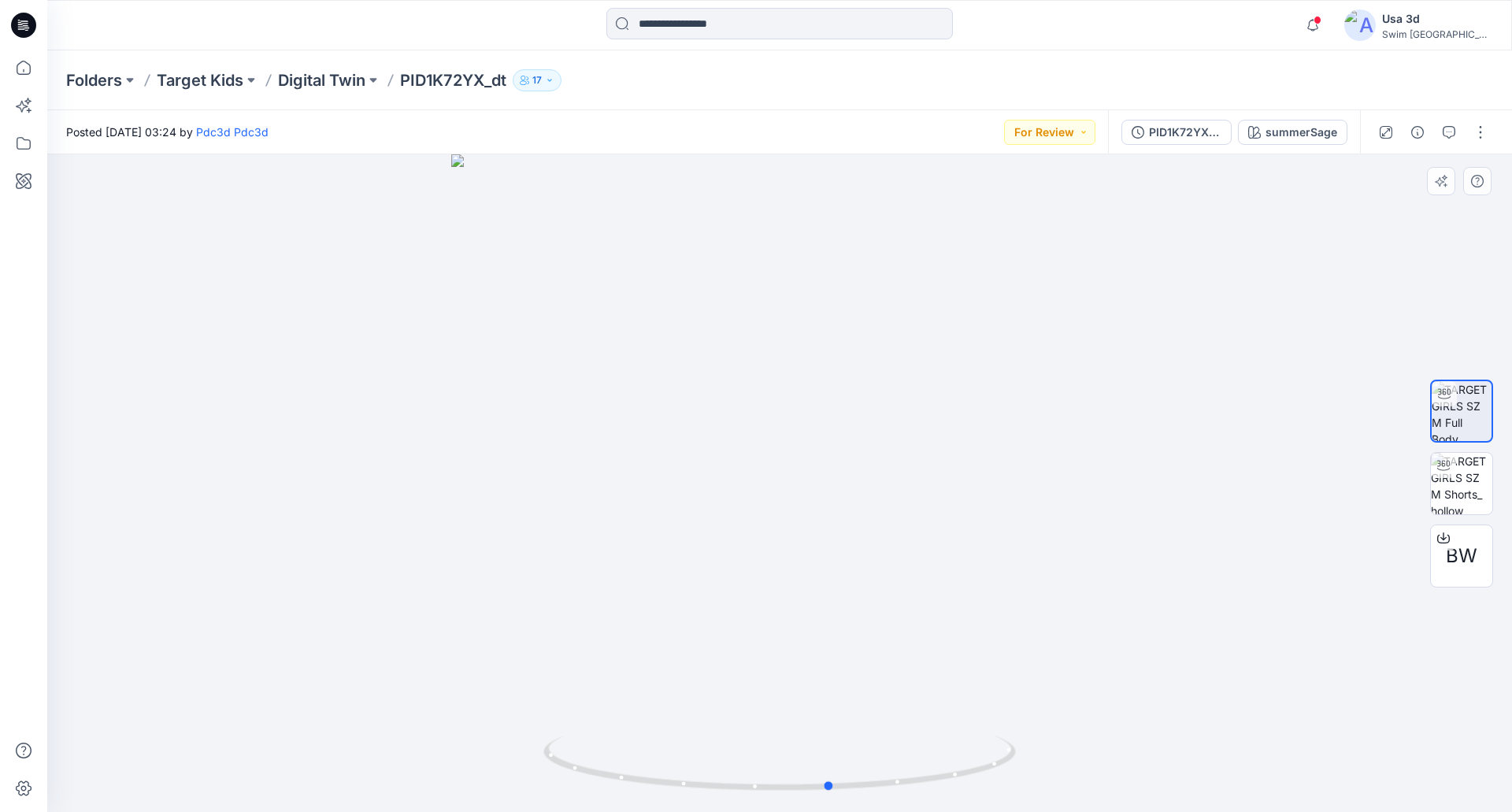
drag, startPoint x: 901, startPoint y: 356, endPoint x: 685, endPoint y: 383, distance: 217.7
click at [685, 382] on div at bounding box center [779, 483] width 1465 height 657
